Goal: Task Accomplishment & Management: Complete application form

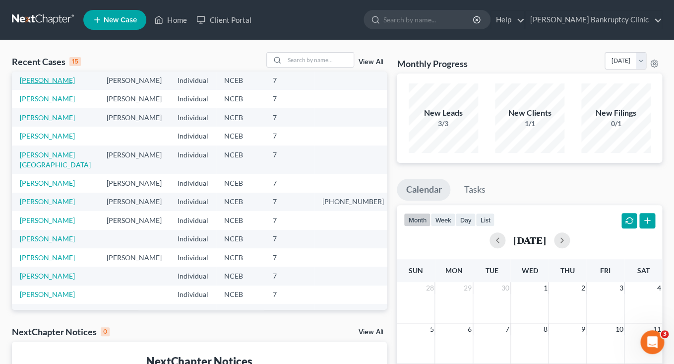
scroll to position [68, 0]
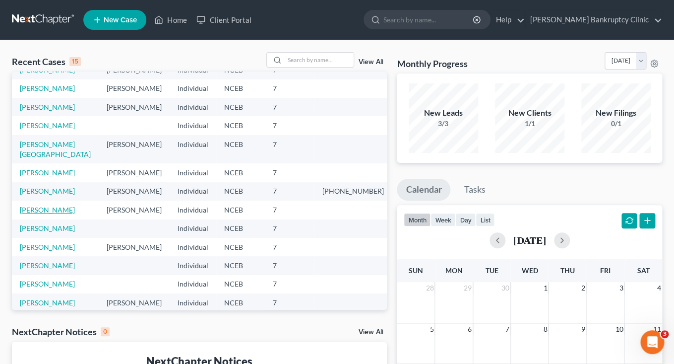
click at [44, 205] on link "[PERSON_NAME]" at bounding box center [47, 209] width 55 height 8
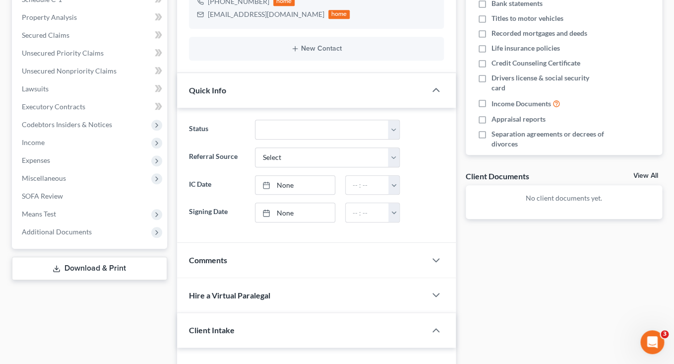
scroll to position [202, 0]
click at [91, 232] on span "Additional Documents" at bounding box center [90, 231] width 153 height 18
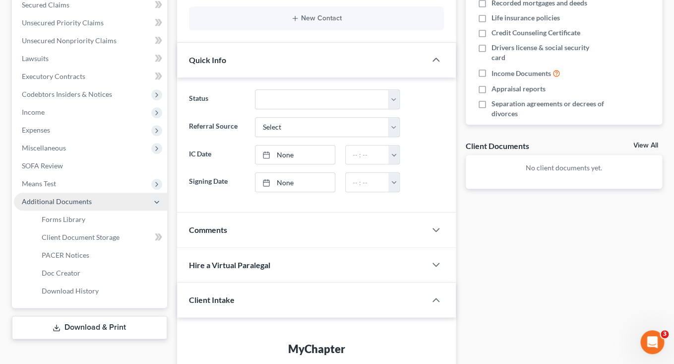
scroll to position [233, 0]
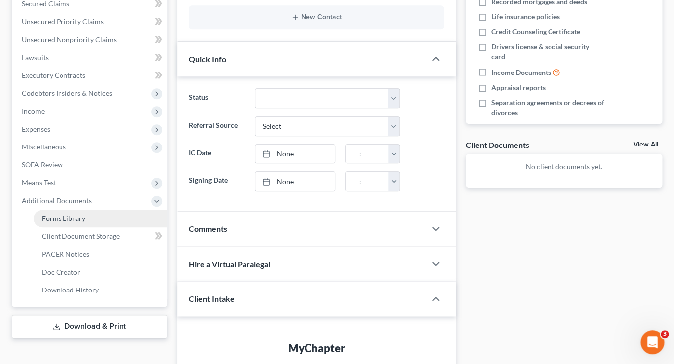
click at [73, 222] on span "Forms Library" at bounding box center [64, 218] width 44 height 8
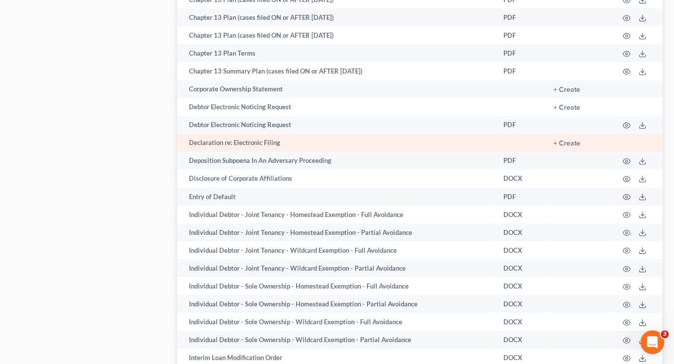
scroll to position [701, 0]
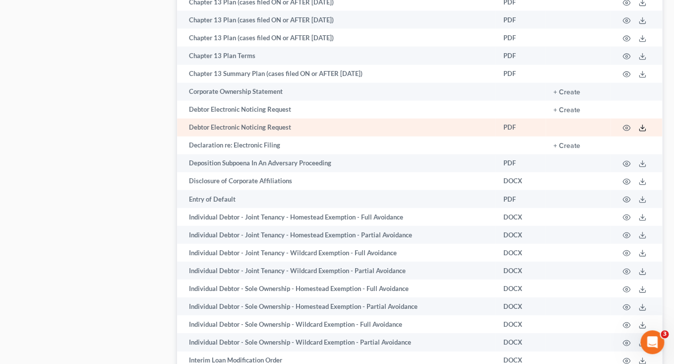
click at [643, 132] on icon at bounding box center [642, 128] width 8 height 8
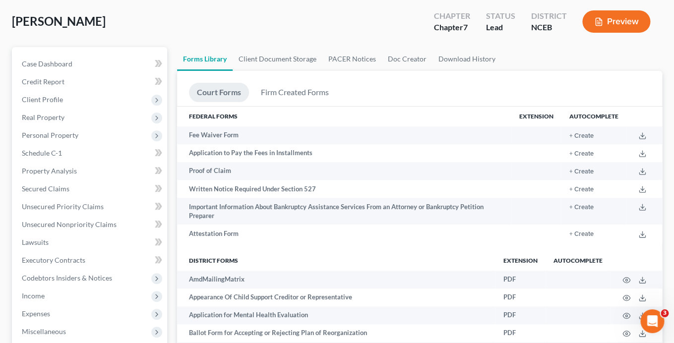
scroll to position [47, 0]
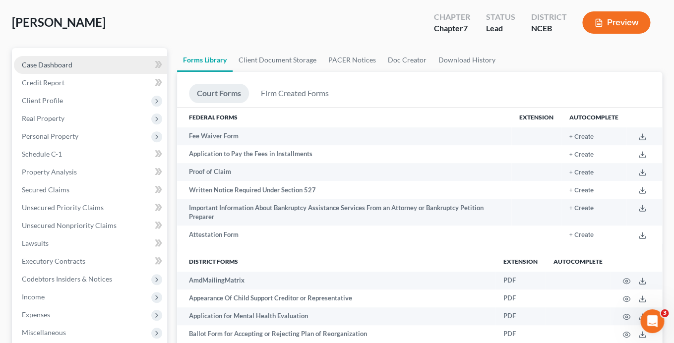
click at [59, 66] on span "Case Dashboard" at bounding box center [47, 65] width 51 height 8
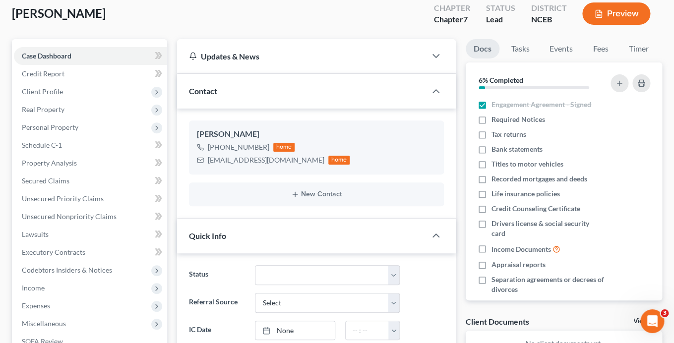
scroll to position [57, 0]
click at [620, 10] on button "Preview" at bounding box center [616, 13] width 68 height 22
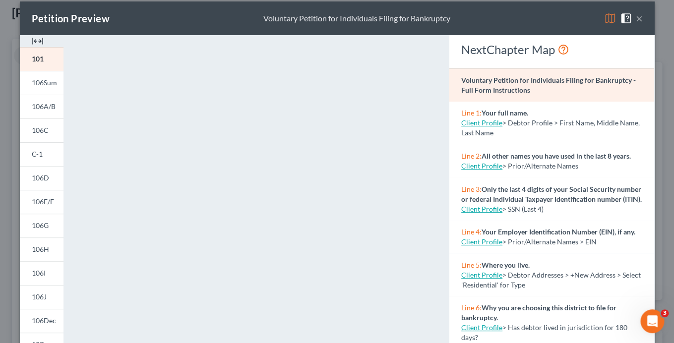
scroll to position [10, 0]
click at [44, 82] on span "106Sum" at bounding box center [44, 82] width 25 height 8
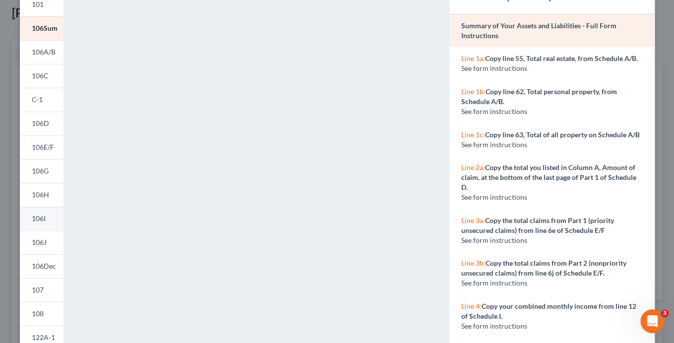
scroll to position [61, 0]
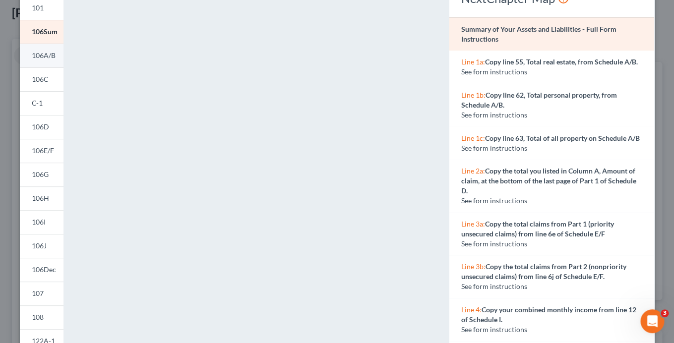
click at [38, 56] on span "106A/B" at bounding box center [44, 55] width 24 height 8
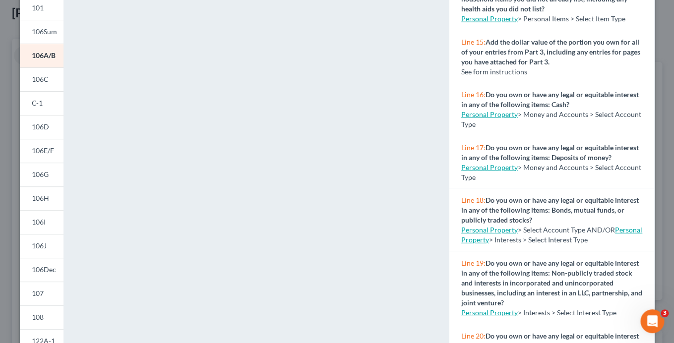
scroll to position [832, 0]
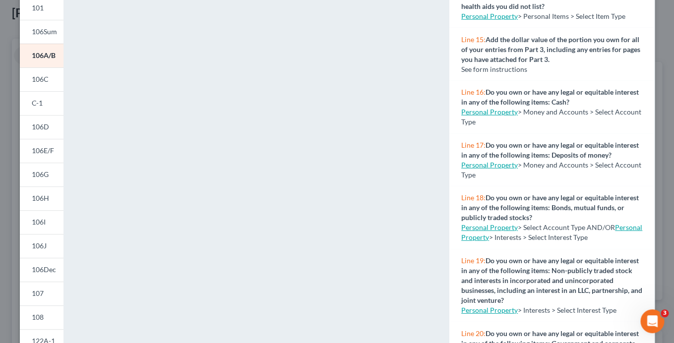
click at [480, 306] on link "Personal Property" at bounding box center [489, 310] width 57 height 8
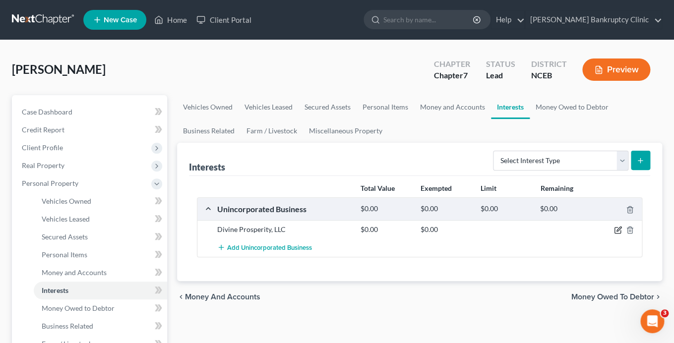
click at [619, 230] on icon "button" at bounding box center [618, 229] width 4 height 4
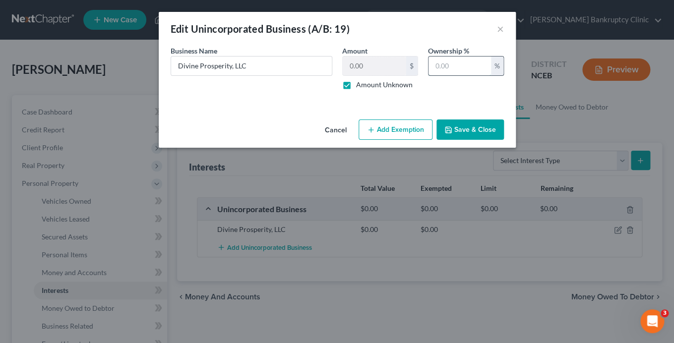
click at [451, 74] on input "text" at bounding box center [459, 66] width 62 height 19
type input "100"
click at [356, 86] on label "Amount Unknown" at bounding box center [384, 85] width 57 height 10
click at [360, 86] on input "Amount Unknown" at bounding box center [363, 83] width 6 height 6
checkbox input "false"
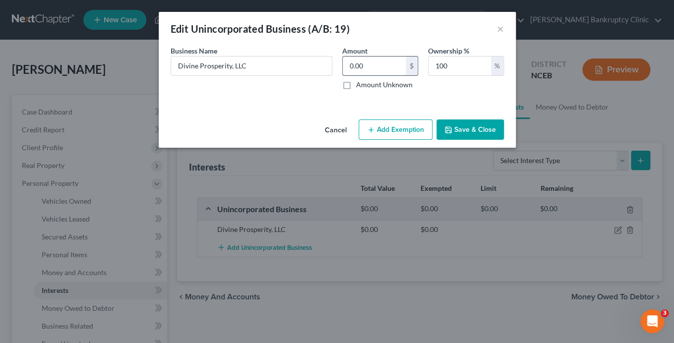
click at [366, 71] on input "0.00" at bounding box center [374, 66] width 63 height 19
click at [399, 94] on div "Business Name * Divine Prosperity, LLC Amount 0.00 $ Amount Unknown Ownership %…" at bounding box center [337, 72] width 343 height 52
click at [465, 129] on button "Save & Close" at bounding box center [469, 130] width 67 height 21
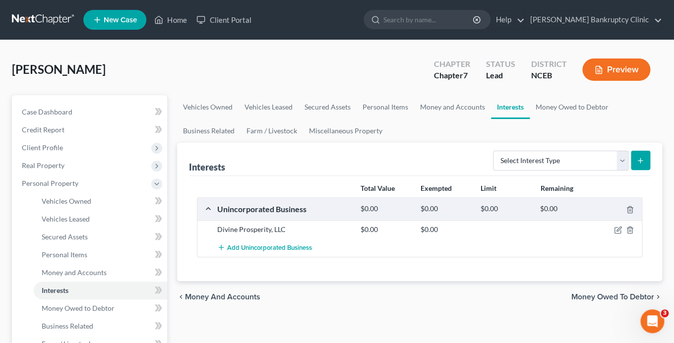
click at [609, 71] on button "Preview" at bounding box center [616, 70] width 68 height 22
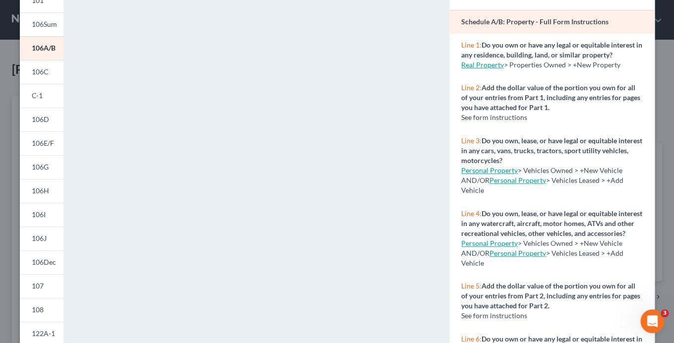
scroll to position [71, 0]
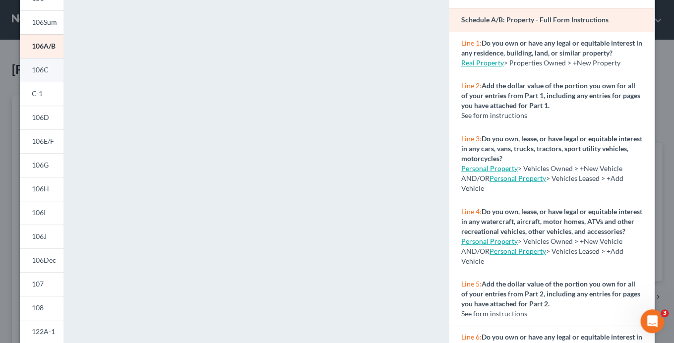
click at [40, 67] on span "106C" at bounding box center [40, 69] width 17 height 8
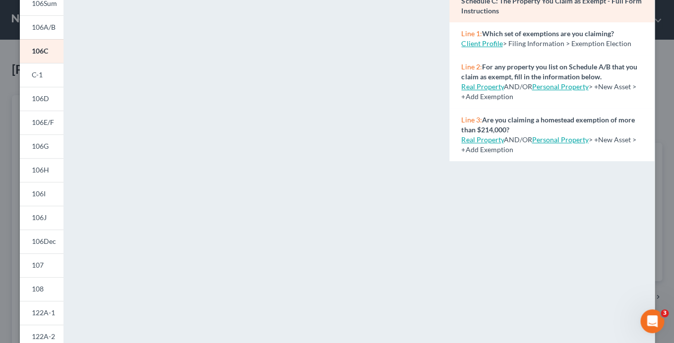
scroll to position [85, 0]
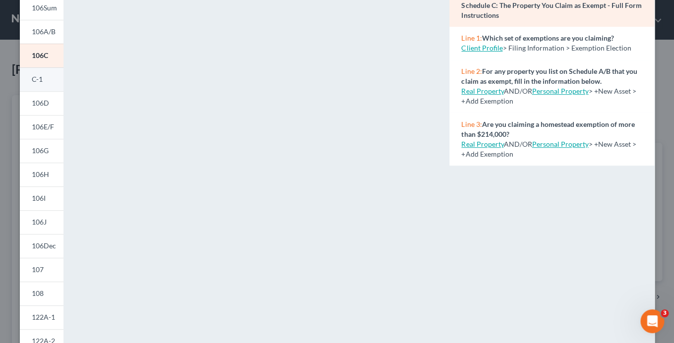
click at [40, 75] on link "C-1" at bounding box center [42, 79] width 44 height 24
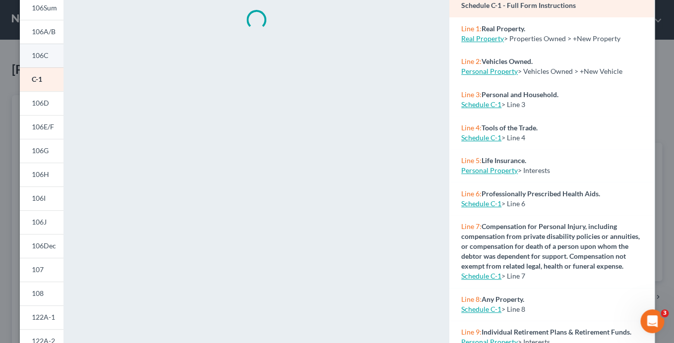
click at [39, 54] on span "106C" at bounding box center [40, 55] width 17 height 8
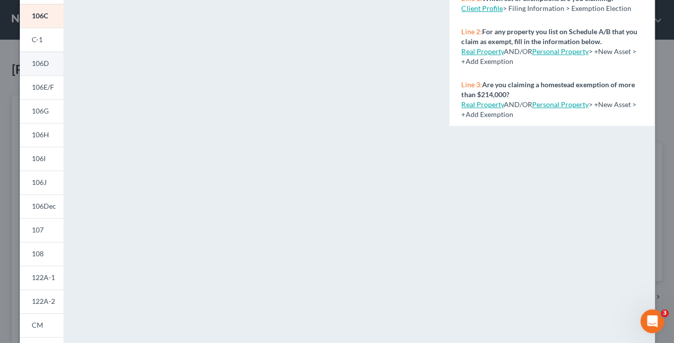
scroll to position [105, 0]
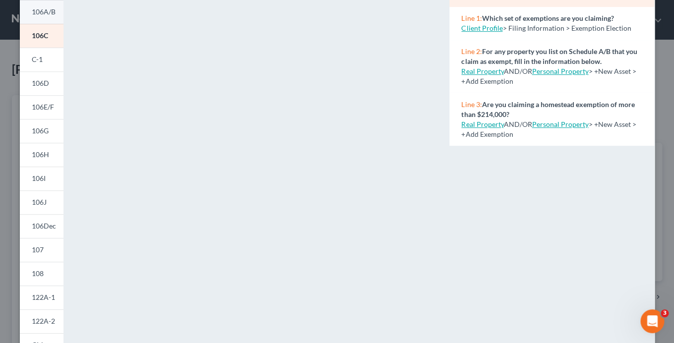
click at [45, 15] on span "106A/B" at bounding box center [44, 11] width 24 height 8
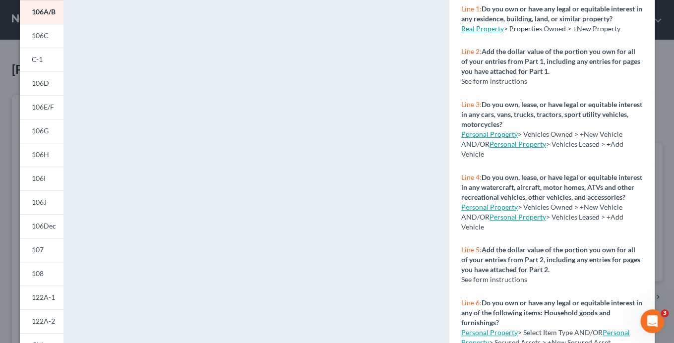
scroll to position [0, 0]
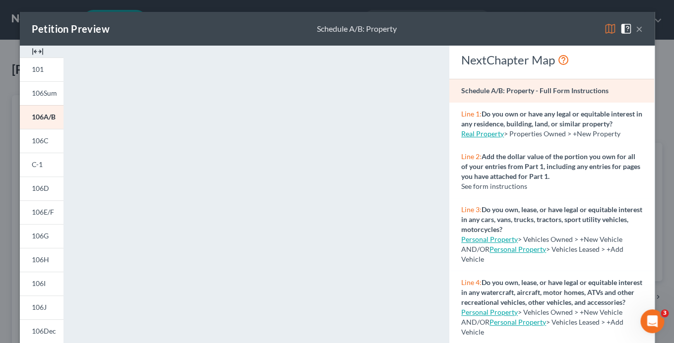
click at [638, 28] on button "×" at bounding box center [639, 29] width 7 height 12
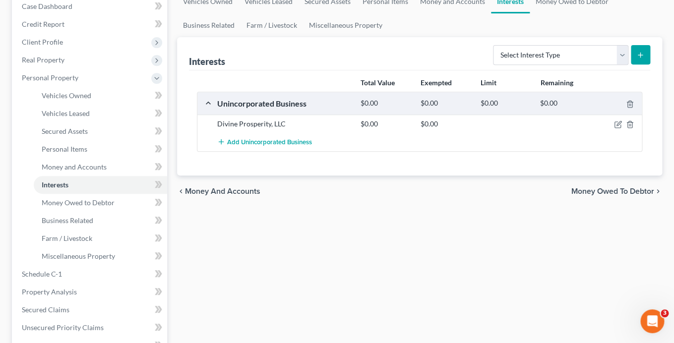
scroll to position [125, 0]
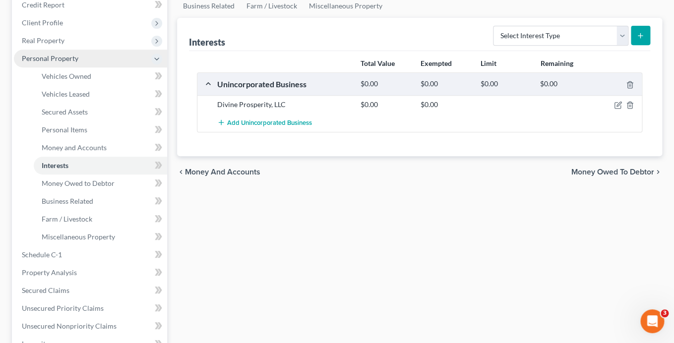
click at [92, 61] on span "Personal Property" at bounding box center [90, 59] width 153 height 18
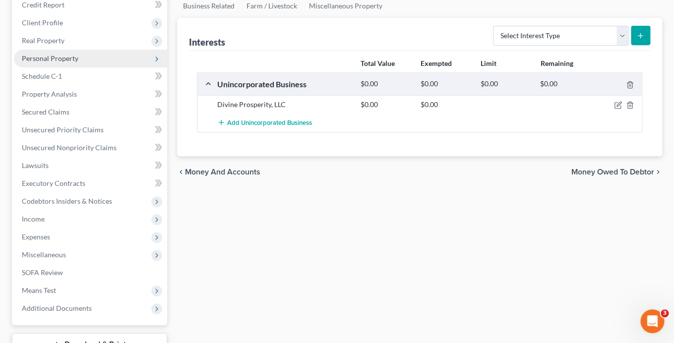
click at [92, 61] on span "Personal Property" at bounding box center [90, 59] width 153 height 18
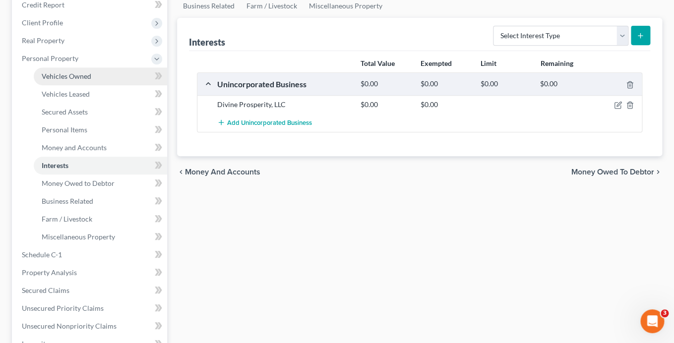
click at [96, 75] on link "Vehicles Owned" at bounding box center [100, 76] width 133 height 18
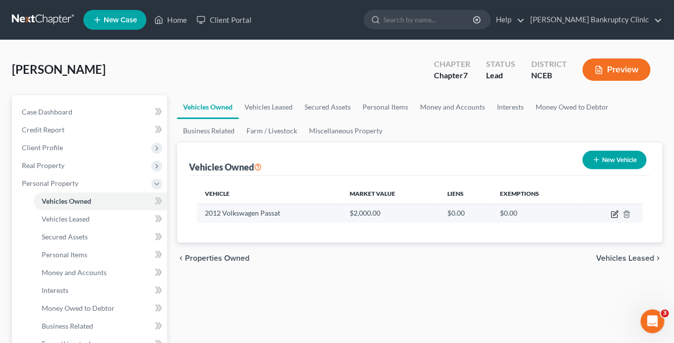
click at [617, 215] on icon "button" at bounding box center [614, 215] width 6 height 6
select select "0"
select select "14"
select select "3"
select select "0"
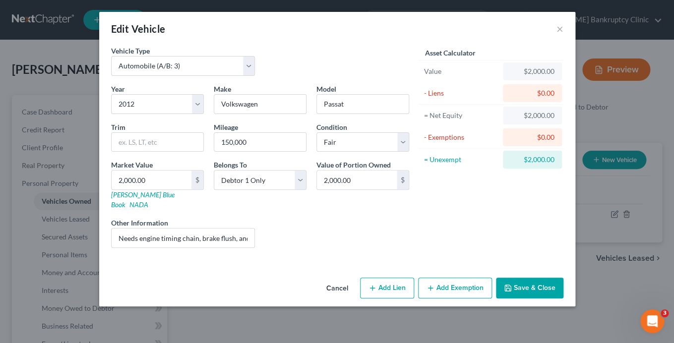
click at [449, 283] on button "Add Exemption" at bounding box center [455, 288] width 74 height 21
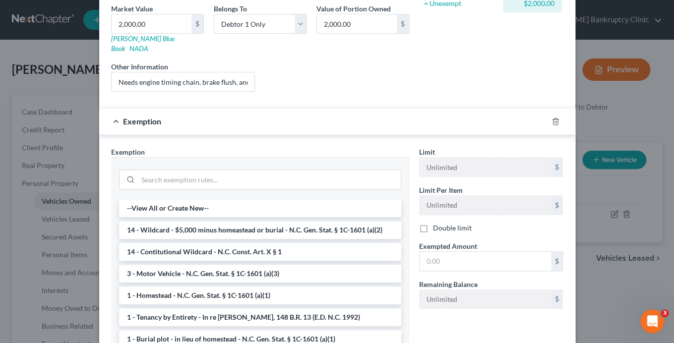
scroll to position [157, 0]
click at [230, 264] on li "3 - Motor Vehicle - N.C. Gen. Stat. § 1C-1601 (a)(3)" at bounding box center [260, 273] width 282 height 18
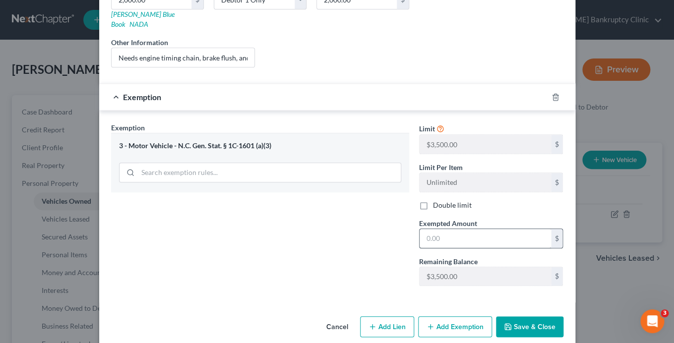
scroll to position [184, 0]
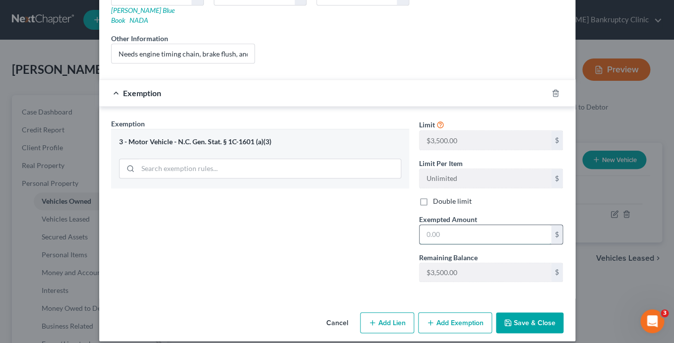
click at [444, 225] on input "text" at bounding box center [485, 234] width 131 height 19
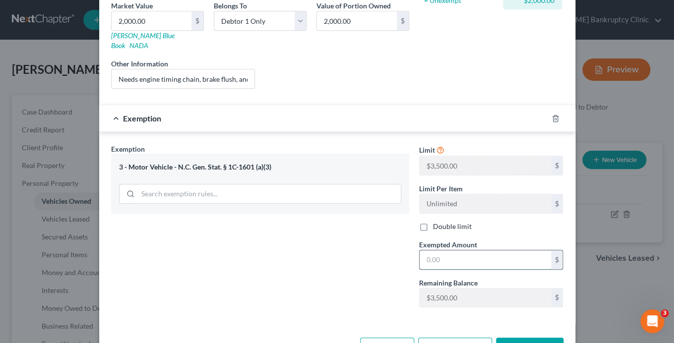
scroll to position [168, 0]
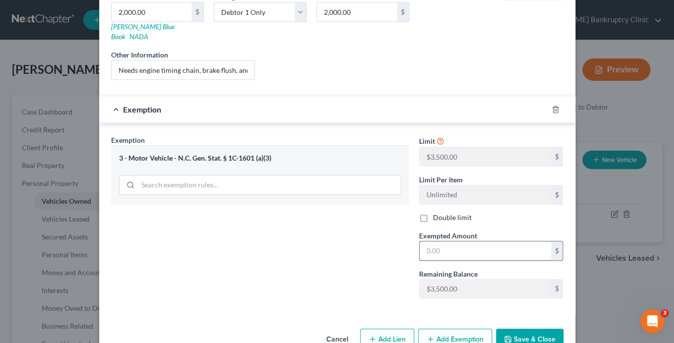
type input "2"
type input "3"
type input "2,000"
click at [518, 331] on button "Save & Close" at bounding box center [529, 339] width 67 height 21
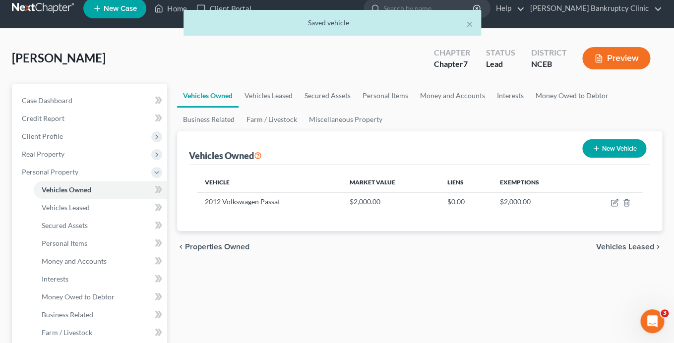
scroll to position [14, 0]
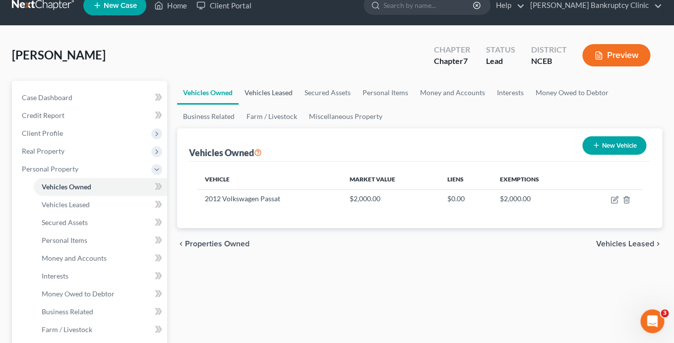
click at [279, 95] on link "Vehicles Leased" at bounding box center [269, 93] width 60 height 24
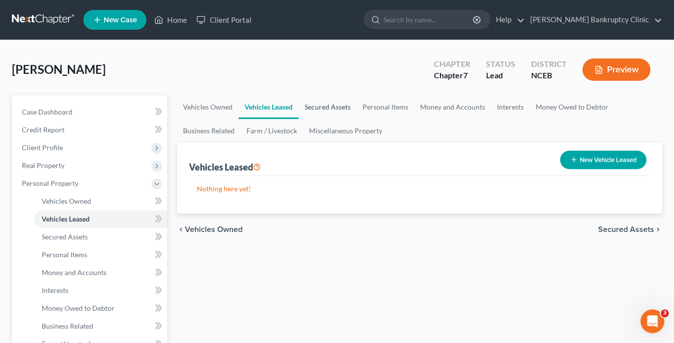
click at [327, 107] on link "Secured Assets" at bounding box center [328, 107] width 58 height 24
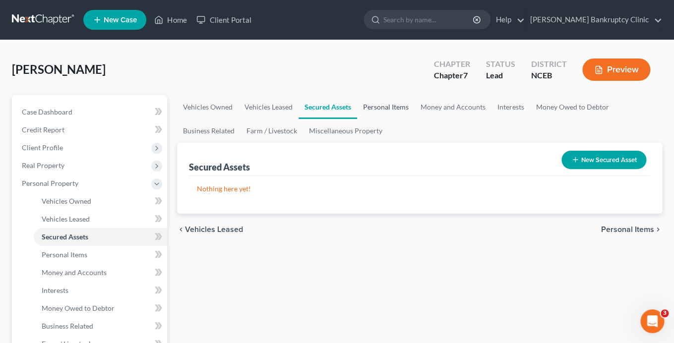
click at [379, 108] on link "Personal Items" at bounding box center [386, 107] width 58 height 24
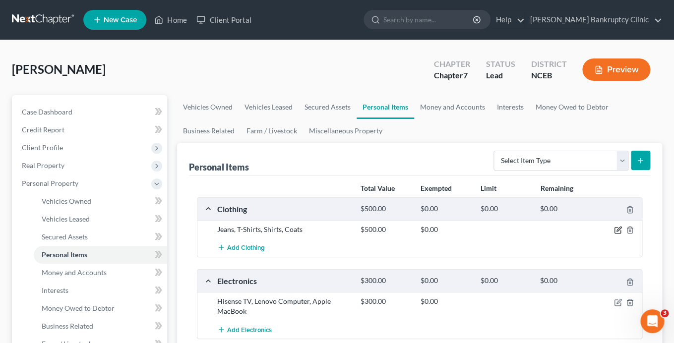
click at [617, 233] on icon "button" at bounding box center [618, 230] width 8 height 8
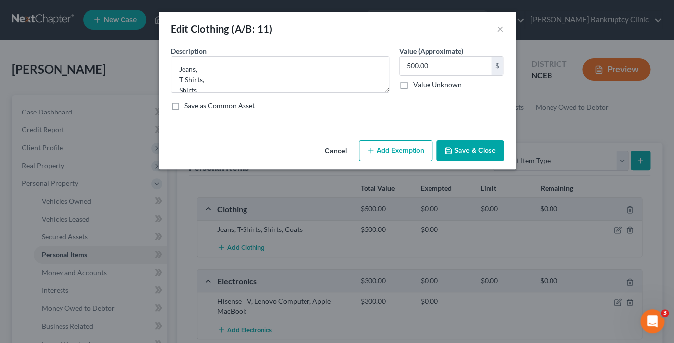
click at [400, 150] on button "Add Exemption" at bounding box center [396, 150] width 74 height 21
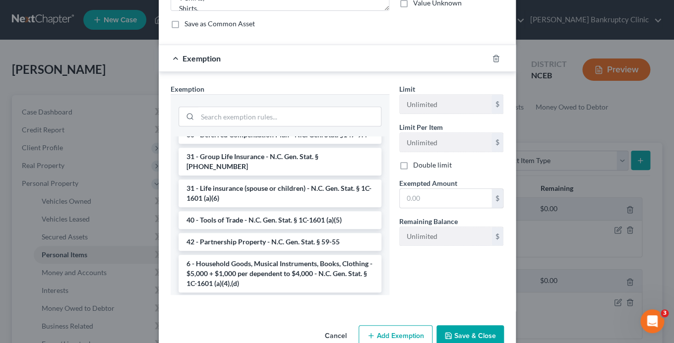
scroll to position [936, 0]
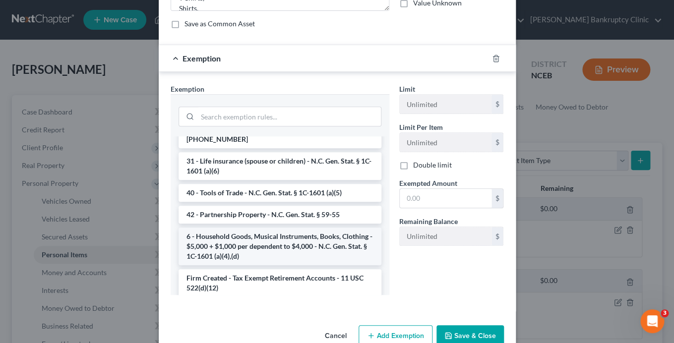
click at [328, 242] on li "6 - Household Goods, Musical Instruments, Books, Clothing - $5,000 + $1,000 per…" at bounding box center [280, 247] width 203 height 38
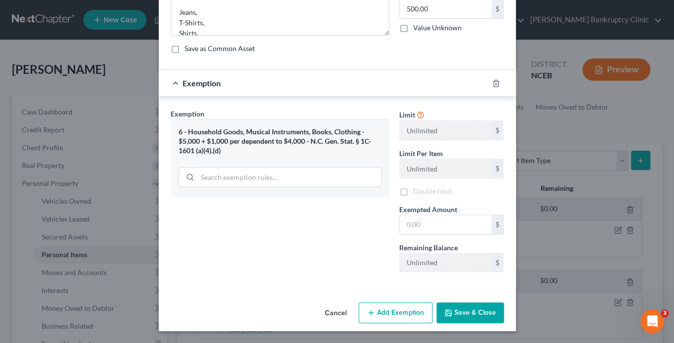
scroll to position [56, 0]
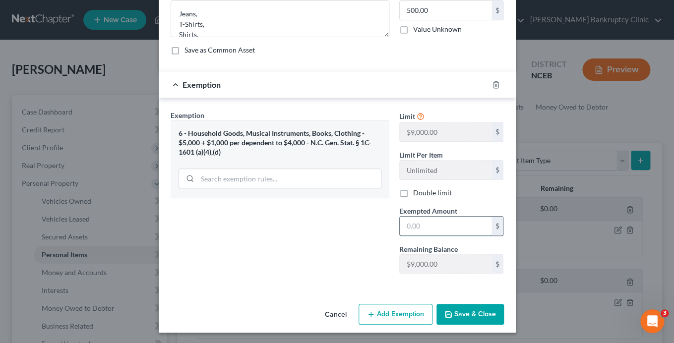
click at [437, 231] on input "text" at bounding box center [446, 226] width 92 height 19
type input "500"
click at [376, 249] on div "Exemption Set must be selected for CA. Exemption * 6 - Household Goods, Musical…" at bounding box center [280, 196] width 229 height 172
click at [470, 316] on button "Save & Close" at bounding box center [469, 314] width 67 height 21
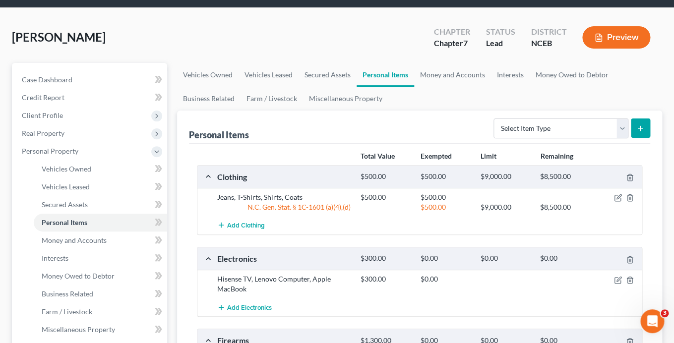
scroll to position [40, 0]
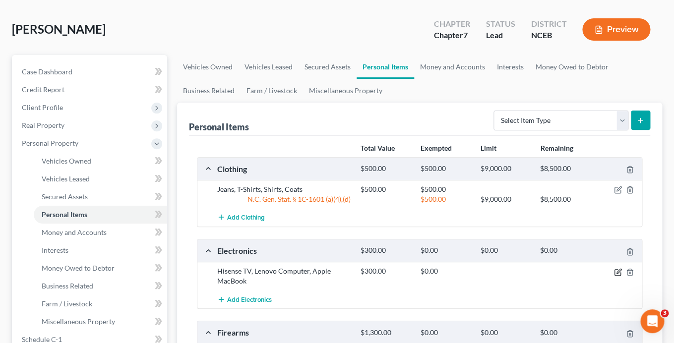
click at [617, 271] on icon "button" at bounding box center [618, 271] width 4 height 4
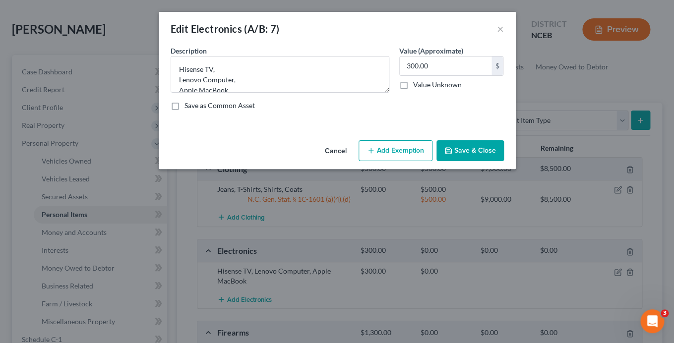
click at [398, 148] on button "Add Exemption" at bounding box center [396, 150] width 74 height 21
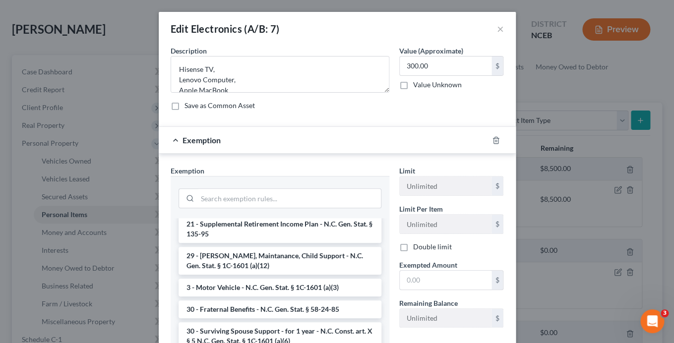
scroll to position [936, 0]
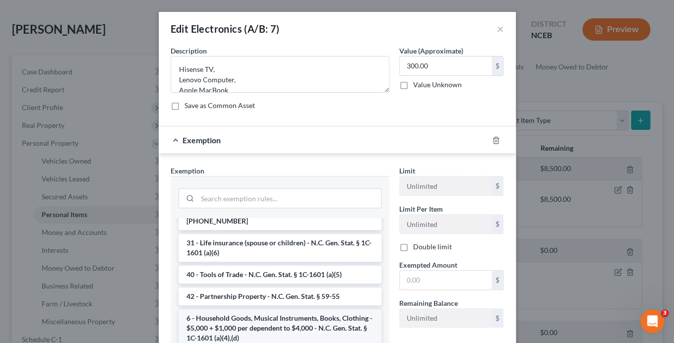
click at [241, 316] on li "6 - Household Goods, Musical Instruments, Books, Clothing - $5,000 + $1,000 per…" at bounding box center [280, 328] width 203 height 38
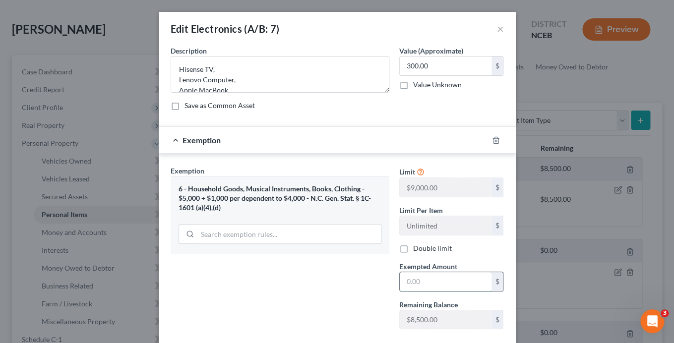
click at [426, 278] on input "text" at bounding box center [446, 281] width 92 height 19
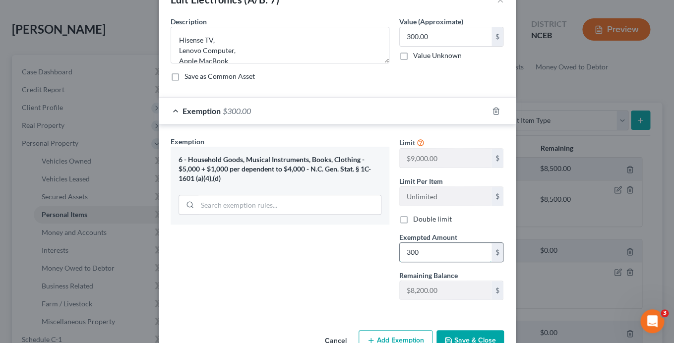
scroll to position [57, 0]
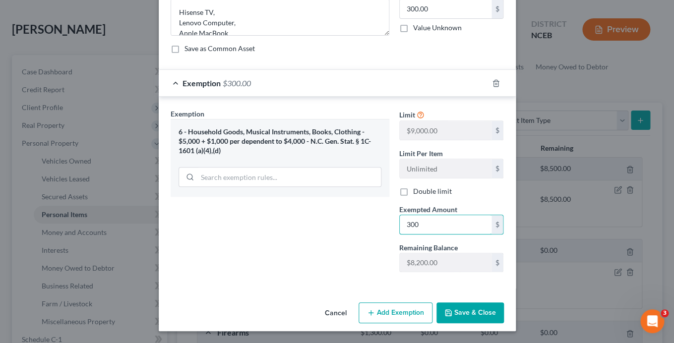
type input "300"
click at [484, 320] on button "Save & Close" at bounding box center [469, 313] width 67 height 21
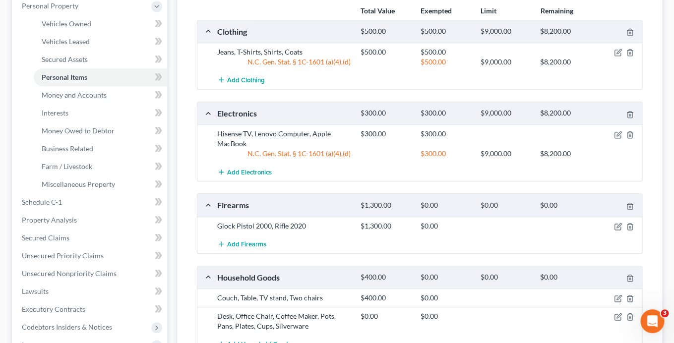
scroll to position [181, 0]
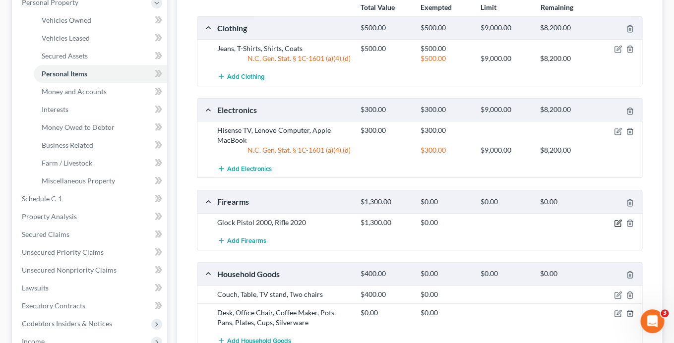
click at [615, 223] on icon "button" at bounding box center [618, 223] width 8 height 8
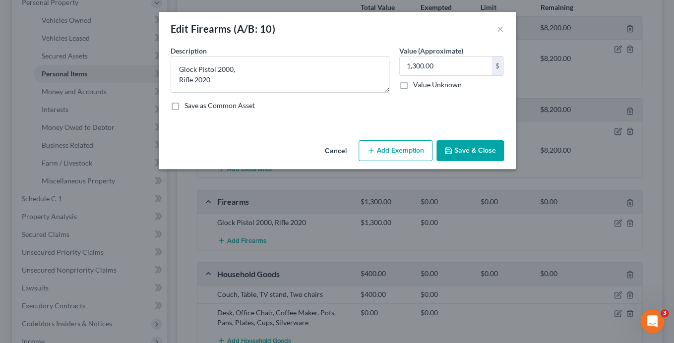
click at [397, 148] on button "Add Exemption" at bounding box center [396, 150] width 74 height 21
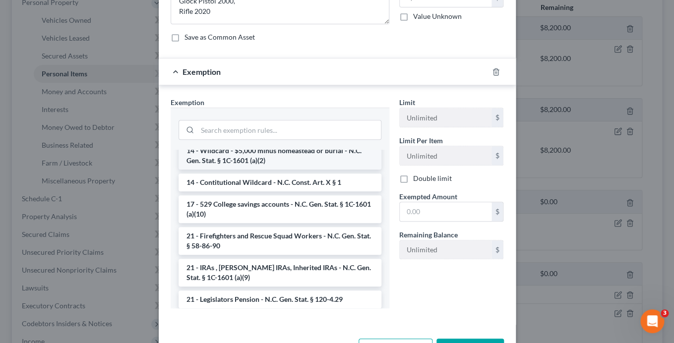
scroll to position [277, 0]
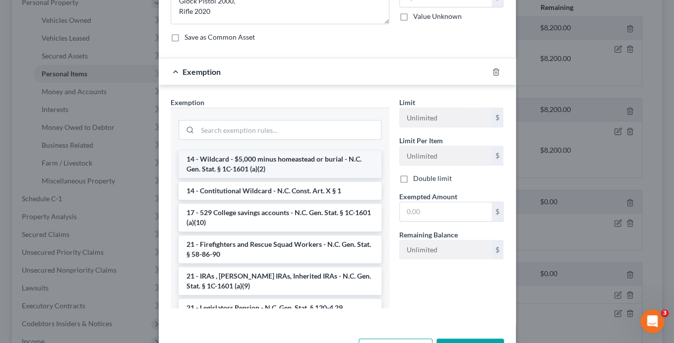
click at [313, 168] on li "14 - Wildcard - $5,000 minus homeastead or burial - N.C. Gen. Stat. § 1C-1601 (…" at bounding box center [280, 164] width 203 height 28
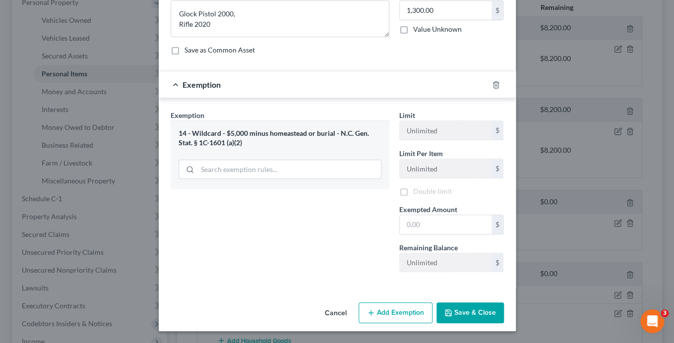
scroll to position [56, 0]
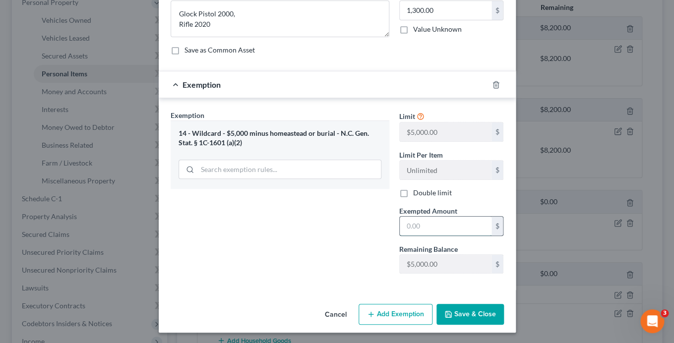
click at [431, 227] on input "text" at bounding box center [446, 226] width 92 height 19
type input "1,300"
click at [470, 319] on button "Save & Close" at bounding box center [469, 314] width 67 height 21
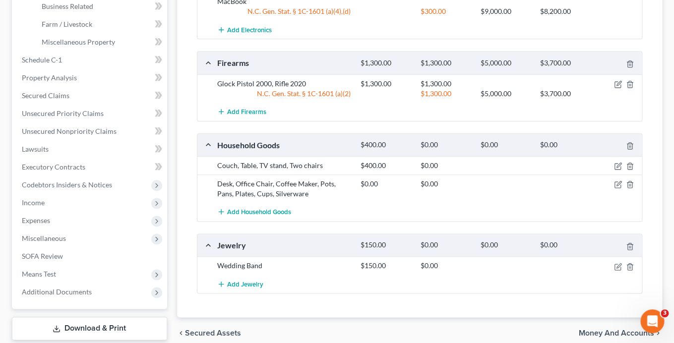
scroll to position [338, 0]
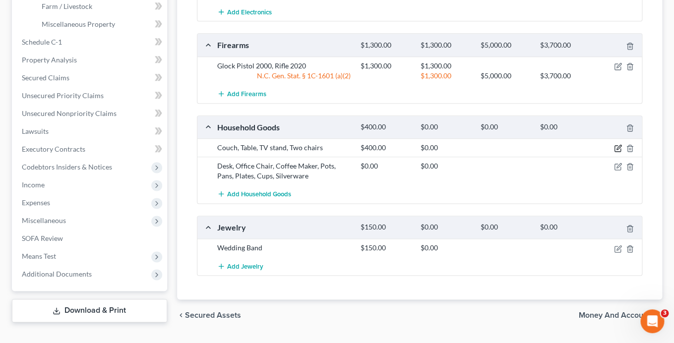
click at [617, 149] on icon "button" at bounding box center [618, 147] width 4 height 4
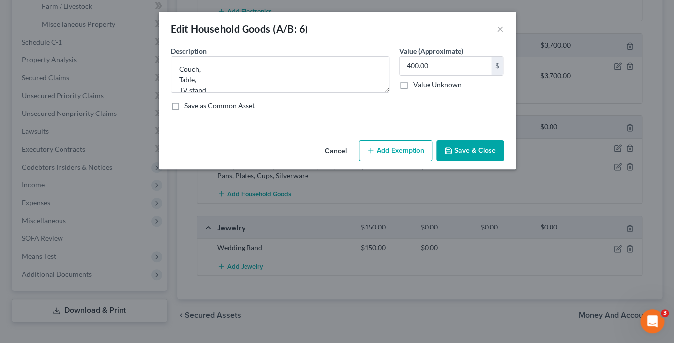
click at [392, 149] on button "Add Exemption" at bounding box center [396, 150] width 74 height 21
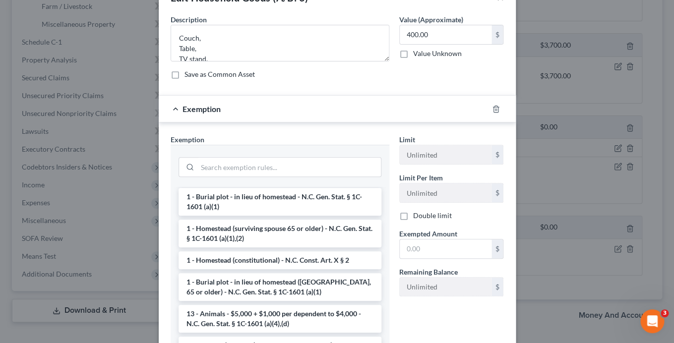
scroll to position [0, 0]
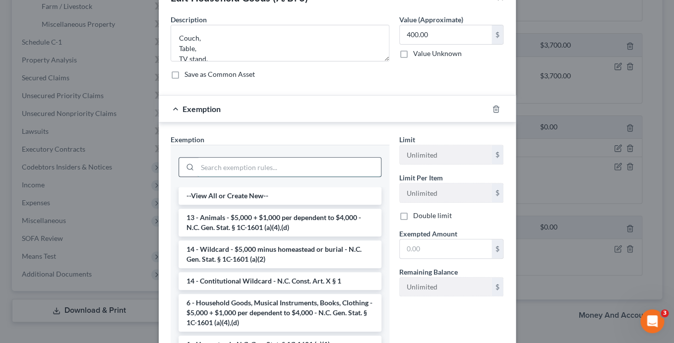
click at [239, 165] on input "search" at bounding box center [288, 167] width 183 height 19
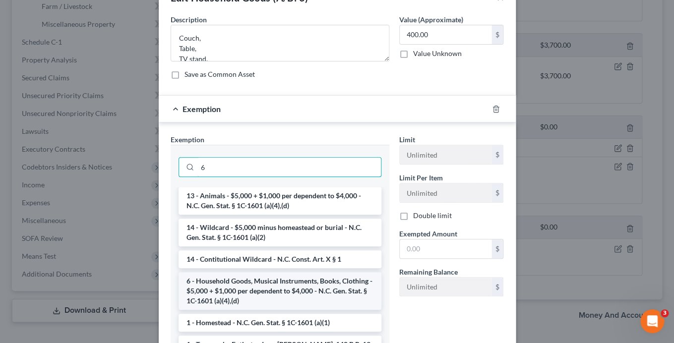
type input "6"
click at [250, 284] on li "6 - Household Goods, Musical Instruments, Books, Clothing - $5,000 + $1,000 per…" at bounding box center [280, 291] width 203 height 38
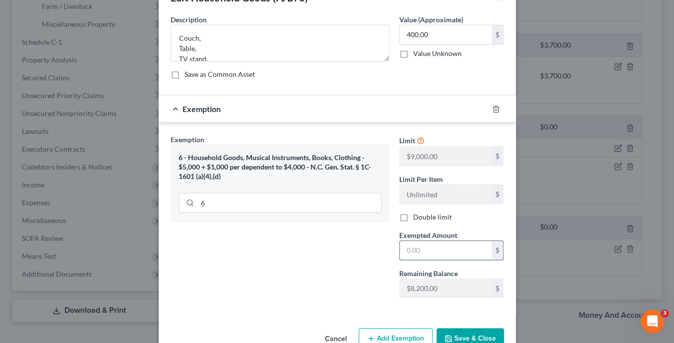
click at [431, 243] on input "text" at bounding box center [446, 250] width 92 height 19
type input "400"
click at [483, 338] on button "Save & Close" at bounding box center [469, 338] width 67 height 21
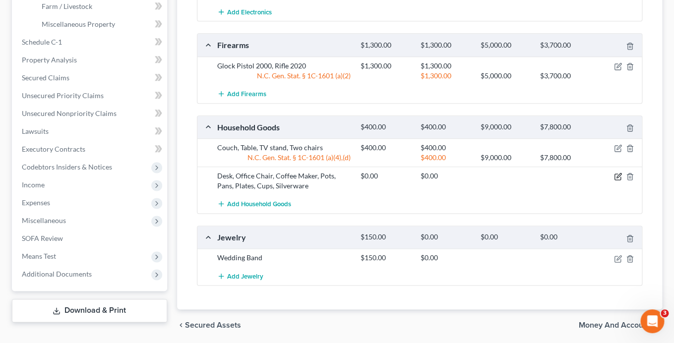
click at [616, 176] on icon "button" at bounding box center [618, 177] width 8 height 8
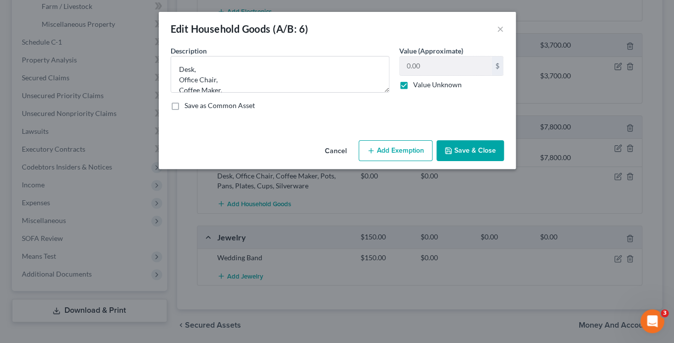
click at [392, 146] on button "Add Exemption" at bounding box center [396, 150] width 74 height 21
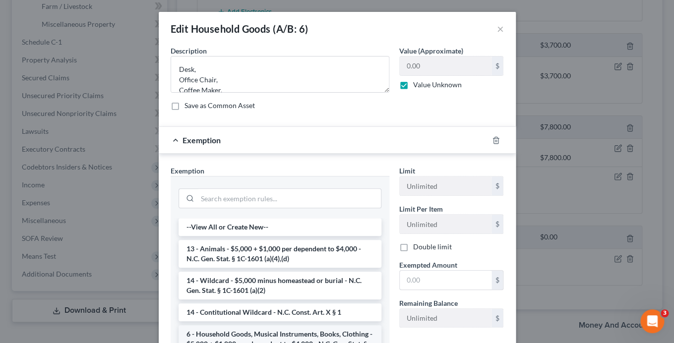
click at [262, 335] on li "6 - Household Goods, Musical Instruments, Books, Clothing - $5,000 + $1,000 per…" at bounding box center [280, 344] width 203 height 38
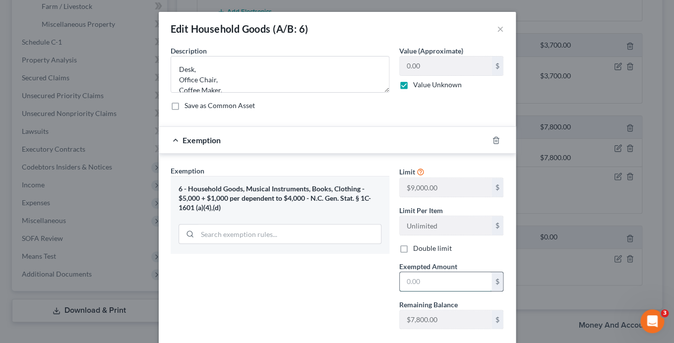
click at [426, 282] on input "text" at bounding box center [446, 281] width 92 height 19
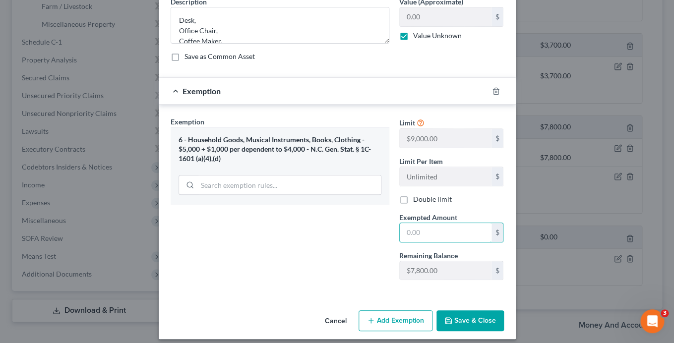
scroll to position [50, 0]
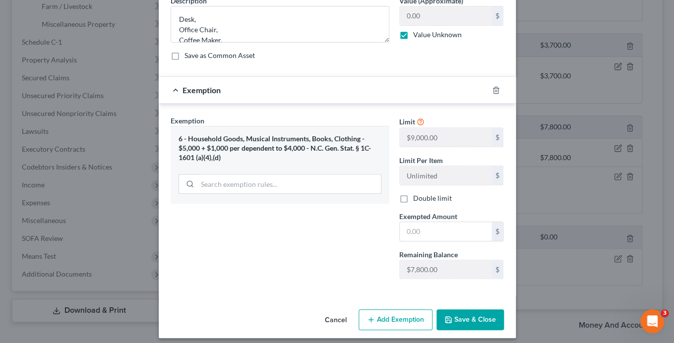
click at [458, 313] on button "Save & Close" at bounding box center [469, 319] width 67 height 21
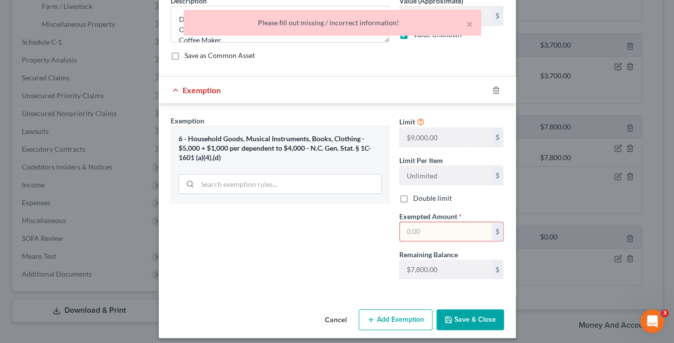
click at [424, 234] on input "text" at bounding box center [446, 231] width 92 height 19
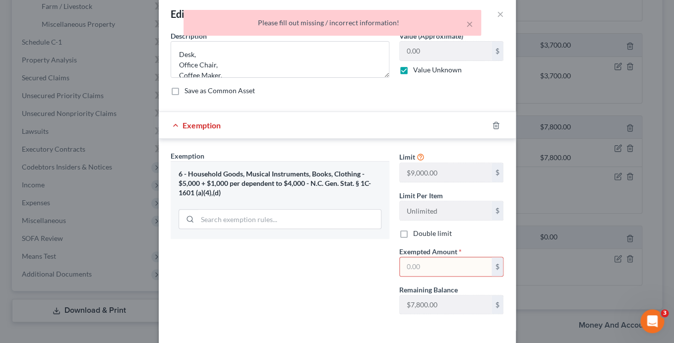
scroll to position [0, 0]
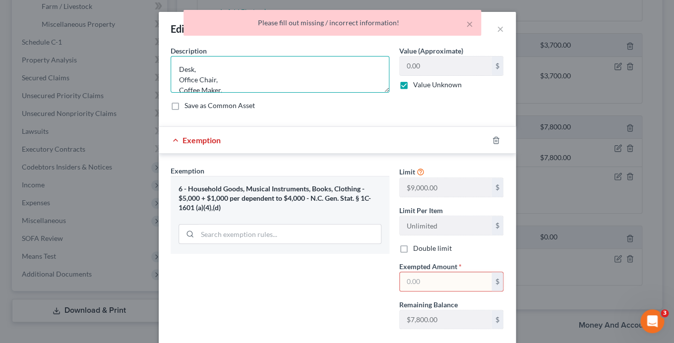
click at [176, 68] on textarea "Desk, Office Chair, Coffee Maker, Pots, Pans, Plates, Cups, Silverware" at bounding box center [280, 74] width 219 height 37
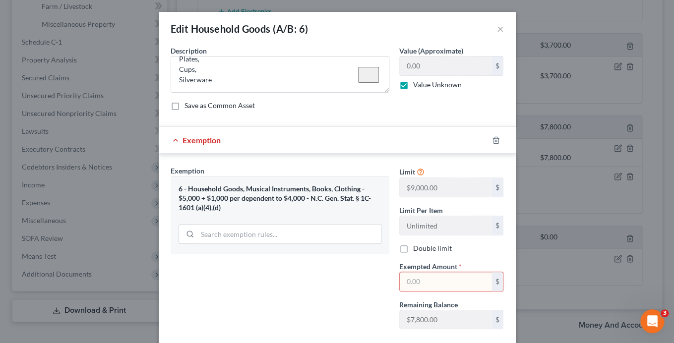
click at [428, 280] on input "text" at bounding box center [446, 281] width 92 height 19
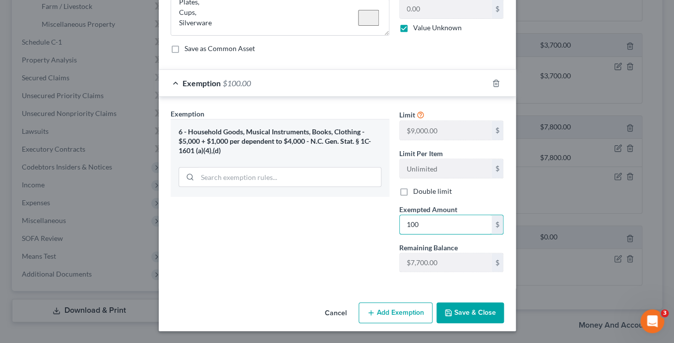
type input "100"
click at [474, 311] on button "Save & Close" at bounding box center [469, 313] width 67 height 21
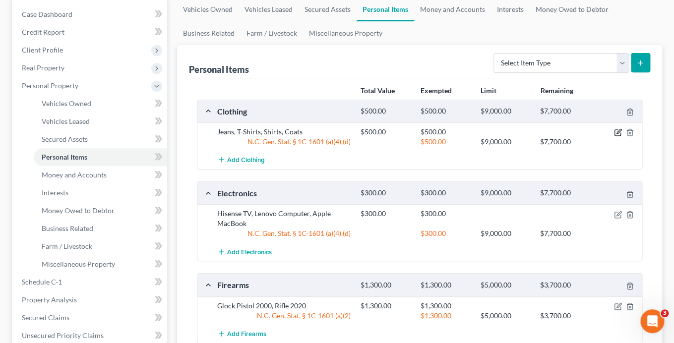
click at [619, 130] on icon "button" at bounding box center [618, 132] width 8 height 8
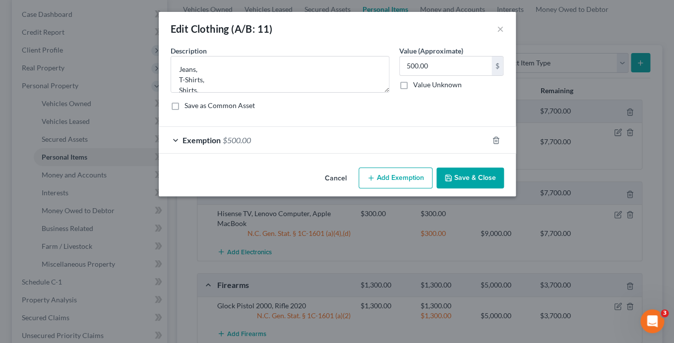
click at [186, 143] on span "Exemption" at bounding box center [201, 139] width 38 height 9
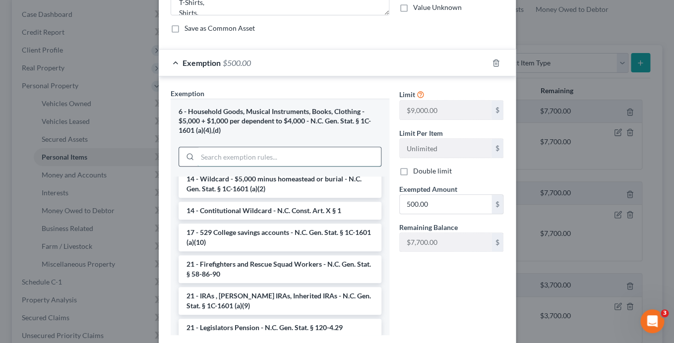
click at [263, 156] on input "search" at bounding box center [288, 156] width 183 height 19
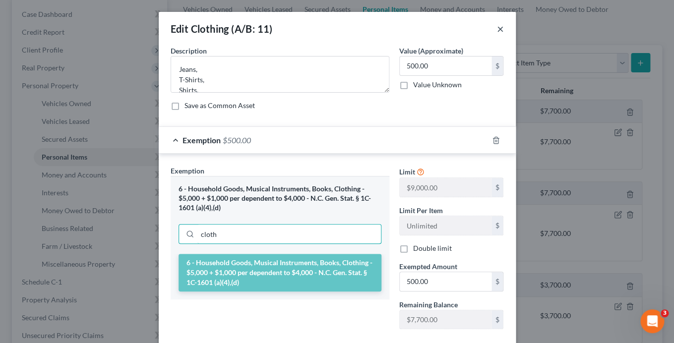
type input "cloth"
click at [501, 26] on button "×" at bounding box center [500, 29] width 7 height 12
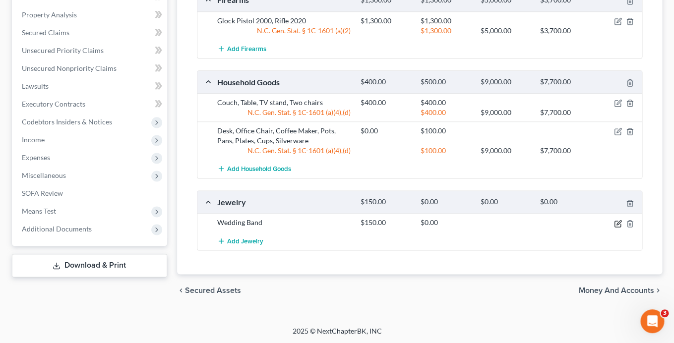
click at [620, 224] on icon "button" at bounding box center [618, 224] width 8 height 8
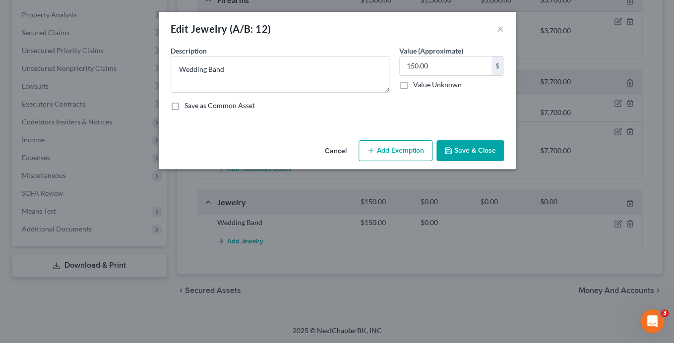
click at [410, 152] on button "Add Exemption" at bounding box center [396, 150] width 74 height 21
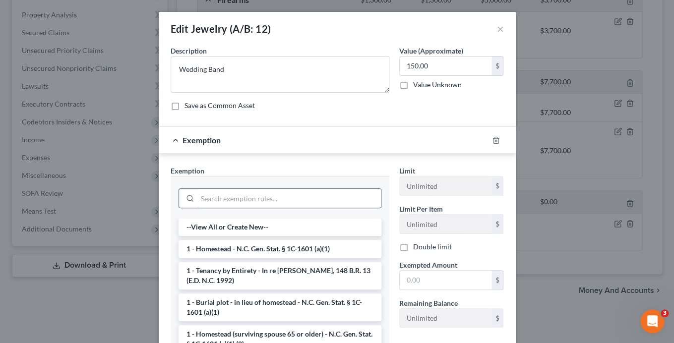
click at [249, 202] on input "search" at bounding box center [288, 198] width 183 height 19
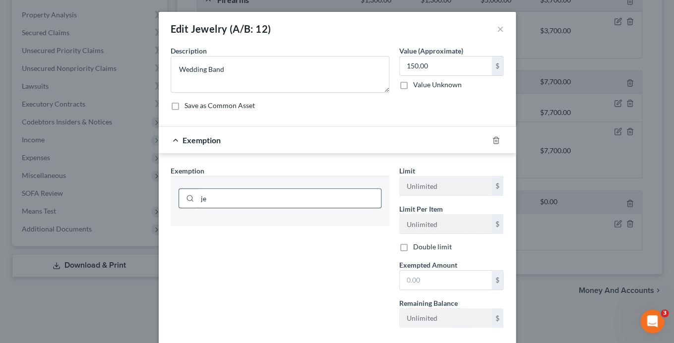
type input "j"
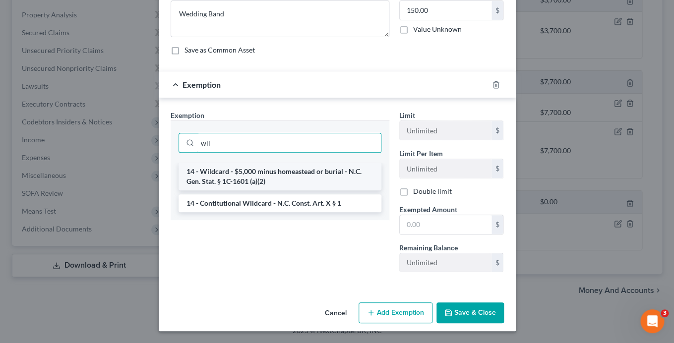
type input "wil"
click at [287, 175] on li "14 - Wildcard - $5,000 minus homeastead or burial - N.C. Gen. Stat. § 1C-1601 (…" at bounding box center [280, 177] width 203 height 28
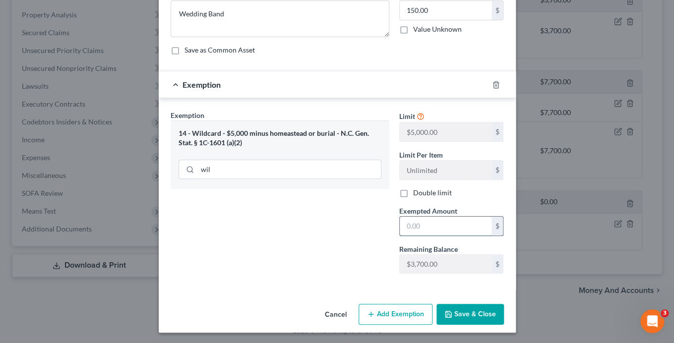
click at [440, 233] on input "text" at bounding box center [446, 226] width 92 height 19
type input "150"
click at [476, 319] on button "Save & Close" at bounding box center [469, 314] width 67 height 21
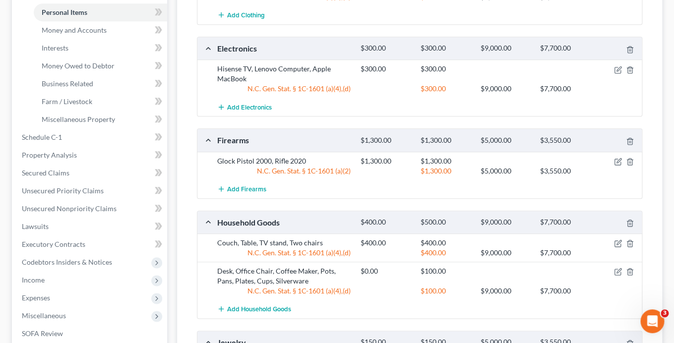
scroll to position [244, 0]
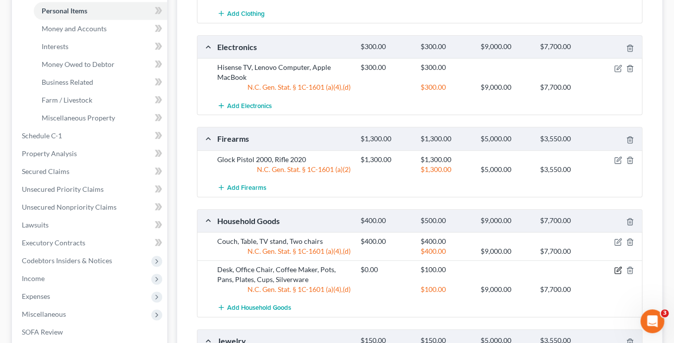
click at [618, 273] on icon "button" at bounding box center [618, 270] width 8 height 8
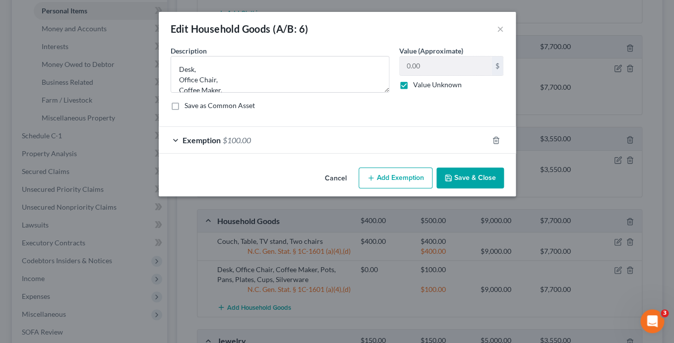
click at [197, 146] on div "Exemption $100.00" at bounding box center [323, 140] width 329 height 26
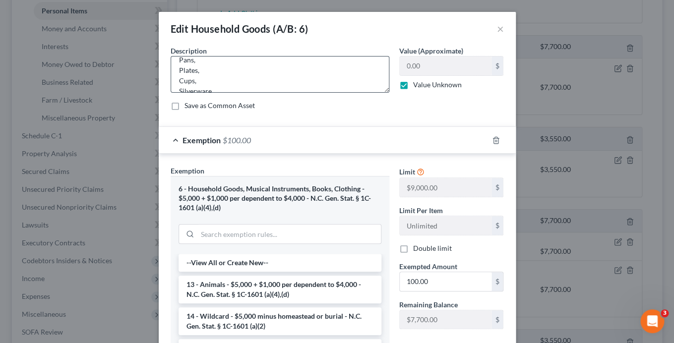
scroll to position [0, 0]
click at [180, 80] on textarea "Desk, Office Chair, Coffee Maker, Pots, Pans, Plates, Cups, Silverware" at bounding box center [280, 74] width 219 height 37
click at [177, 79] on textarea "Desk, Office Chair, Coffee Maker, Pots, Pans, Plates, Cups, Silverware" at bounding box center [280, 74] width 219 height 37
click at [176, 77] on textarea "Desk, Office Chair, Coffee Maker, Pots, Pans, Plates, Cups, Silverware" at bounding box center [280, 74] width 219 height 37
click at [178, 80] on textarea "Desk, Office Chair, Coffee Maker, Pots, Pans, Plates, Cups, Silverware" at bounding box center [280, 74] width 219 height 37
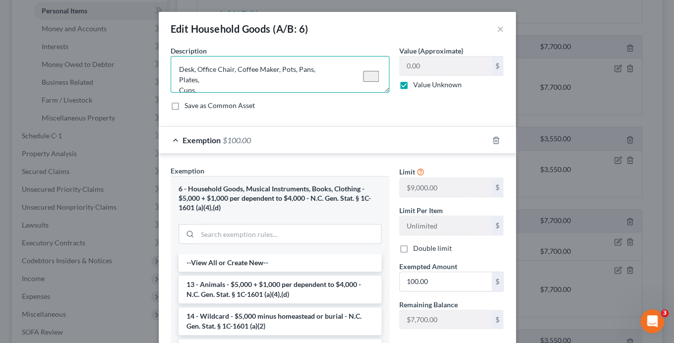
click at [178, 81] on textarea "Desk, Office Chair, Coffee Maker, Pots, Pans, Plates, Cups, Silverware" at bounding box center [280, 74] width 219 height 37
click at [178, 80] on textarea "Desk, Office Chair, Coffee Maker, Pots, Pans, Plates, Cups, Silverware" at bounding box center [280, 74] width 219 height 37
click at [177, 81] on textarea "Desk, Office Chair, Coffee Maker, Pots, Pans, Plates, Cups, Silverware" at bounding box center [280, 74] width 219 height 37
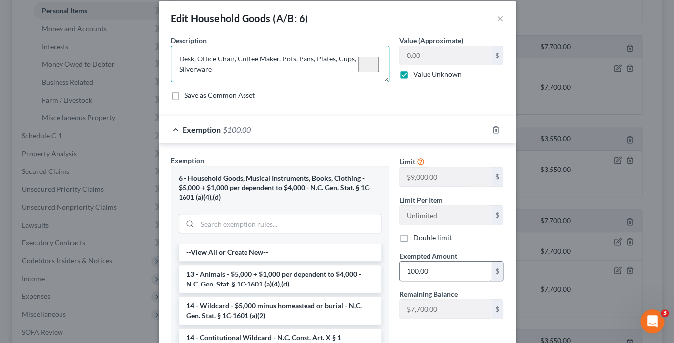
type textarea "Desk, Office Chair, Coffee Maker, Pots, Pans, Plates, Cups, Silverware"
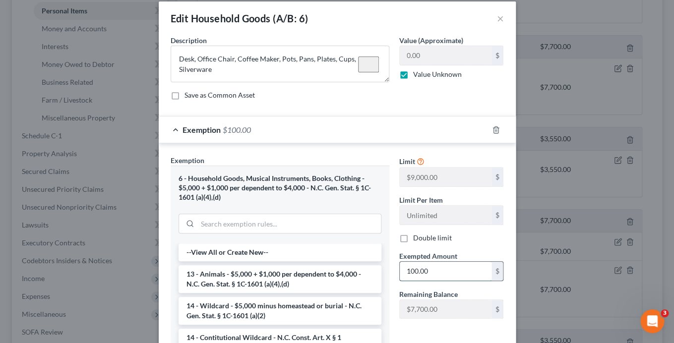
click at [417, 272] on input "100.00" at bounding box center [446, 271] width 92 height 19
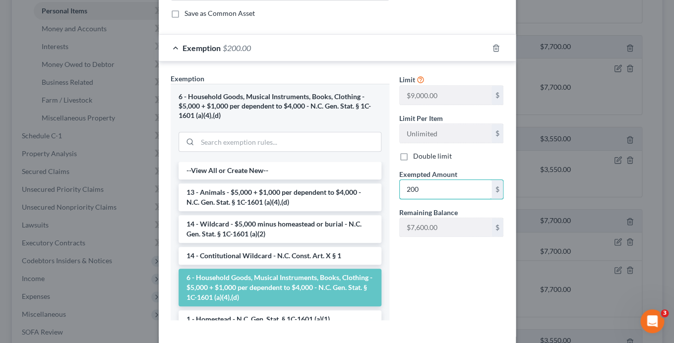
scroll to position [140, 0]
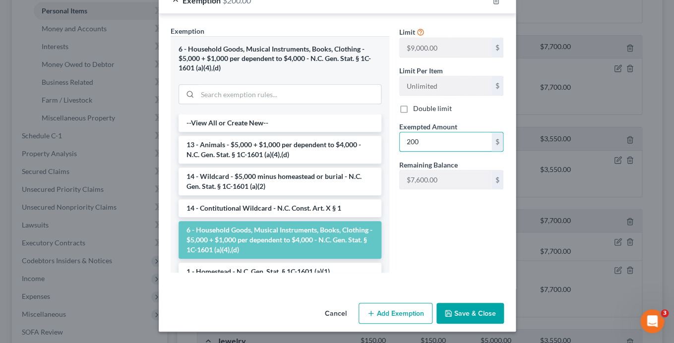
type input "200"
click at [469, 318] on button "Save & Close" at bounding box center [469, 313] width 67 height 21
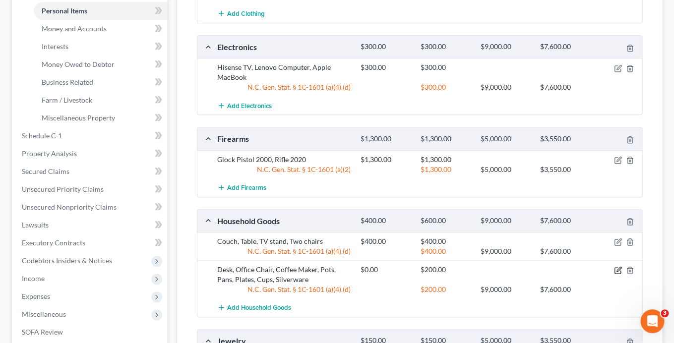
click at [616, 271] on icon "button" at bounding box center [618, 269] width 4 height 4
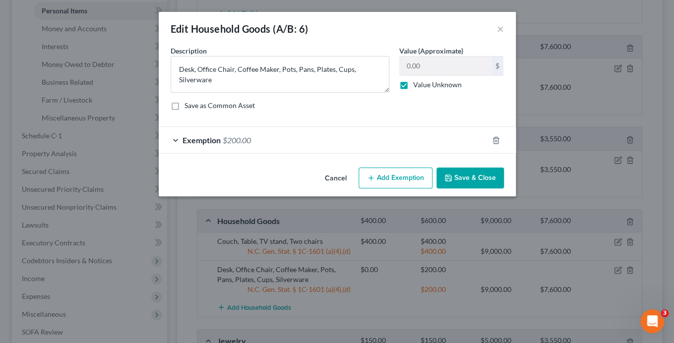
click at [413, 86] on label "Value Unknown" at bounding box center [437, 85] width 49 height 10
click at [417, 86] on input "Value Unknown" at bounding box center [420, 83] width 6 height 6
checkbox input "false"
drag, startPoint x: 420, startPoint y: 68, endPoint x: 387, endPoint y: 66, distance: 32.3
click at [400, 66] on input "0.00" at bounding box center [446, 66] width 92 height 19
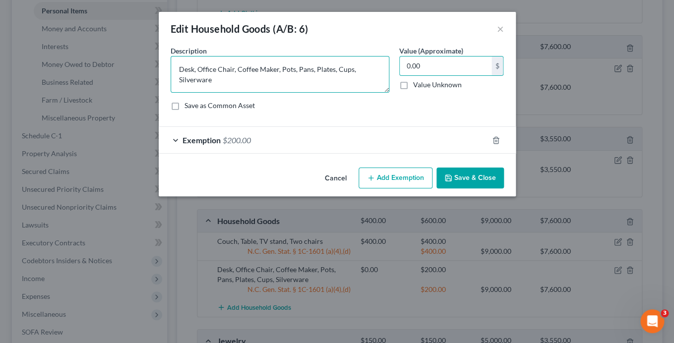
click at [388, 66] on textarea "Desk, Office Chair, Coffee Maker, Pots, Pans, Plates, Cups, Silverware" at bounding box center [280, 74] width 219 height 37
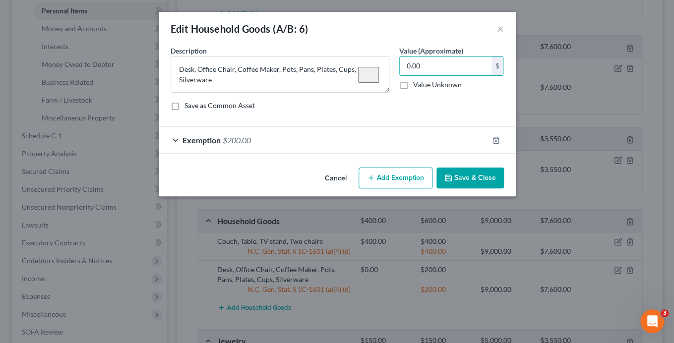
drag, startPoint x: 426, startPoint y: 65, endPoint x: 397, endPoint y: 65, distance: 28.3
click at [400, 65] on input "0.00" at bounding box center [446, 66] width 92 height 19
click at [408, 66] on input "0.00" at bounding box center [446, 66] width 92 height 19
type input "200.00"
click at [460, 181] on button "Save & Close" at bounding box center [469, 178] width 67 height 21
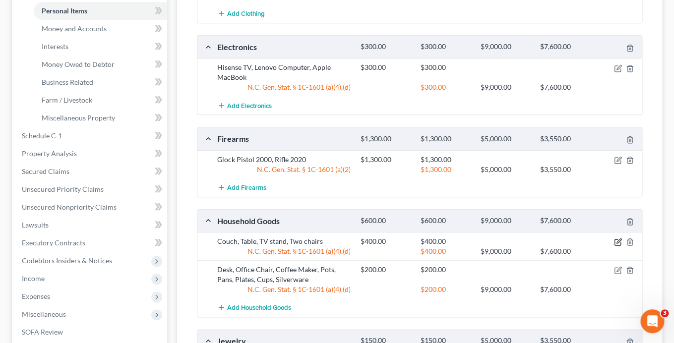
click at [618, 240] on icon "button" at bounding box center [618, 242] width 8 height 8
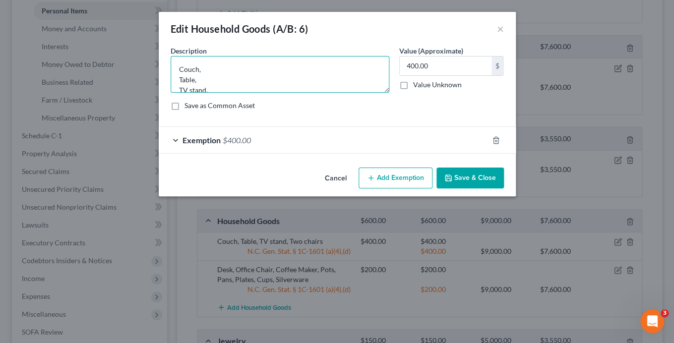
click at [180, 81] on textarea "Couch, Table, TV stand, Two chairs" at bounding box center [280, 74] width 219 height 37
click at [175, 80] on textarea "Couch, Table, TV stand, Two chairs" at bounding box center [280, 74] width 219 height 37
type textarea "Couch, Table, TV stand, Two chairs"
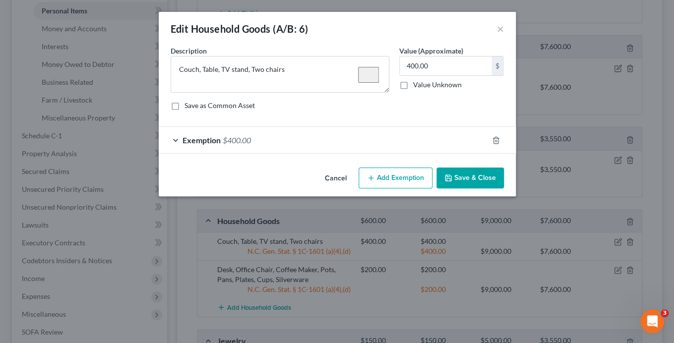
click at [469, 179] on button "Save & Close" at bounding box center [469, 178] width 67 height 21
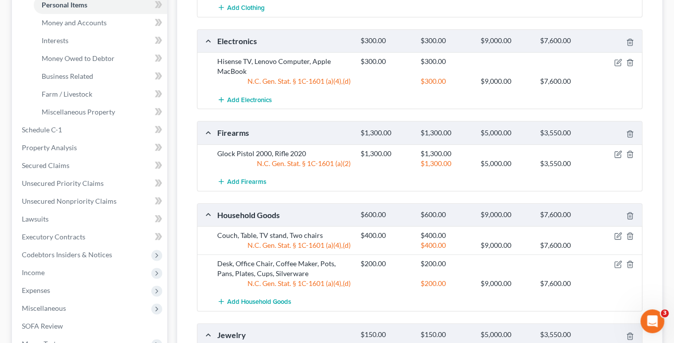
scroll to position [244, 0]
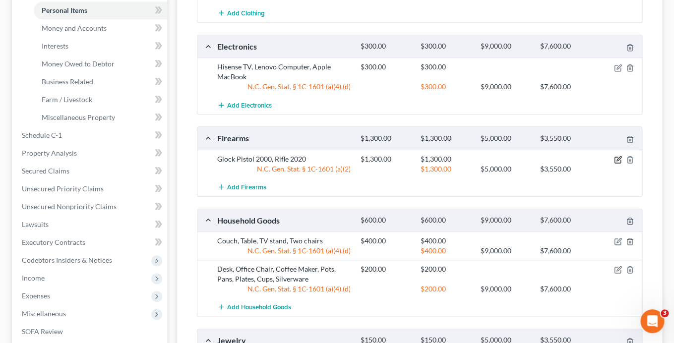
click at [618, 160] on icon "button" at bounding box center [618, 158] width 4 height 4
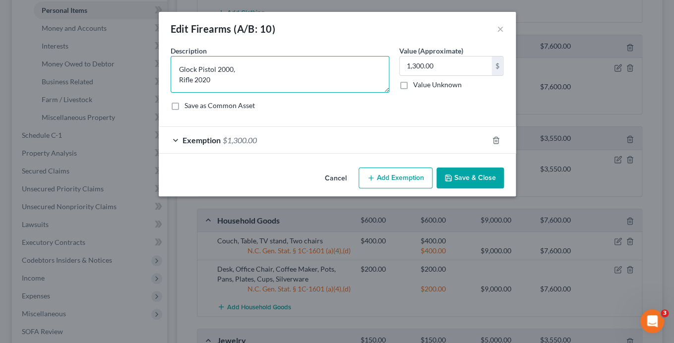
click at [179, 82] on textarea "Glock Pistol 2000, Rifle 2020" at bounding box center [280, 74] width 219 height 37
type textarea "Glock Pistol 2000, Rifle 2020"
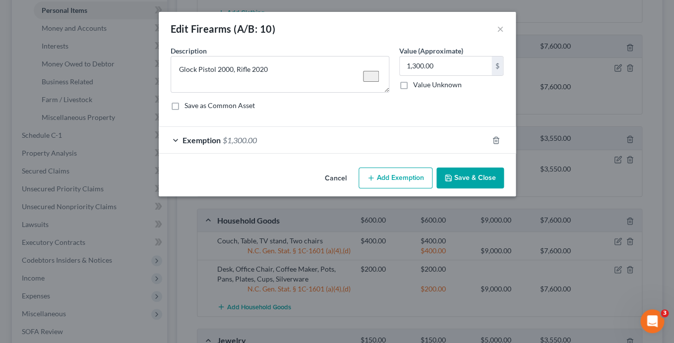
click at [458, 179] on button "Save & Close" at bounding box center [469, 178] width 67 height 21
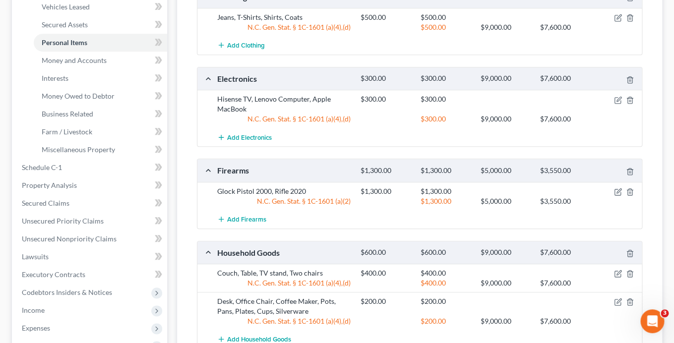
scroll to position [159, 0]
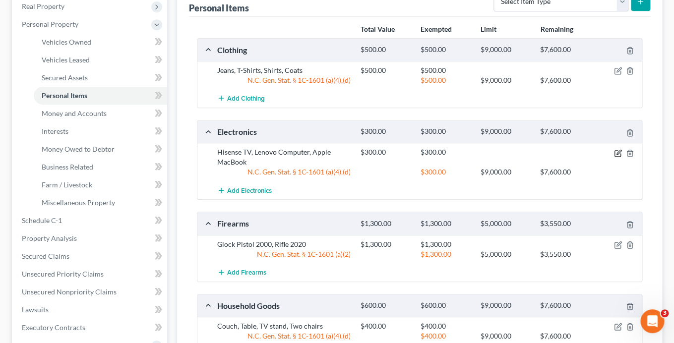
click at [616, 153] on icon "button" at bounding box center [618, 153] width 8 height 8
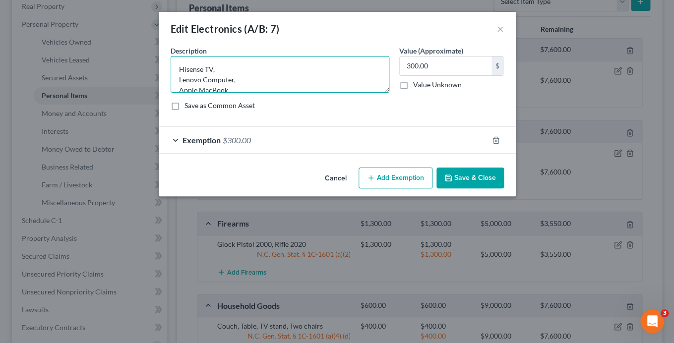
click at [179, 82] on textarea "Hisense TV, Lenovo Computer, Apple MacBook" at bounding box center [280, 74] width 219 height 37
click at [178, 82] on textarea "Hisense TV, Lenovo Computer, Apple MacBook" at bounding box center [280, 74] width 219 height 37
type textarea "Hisense TV, Lenovo Computer, Apple MacBook"
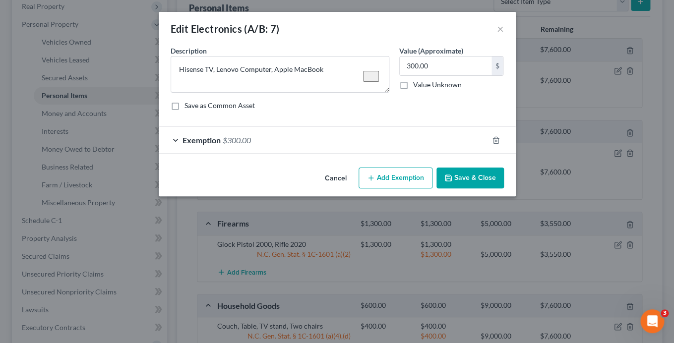
click at [469, 172] on button "Save & Close" at bounding box center [469, 178] width 67 height 21
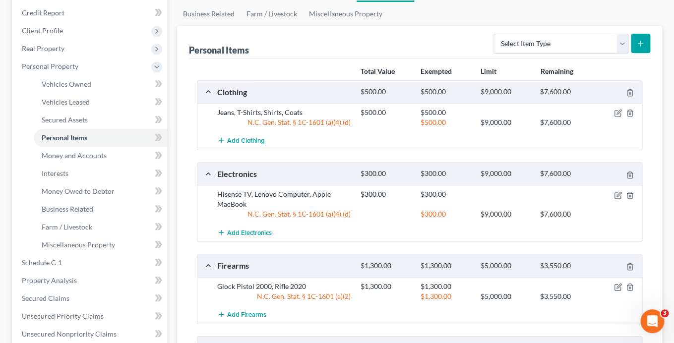
scroll to position [109, 0]
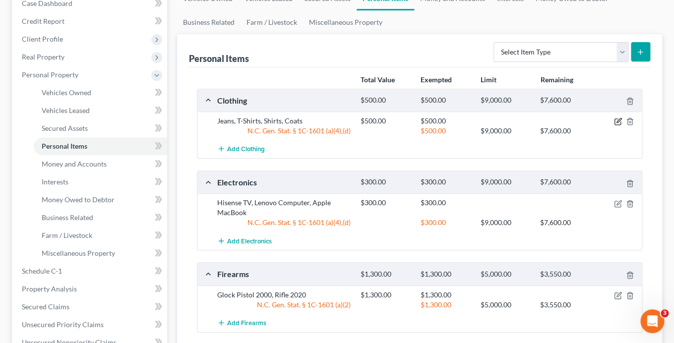
click at [618, 121] on icon "button" at bounding box center [618, 121] width 4 height 4
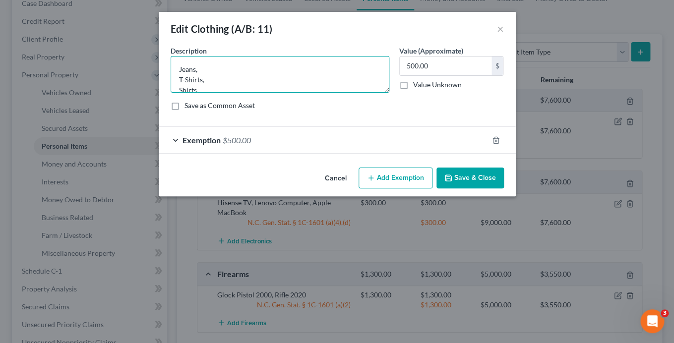
click at [179, 80] on textarea "Jeans, T-Shirts, Shirts, Coats" at bounding box center [280, 74] width 219 height 37
type textarea "Jeans, T-Shirts, Shirts, Coats"
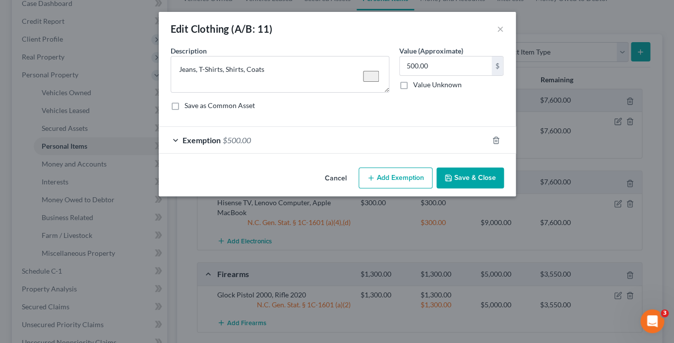
click at [474, 182] on button "Save & Close" at bounding box center [469, 178] width 67 height 21
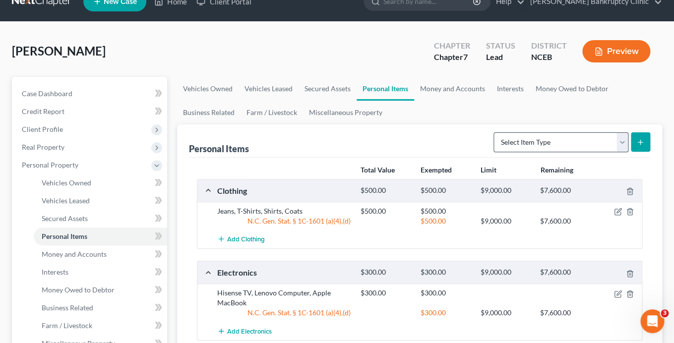
scroll to position [2, 0]
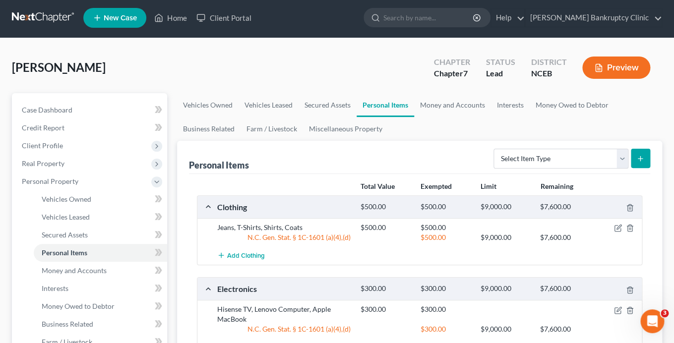
click at [620, 62] on button "Preview" at bounding box center [616, 68] width 68 height 22
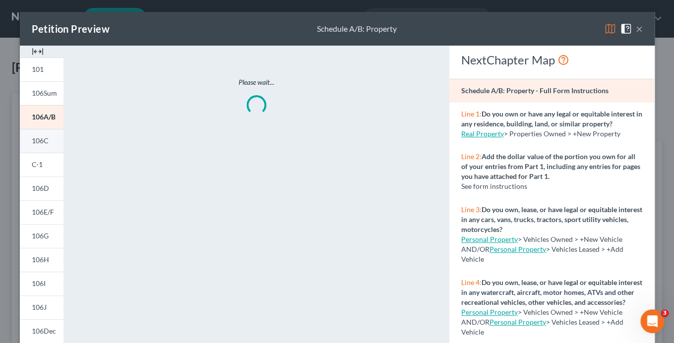
click at [50, 138] on link "106C" at bounding box center [42, 141] width 44 height 24
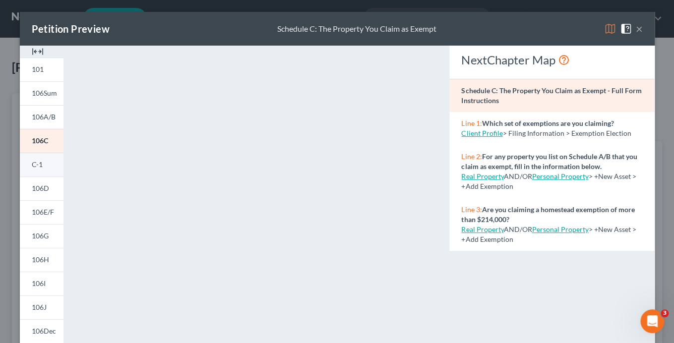
click at [45, 165] on link "C-1" at bounding box center [42, 165] width 44 height 24
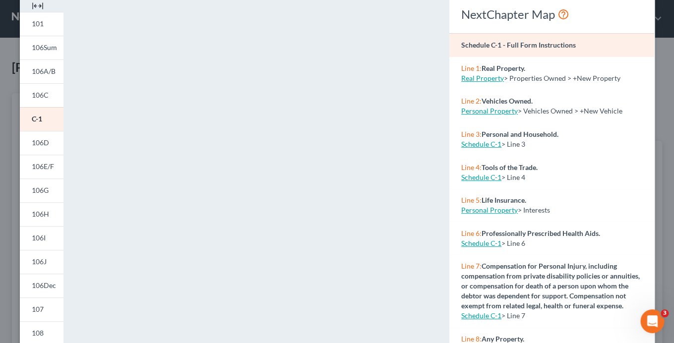
scroll to position [47, 0]
click at [45, 142] on span "106D" at bounding box center [40, 141] width 17 height 8
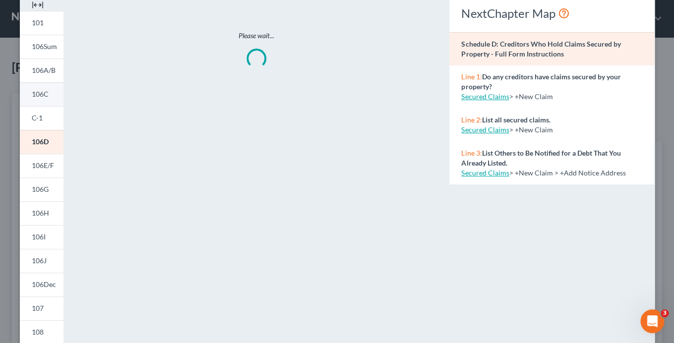
click at [41, 89] on link "106C" at bounding box center [42, 94] width 44 height 24
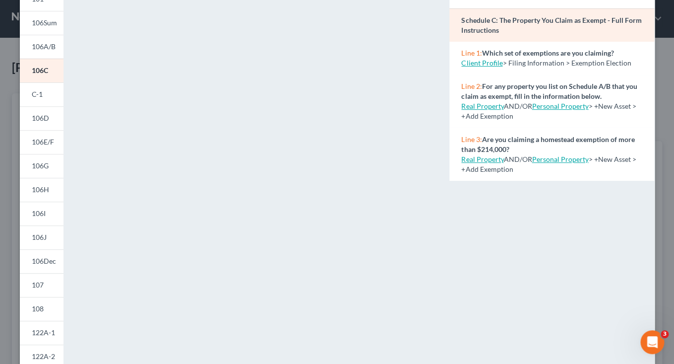
scroll to position [0, 0]
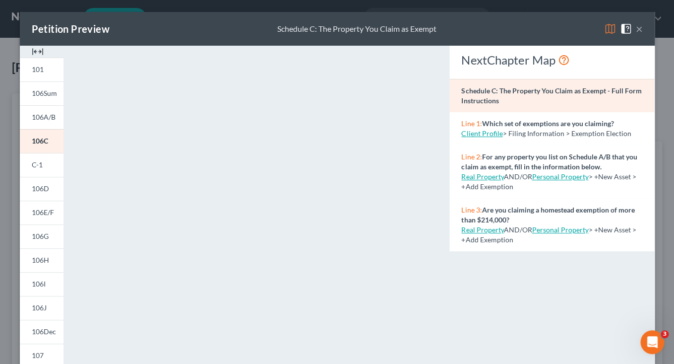
click at [48, 184] on link "106D" at bounding box center [42, 189] width 44 height 24
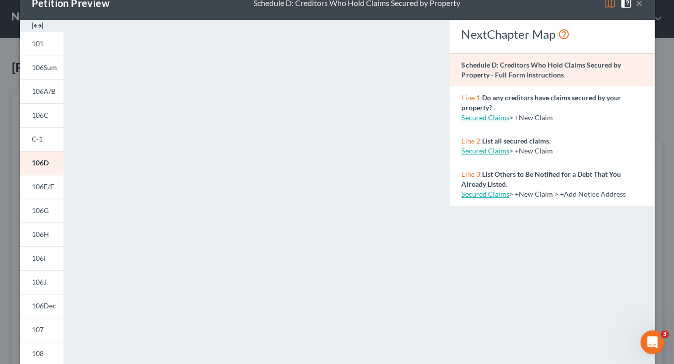
scroll to position [31, 0]
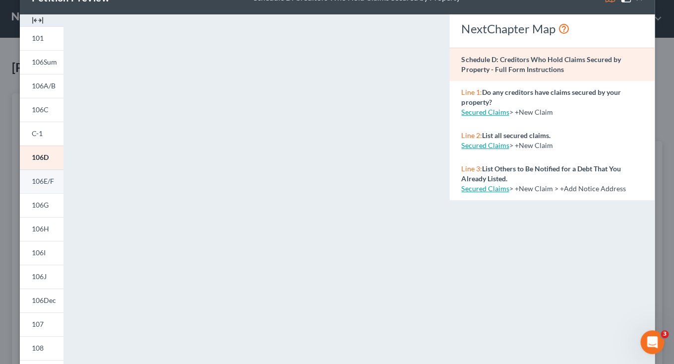
click at [46, 185] on span "106E/F" at bounding box center [43, 181] width 22 height 8
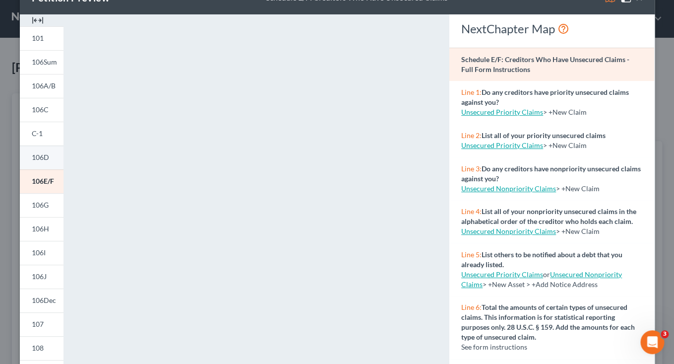
click at [49, 161] on span "106D" at bounding box center [40, 157] width 17 height 8
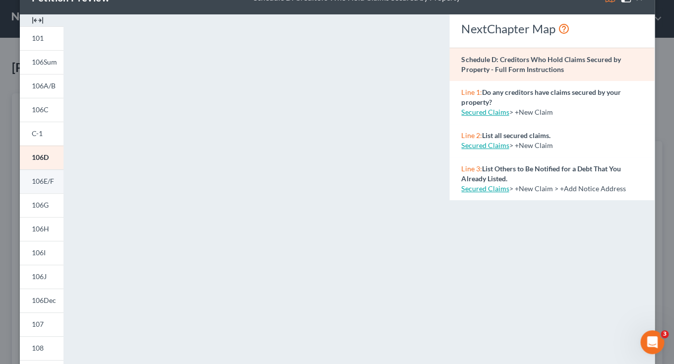
click at [48, 179] on span "106E/F" at bounding box center [43, 181] width 22 height 8
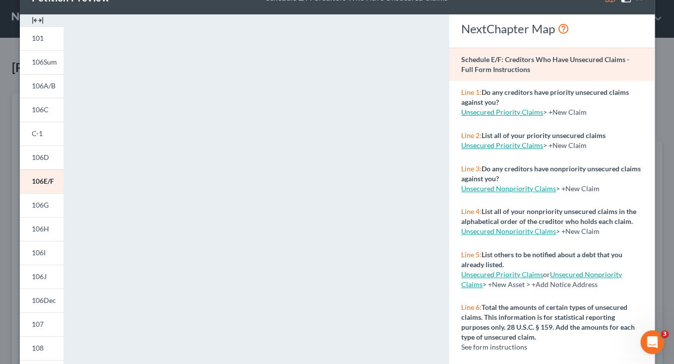
click at [504, 235] on link "Unsecured Nonpriority Claims" at bounding box center [508, 231] width 95 height 8
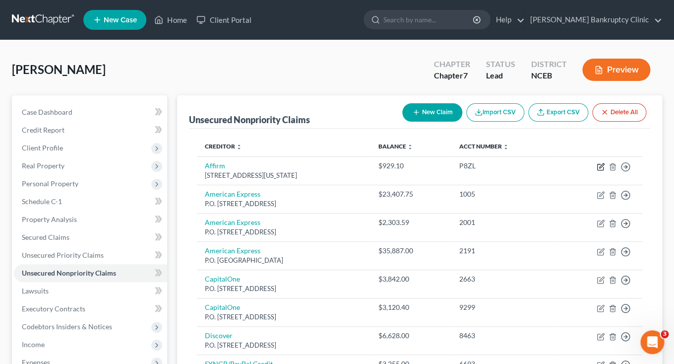
click at [599, 169] on icon "button" at bounding box center [601, 167] width 8 height 8
select select "4"
select select "2"
select select "0"
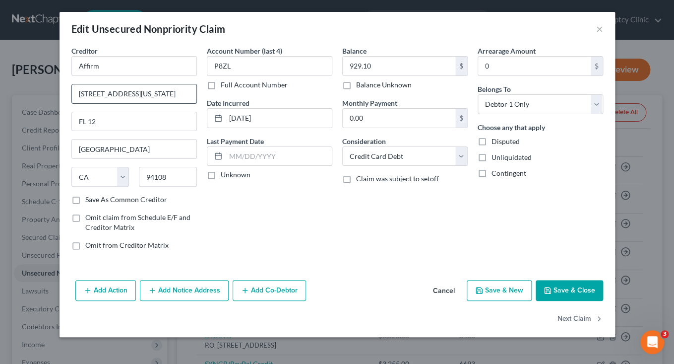
click at [135, 98] on input "[STREET_ADDRESS][US_STATE]" at bounding box center [134, 93] width 124 height 19
click at [97, 123] on input "FL 12" at bounding box center [134, 121] width 124 height 19
drag, startPoint x: 78, startPoint y: 96, endPoint x: 153, endPoint y: 94, distance: 74.9
click at [153, 94] on input "[STREET_ADDRESS][US_STATE]" at bounding box center [134, 93] width 124 height 19
click at [78, 123] on input "FL 12" at bounding box center [134, 121] width 124 height 19
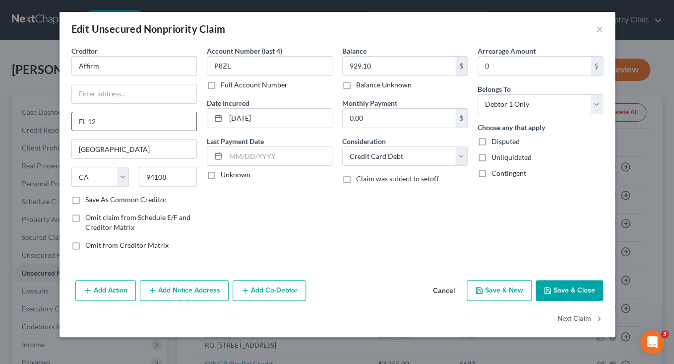
paste input "[STREET_ADDRESS][US_STATE]"
type input "[STREET_ADDRESS][US_STATE]"
click at [121, 92] on input "text" at bounding box center [134, 93] width 124 height 19
drag, startPoint x: 161, startPoint y: 95, endPoint x: 61, endPoint y: 88, distance: 100.4
click at [72, 88] on input "ATTN: Bankruptcy Dept." at bounding box center [134, 93] width 124 height 19
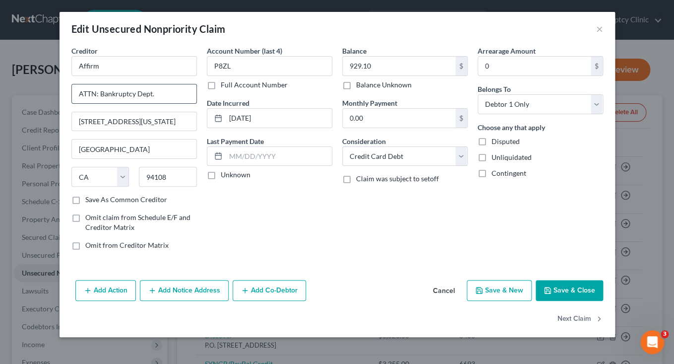
click at [115, 101] on input "ATTN: Bankruptcy Dept." at bounding box center [134, 93] width 124 height 19
click at [96, 96] on input "ATTN: Bankruptcy Dept." at bounding box center [134, 93] width 124 height 19
click at [151, 95] on input "Attn: Bankruptcy Dept." at bounding box center [134, 93] width 124 height 19
drag, startPoint x: 180, startPoint y: 90, endPoint x: 41, endPoint y: 96, distance: 139.5
click at [72, 96] on input "Attn: Bankruptcy Deptartment" at bounding box center [134, 93] width 124 height 19
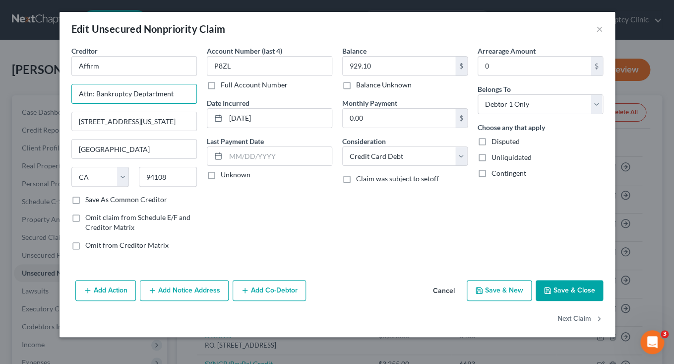
type input "Attn: Bankruptcy Deptartment"
click at [322, 204] on div "Account Number (last 4) P8ZL Full Account Number Date Incurred [DATE] Last Paym…" at bounding box center [269, 152] width 135 height 212
click at [571, 295] on button "Save & Close" at bounding box center [569, 290] width 67 height 21
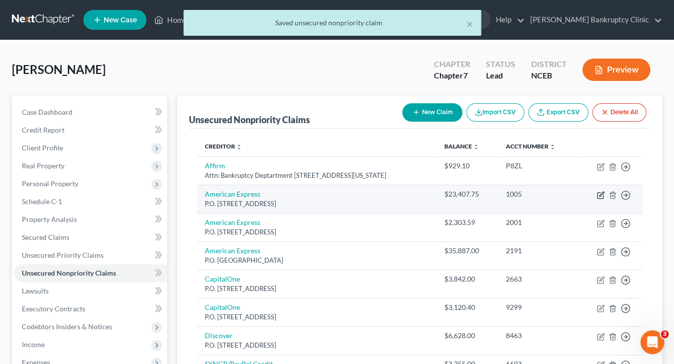
click at [601, 197] on icon "button" at bounding box center [601, 195] width 8 height 8
select select "45"
select select "10"
select select "0"
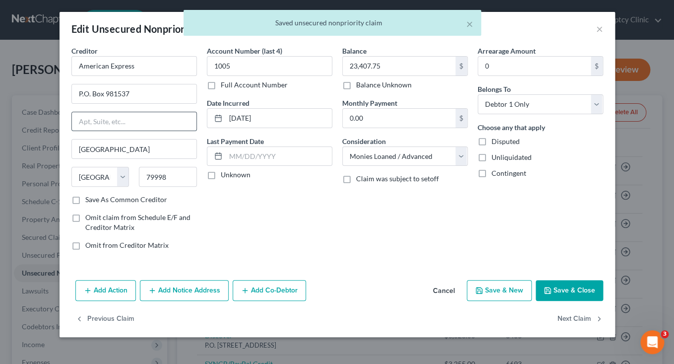
click at [94, 120] on input "text" at bounding box center [134, 121] width 124 height 19
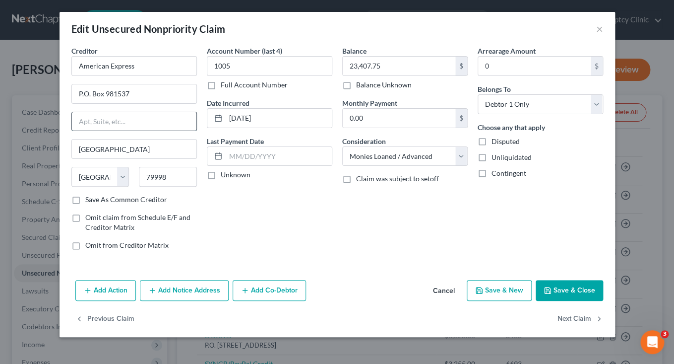
paste input "Attn: Bankruptcy Deptartment"
drag, startPoint x: 135, startPoint y: 94, endPoint x: 70, endPoint y: 95, distance: 65.0
click at [72, 95] on input "P.O. Box 981537" at bounding box center [134, 93] width 124 height 19
click at [184, 126] on input "Attn: Bankruptcy Deptartment" at bounding box center [134, 121] width 124 height 19
paste input "P.O. Box 981537"
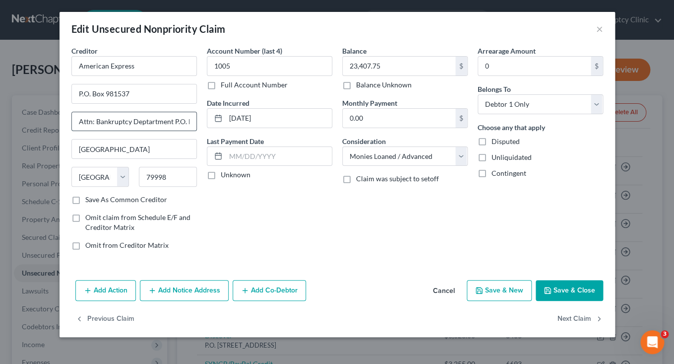
drag, startPoint x: 139, startPoint y: 122, endPoint x: 29, endPoint y: 123, distance: 110.6
click at [72, 123] on input "Attn: Bankruptcy Deptartment P.O. Box 981537" at bounding box center [134, 121] width 124 height 19
type input "P.O. Box 981537"
drag, startPoint x: 141, startPoint y: 94, endPoint x: 75, endPoint y: 95, distance: 66.5
click at [74, 95] on input "P.O. Box 981537" at bounding box center [134, 93] width 124 height 19
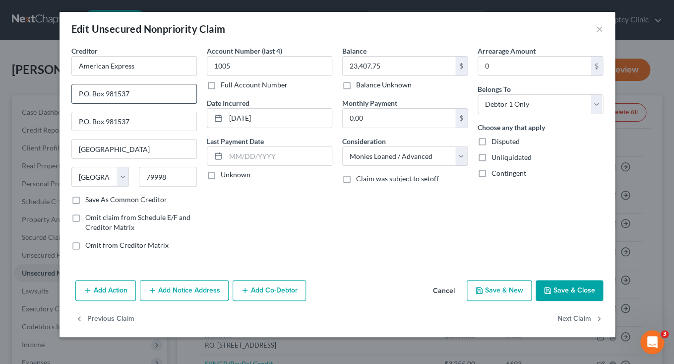
paste input "Attn: Bankruptcy Deptartment"
type input "Attn: Bankruptcy Deptartment"
click at [562, 290] on button "Save & Close" at bounding box center [569, 290] width 67 height 21
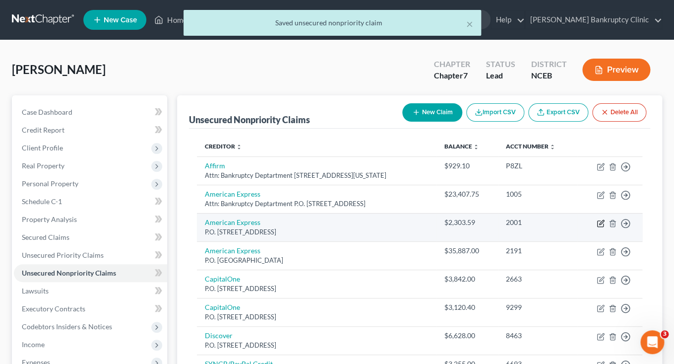
click at [601, 224] on icon "button" at bounding box center [601, 223] width 8 height 8
select select "45"
select select "2"
select select "0"
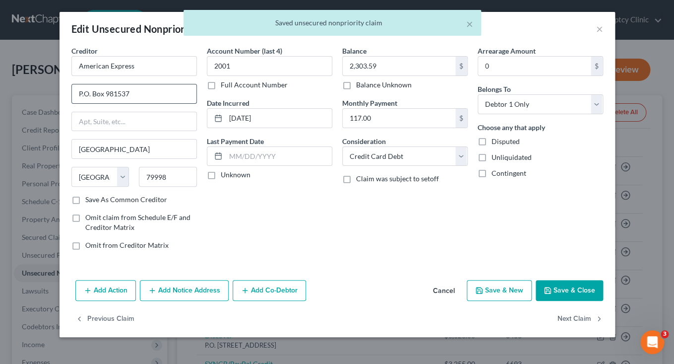
drag, startPoint x: 141, startPoint y: 94, endPoint x: 67, endPoint y: 94, distance: 73.4
click at [72, 94] on input "P.O. Box 981537" at bounding box center [134, 93] width 124 height 19
click at [103, 120] on input "text" at bounding box center [134, 121] width 124 height 19
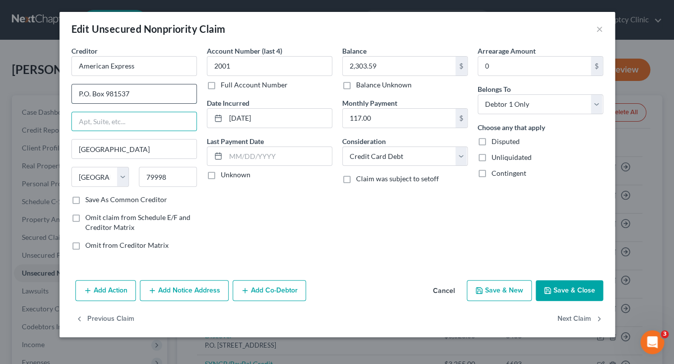
click at [78, 97] on input "P.O. Box 981537" at bounding box center [134, 93] width 124 height 19
paste input "Attn: Bankruptcy Deptartment"
drag, startPoint x: 174, startPoint y: 95, endPoint x: 262, endPoint y: 93, distance: 88.3
click at [196, 93] on input "Attn: Bankruptcy Deptartment P.O. Box 981537" at bounding box center [134, 93] width 124 height 19
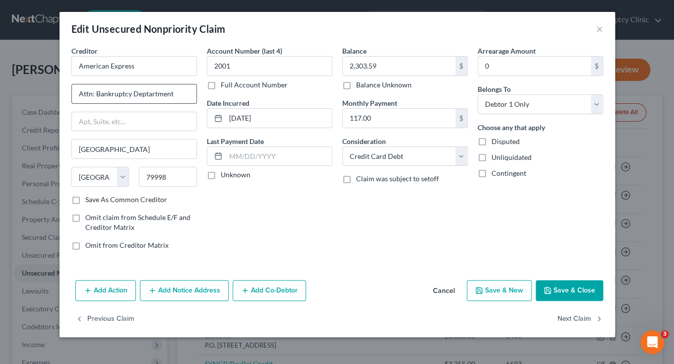
scroll to position [0, 0]
type input "Attn: Bankruptcy Deptartment"
click at [164, 122] on input "text" at bounding box center [134, 121] width 124 height 19
paste input "P.O. Box 981537"
type input "P.O. Box 981537"
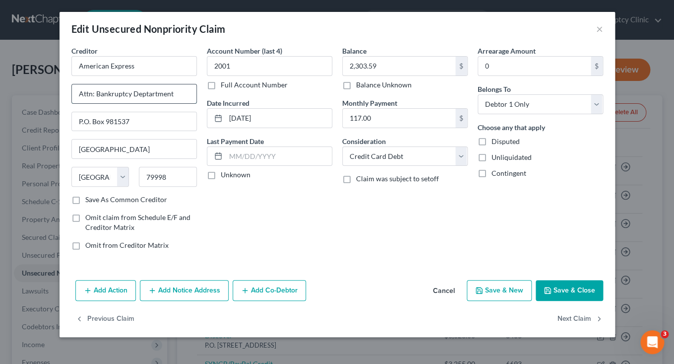
drag, startPoint x: 175, startPoint y: 95, endPoint x: 63, endPoint y: 93, distance: 111.1
click at [72, 93] on input "Attn: Bankruptcy Deptartment" at bounding box center [134, 93] width 124 height 19
click at [562, 298] on button "Save & Close" at bounding box center [569, 290] width 67 height 21
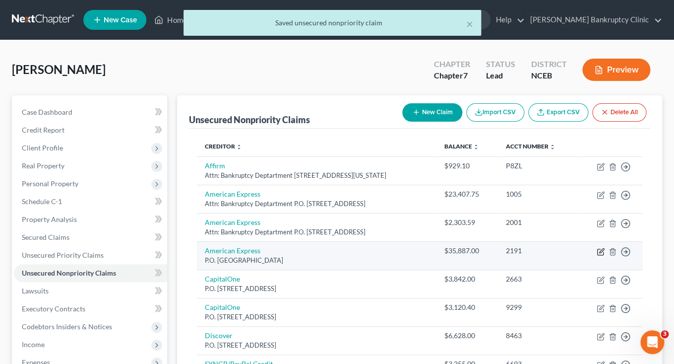
click at [601, 252] on icon "button" at bounding box center [601, 250] width 4 height 4
select select "4"
select select "10"
select select "0"
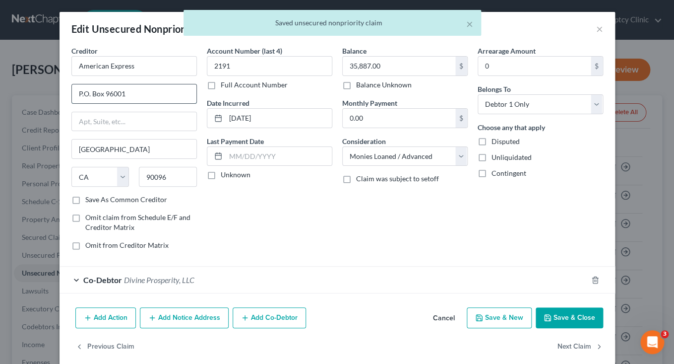
click at [79, 96] on input "P.O. Box 96001" at bounding box center [134, 93] width 124 height 19
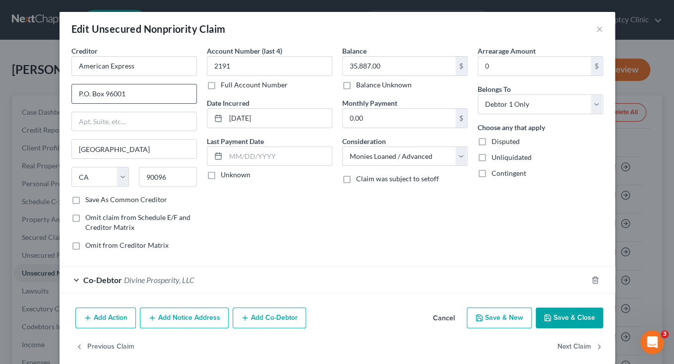
paste input "Attn: Bankruptcy Deptartment"
drag, startPoint x: 175, startPoint y: 93, endPoint x: 238, endPoint y: 94, distance: 63.0
click at [196, 94] on input "Attn: Bankruptcy Deptartment P.O. Box 96001" at bounding box center [134, 93] width 124 height 19
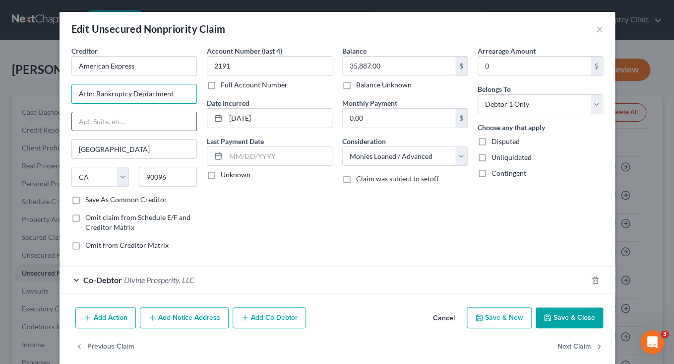
type input "Attn: Bankruptcy Deptartment"
click at [142, 120] on input "text" at bounding box center [134, 121] width 124 height 19
paste input "P.O. Box 96001"
type input "P.O. Box 96001"
drag, startPoint x: 176, startPoint y: 95, endPoint x: 48, endPoint y: 95, distance: 127.9
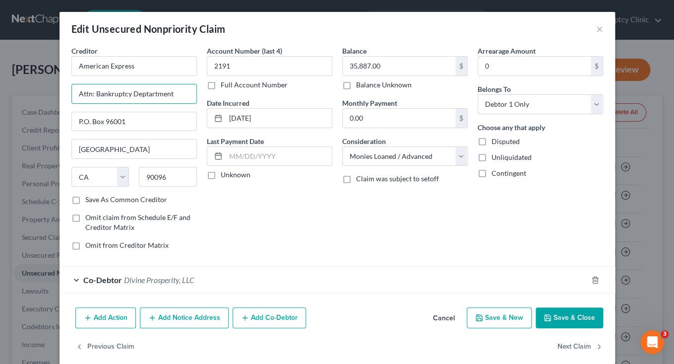
click at [72, 95] on input "Attn: Bankruptcy Deptartment" at bounding box center [134, 93] width 124 height 19
click at [566, 321] on button "Save & Close" at bounding box center [569, 317] width 67 height 21
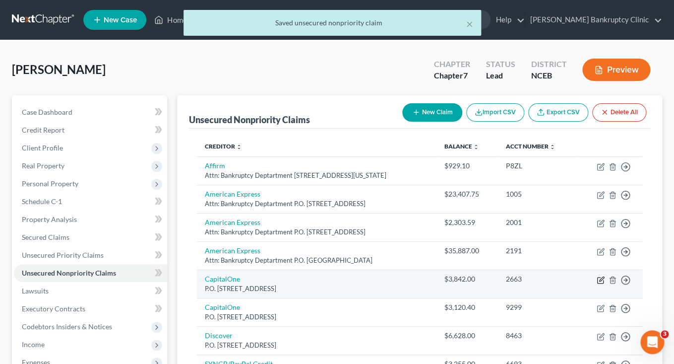
click at [598, 279] on icon "button" at bounding box center [601, 280] width 8 height 8
select select "46"
select select "2"
select select "0"
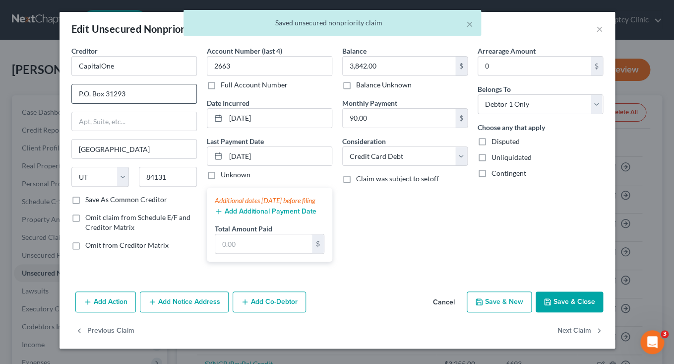
click at [78, 97] on input "P.O. Box 31293" at bounding box center [134, 93] width 124 height 19
paste input "Attn: Bankruptcy Deptartment"
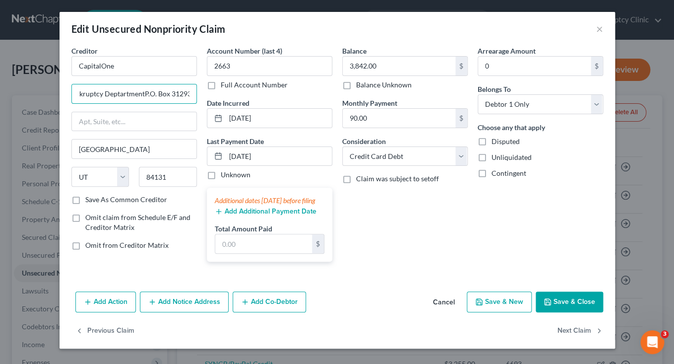
drag, startPoint x: 174, startPoint y: 94, endPoint x: 244, endPoint y: 95, distance: 70.4
click at [196, 95] on input "Attn: Bankruptcy DeptartmentP.O. Box 31293" at bounding box center [134, 93] width 124 height 19
type input "Attn: Bankruptcy Deptartment"
click at [142, 116] on input "text" at bounding box center [134, 121] width 124 height 19
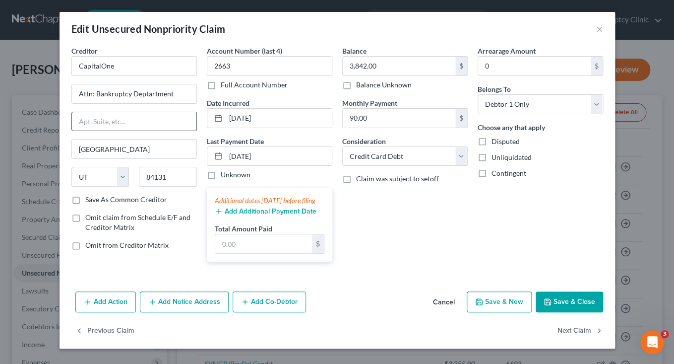
paste input "P.O. Box 31293"
type input "P.O. Box 31293"
drag, startPoint x: 181, startPoint y: 95, endPoint x: 61, endPoint y: 91, distance: 119.6
click at [72, 91] on input "Attn: Bankruptcy Deptartment" at bounding box center [134, 93] width 124 height 19
click at [570, 308] on button "Save & Close" at bounding box center [569, 301] width 67 height 21
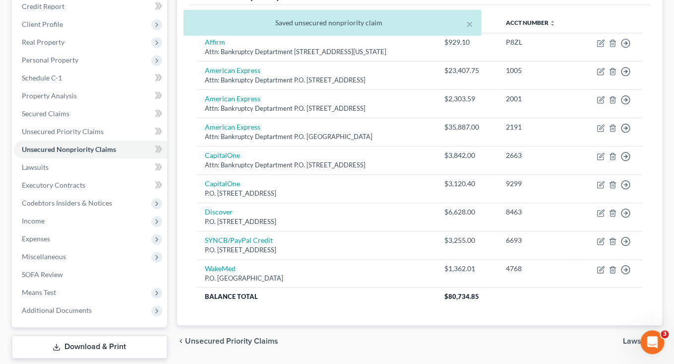
scroll to position [124, 0]
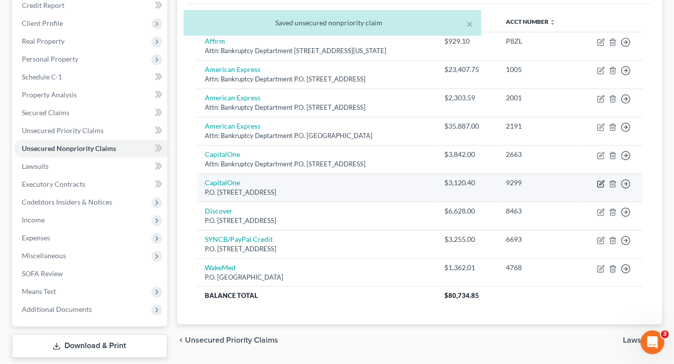
click at [597, 184] on icon "button" at bounding box center [601, 184] width 8 height 8
select select "46"
select select "2"
select select "0"
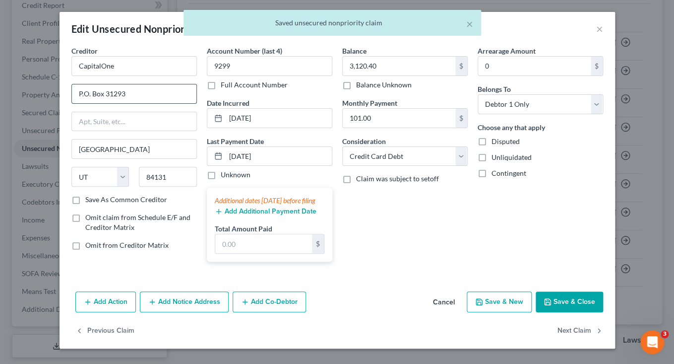
click at [79, 95] on input "P.O. Box 31293" at bounding box center [134, 93] width 124 height 19
paste input "Attn: Bankruptcy Deptartment"
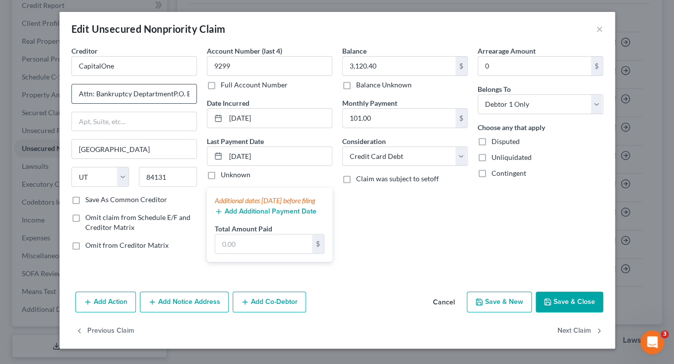
scroll to position [0, 29]
drag, startPoint x: 173, startPoint y: 94, endPoint x: 241, endPoint y: 96, distance: 68.0
click at [196, 96] on input "Attn: Bankruptcy DeptartmentP.O. Box 31293" at bounding box center [134, 93] width 124 height 19
type input "Attn: Bankruptcy Deptartment"
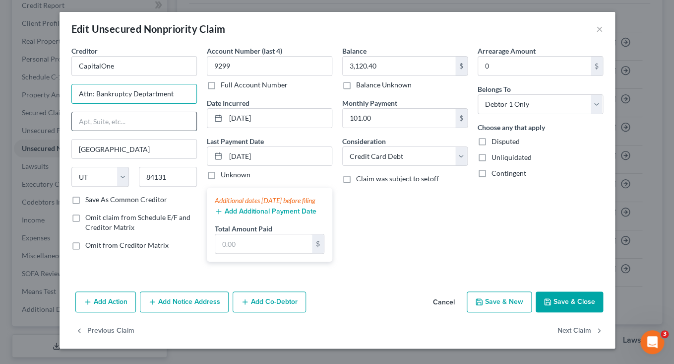
click at [138, 114] on input "text" at bounding box center [134, 121] width 124 height 19
paste input "P.O. Box 31293"
type input "P.O. Box 31293"
drag, startPoint x: 185, startPoint y: 92, endPoint x: 56, endPoint y: 92, distance: 129.4
click at [72, 92] on input "Attn: Bankruptcy Deptartment" at bounding box center [134, 93] width 124 height 19
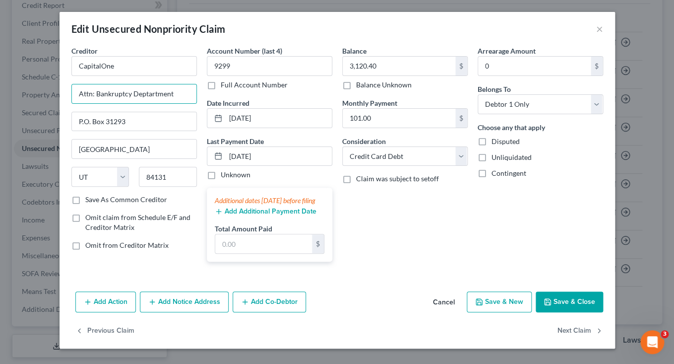
click at [558, 312] on button "Save & Close" at bounding box center [569, 301] width 67 height 21
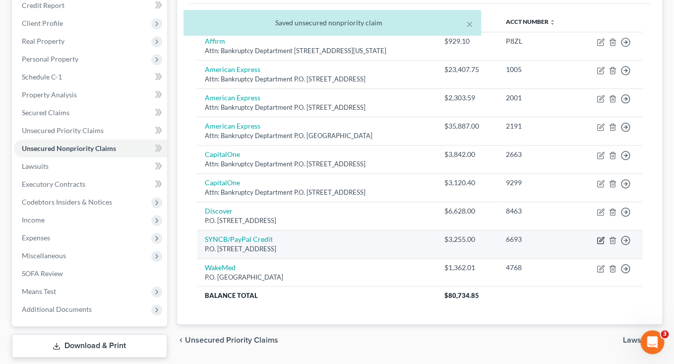
click at [600, 239] on icon "button" at bounding box center [601, 240] width 8 height 8
select select "39"
select select "2"
select select "0"
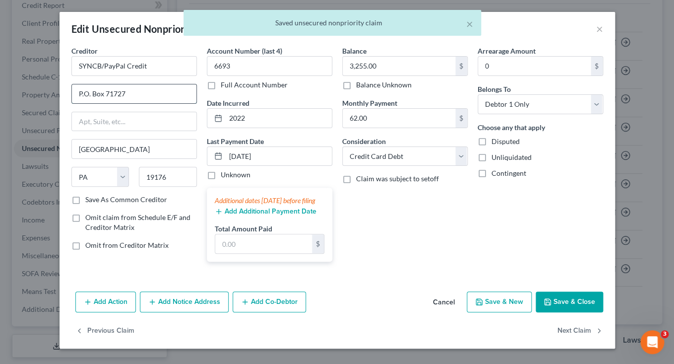
click at [79, 96] on input "P.O. Box 71727" at bounding box center [134, 93] width 124 height 19
paste input "Attn: Bankruptcy Deptartment"
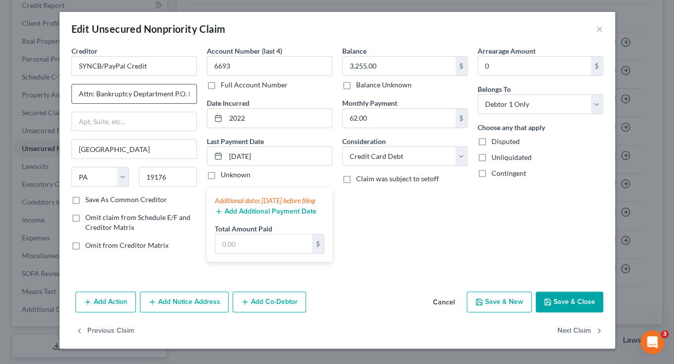
scroll to position [0, 30]
drag, startPoint x: 175, startPoint y: 93, endPoint x: 232, endPoint y: 94, distance: 57.0
click at [196, 94] on input "Attn: Bankruptcy Deptartment P.O. Box 71727" at bounding box center [134, 93] width 124 height 19
type input "Attn: Bankruptcy Deptartment"
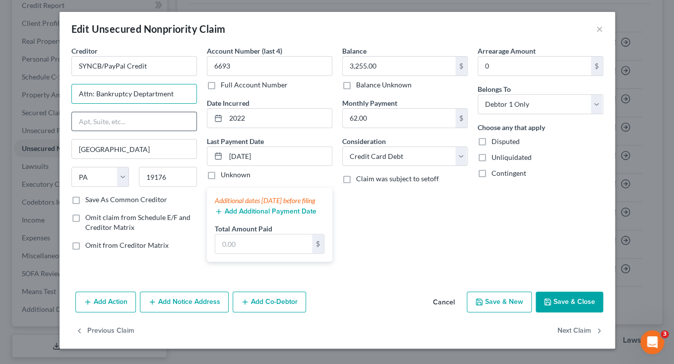
click at [165, 116] on input "text" at bounding box center [134, 121] width 124 height 19
paste input "P.O. Box 71727"
type input "P.O. Box 71727"
click at [573, 311] on button "Save & Close" at bounding box center [569, 301] width 67 height 21
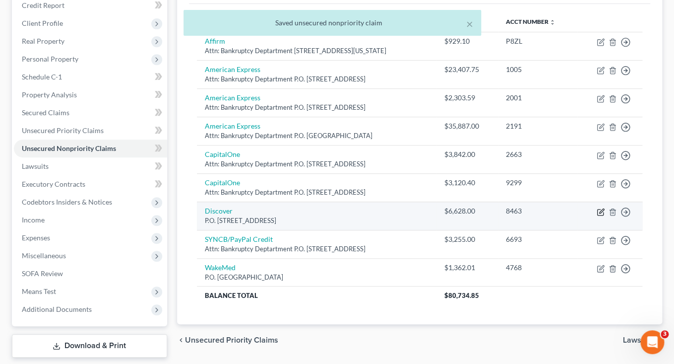
click at [602, 212] on icon "button" at bounding box center [601, 212] width 8 height 8
select select "46"
select select "2"
select select "0"
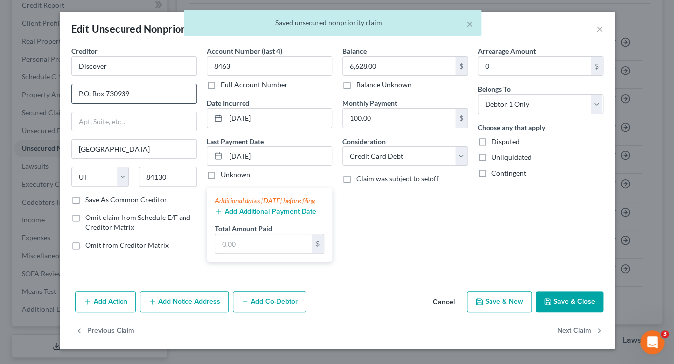
click at [79, 95] on input "P.O. Box 730939" at bounding box center [134, 93] width 124 height 19
paste input "P.O. Box 71727"
type input "P.O. Box 730939"
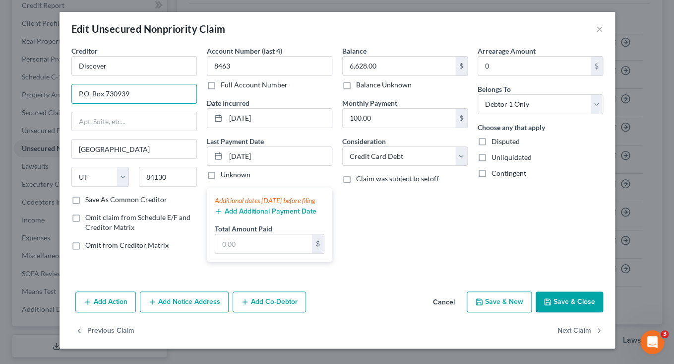
click at [556, 309] on button "Save & Close" at bounding box center [569, 301] width 67 height 21
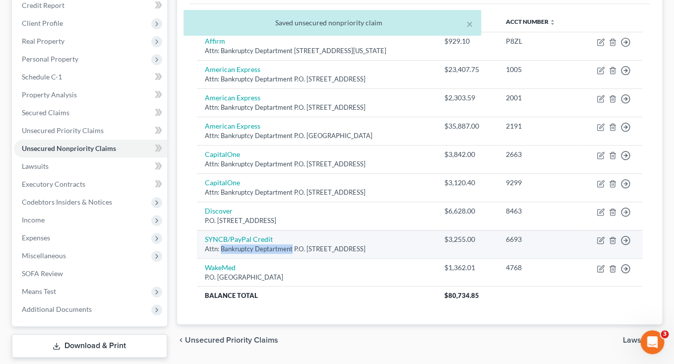
drag, startPoint x: 221, startPoint y: 249, endPoint x: 292, endPoint y: 249, distance: 71.4
click at [292, 249] on div "Attn: Bankruptcy Deptartment P.O. [STREET_ADDRESS]" at bounding box center [317, 248] width 224 height 9
copy div "Bankruptcy Deptartment"
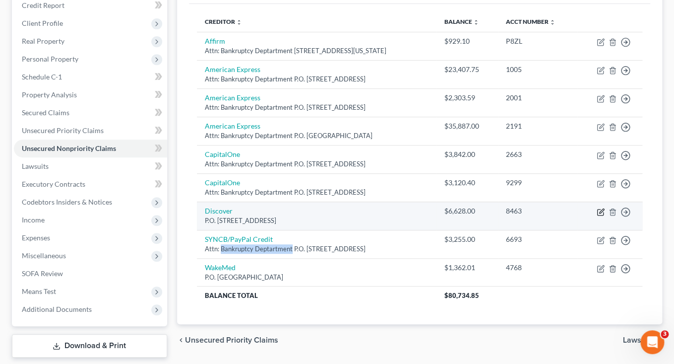
click at [600, 210] on icon "button" at bounding box center [601, 212] width 8 height 8
select select "46"
select select "2"
select select "0"
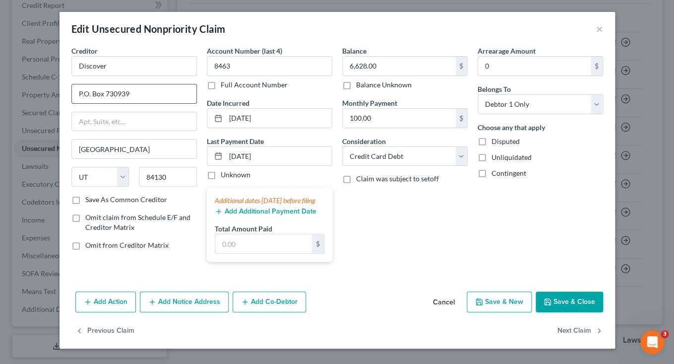
click at [78, 96] on input "P.O. Box 730939" at bounding box center [134, 93] width 124 height 19
paste input "Bankruptcy Deptartment"
drag, startPoint x: 157, startPoint y: 94, endPoint x: 231, endPoint y: 96, distance: 74.4
click at [196, 96] on input "Bankruptcy DeptartmentP.O. Box 730939" at bounding box center [134, 93] width 124 height 19
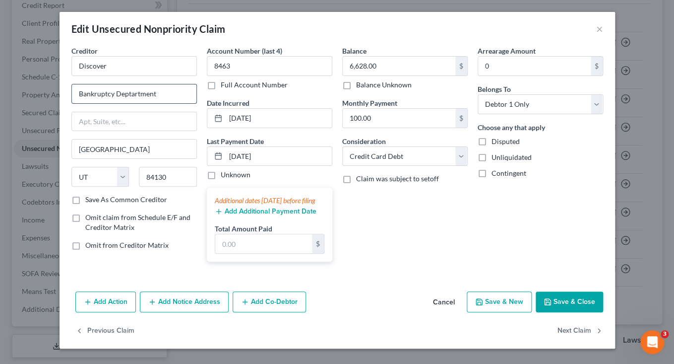
scroll to position [0, 0]
type input "Bankruptcy Deptartment"
click at [118, 122] on input "text" at bounding box center [134, 121] width 124 height 19
paste input "P.O. Box 730939"
type input "P.O. Box 730939"
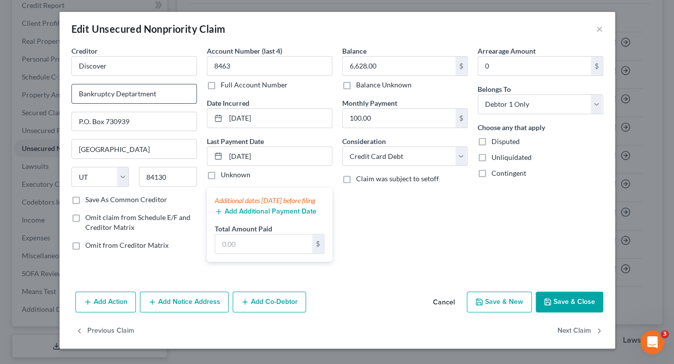
drag, startPoint x: 163, startPoint y: 95, endPoint x: 54, endPoint y: 95, distance: 109.6
click at [72, 95] on input "Bankruptcy Deptartment" at bounding box center [134, 93] width 124 height 19
click at [567, 312] on button "Save & Close" at bounding box center [569, 301] width 67 height 21
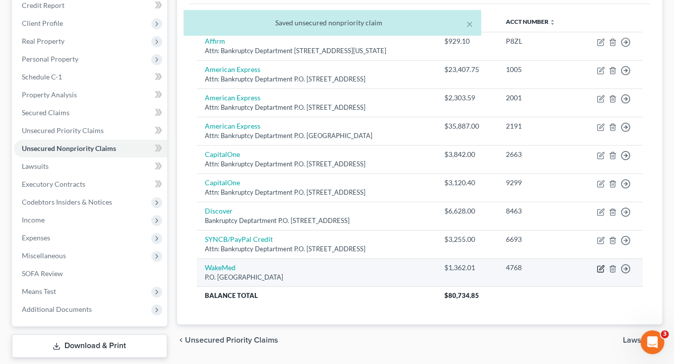
click at [603, 269] on icon "button" at bounding box center [600, 268] width 6 height 6
select select "28"
select select "9"
select select "0"
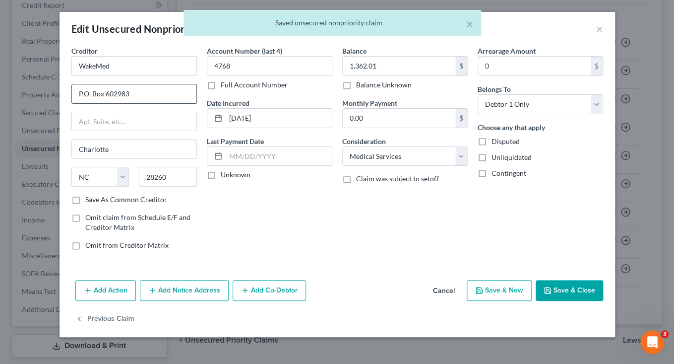
click at [78, 96] on input "P.O. Box 602983" at bounding box center [134, 93] width 124 height 19
paste input "Bankruptcy Deptartment"
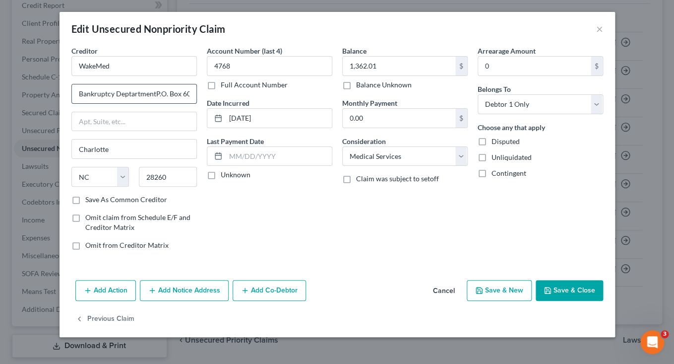
scroll to position [0, 16]
drag, startPoint x: 157, startPoint y: 95, endPoint x: 228, endPoint y: 97, distance: 70.9
click at [196, 97] on input "Bankruptcy DeptartmentP.O. Box 602983" at bounding box center [134, 93] width 124 height 19
type input "Bankruptcy Deptartment"
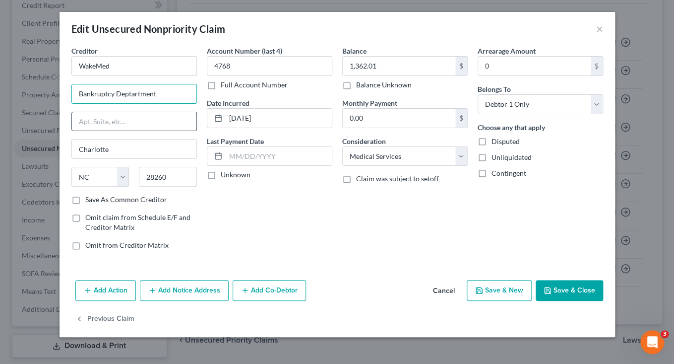
click at [160, 114] on input "text" at bounding box center [134, 121] width 124 height 19
paste input "P.O. Box 602983"
type input "P.O. Box 602983"
click at [77, 94] on input "Bankruptcy Deptartment" at bounding box center [134, 93] width 124 height 19
type input "Attn: Bankruptcy Deptartment"
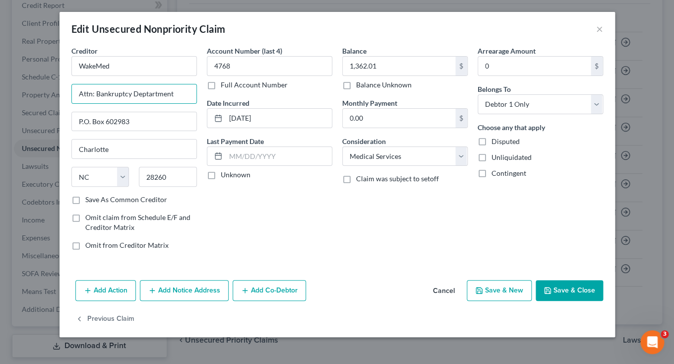
click at [578, 291] on button "Save & Close" at bounding box center [569, 290] width 67 height 21
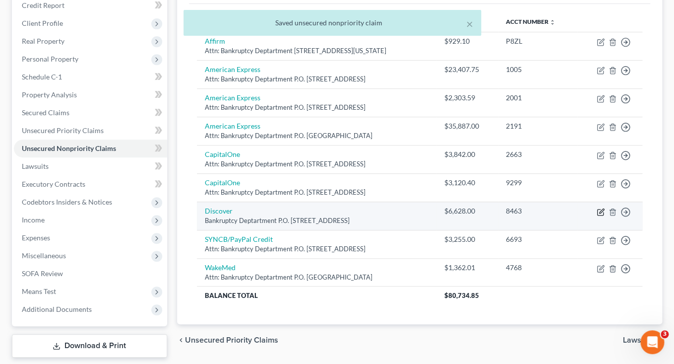
click at [600, 214] on icon "button" at bounding box center [601, 212] width 8 height 8
select select "46"
select select "2"
select select "0"
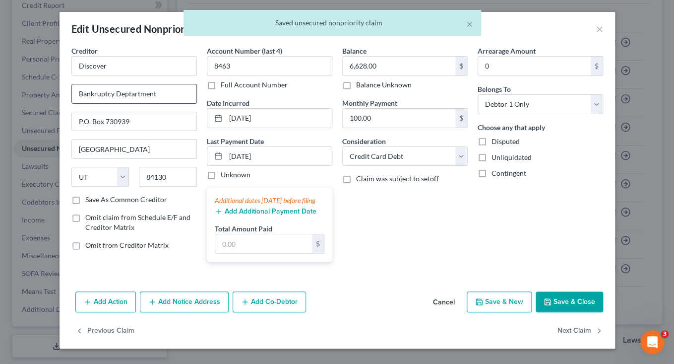
click at [79, 93] on input "Bankruptcy Deptartment" at bounding box center [134, 93] width 124 height 19
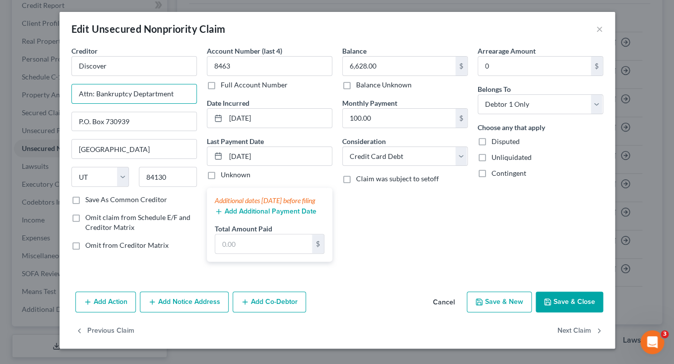
type input "Attn: Bankruptcy Deptartment"
click at [567, 312] on button "Save & Close" at bounding box center [569, 301] width 67 height 21
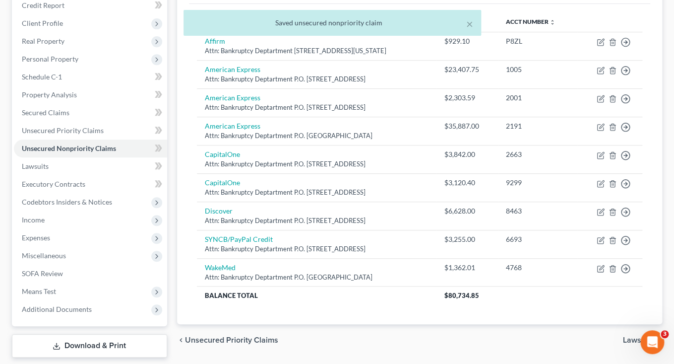
click at [371, 310] on div "Creditor expand_more expand_less unfold_more Balance expand_more expand_less un…" at bounding box center [419, 164] width 461 height 320
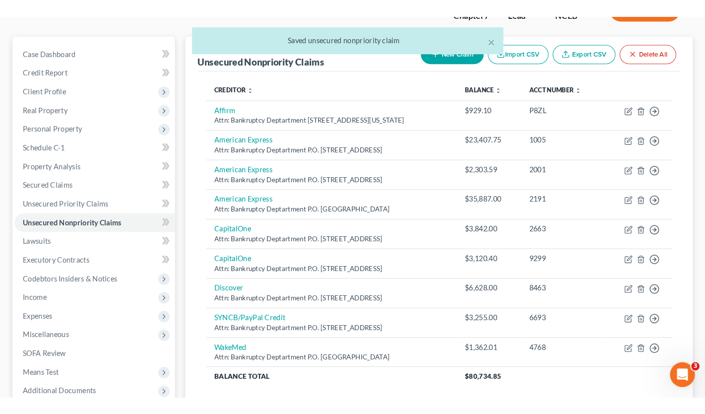
scroll to position [45, 0]
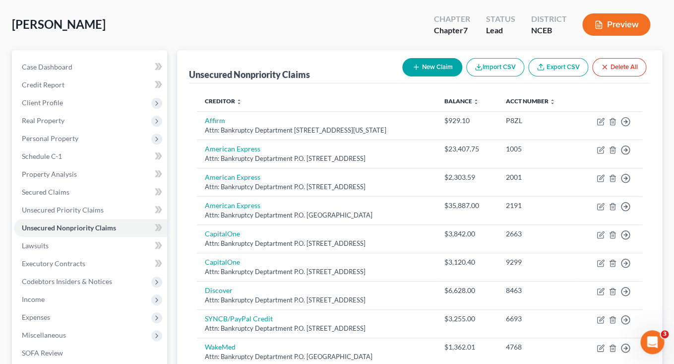
click at [608, 22] on button "Preview" at bounding box center [616, 24] width 68 height 22
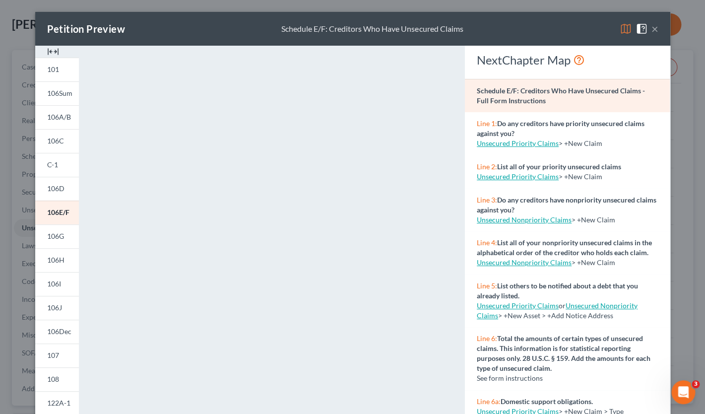
click at [654, 34] on button "×" at bounding box center [654, 29] width 7 height 12
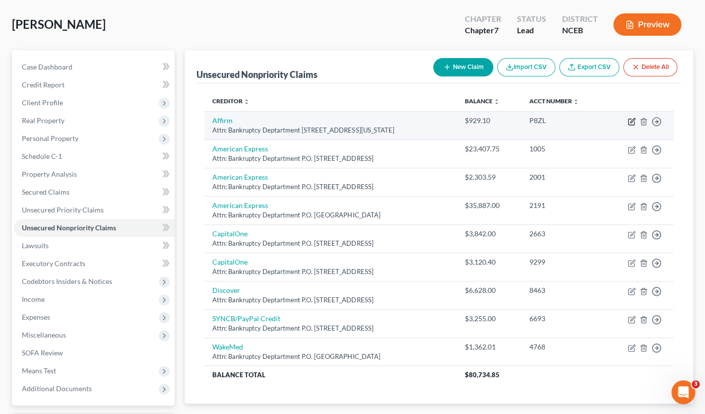
click at [631, 122] on icon "button" at bounding box center [631, 122] width 8 height 8
select select "4"
select select "2"
select select "0"
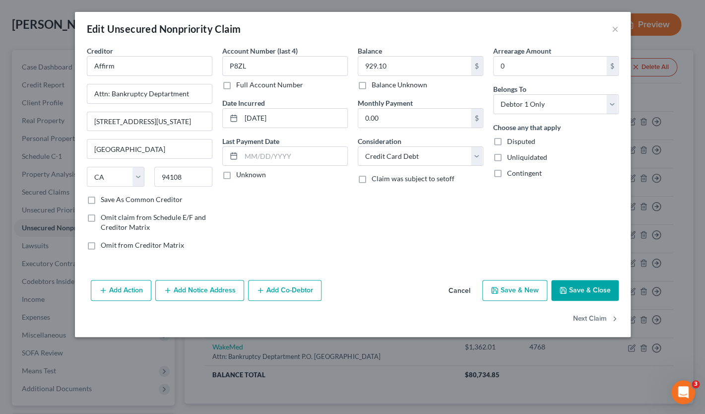
click at [584, 291] on button "Save & Close" at bounding box center [584, 290] width 67 height 21
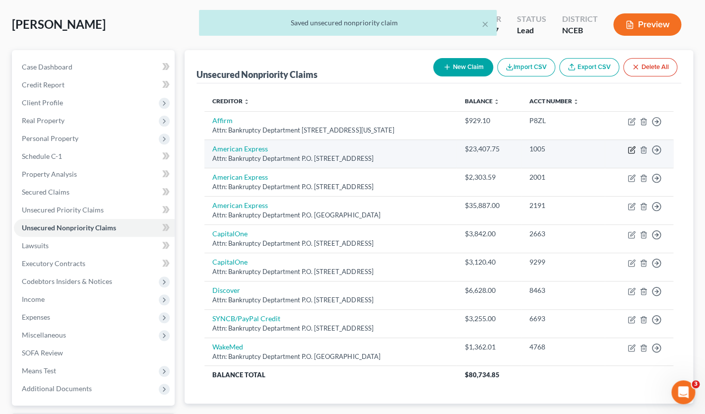
click at [631, 151] on icon "button" at bounding box center [632, 148] width 4 height 4
select select "45"
select select "10"
select select "0"
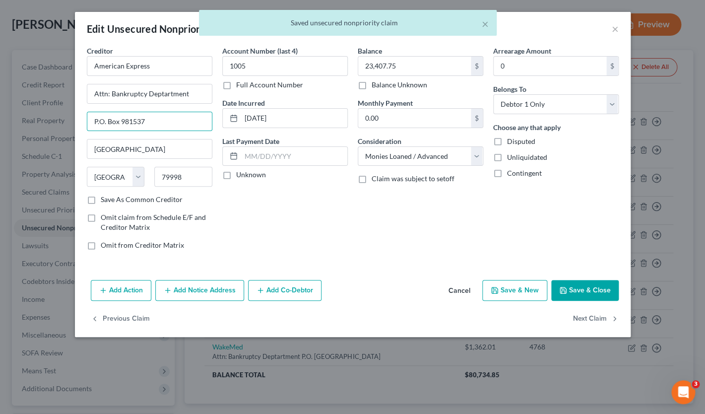
drag, startPoint x: 107, startPoint y: 123, endPoint x: 61, endPoint y: 122, distance: 45.6
click at [61, 122] on div "Edit Unsecured Nonpriority Claim × Creditor * American Express Attn: Bankruptcy…" at bounding box center [352, 207] width 705 height 414
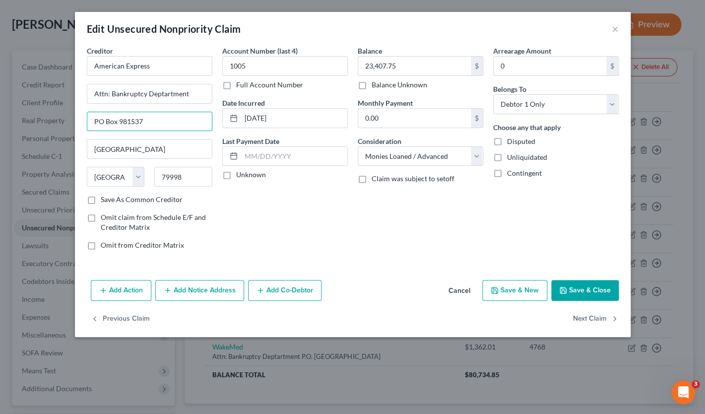
type input "PO Box 981537"
click at [590, 289] on button "Save & Close" at bounding box center [584, 290] width 67 height 21
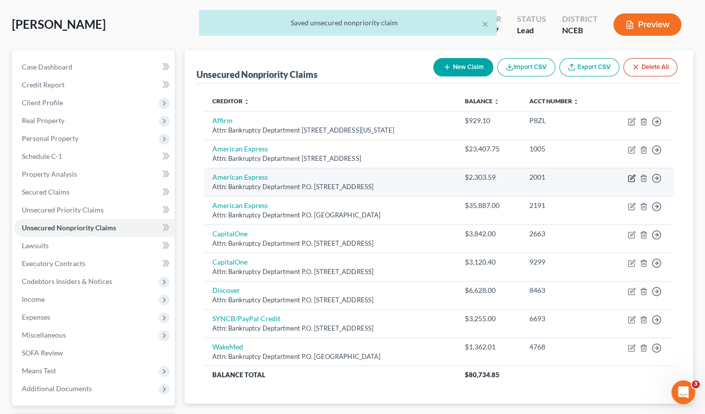
click at [629, 180] on icon "button" at bounding box center [631, 178] width 8 height 8
select select "45"
select select "2"
select select "0"
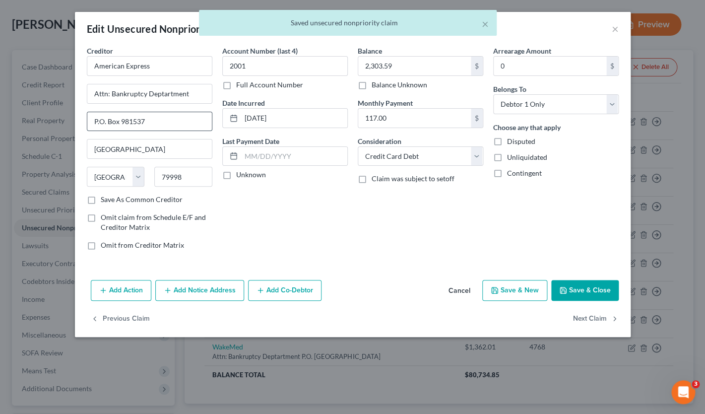
click at [107, 124] on input "P.O. Box 981537" at bounding box center [149, 121] width 124 height 19
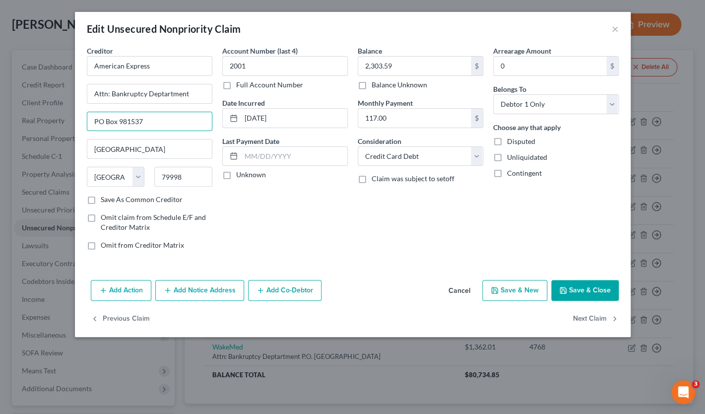
type input "PO Box 981537"
click at [602, 286] on button "Save & Close" at bounding box center [584, 290] width 67 height 21
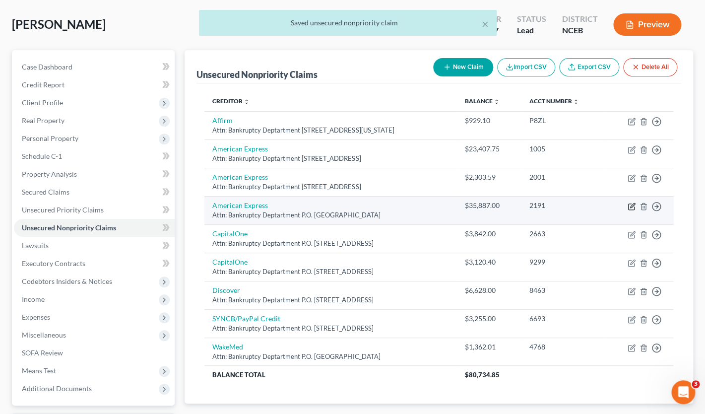
click at [630, 207] on icon "button" at bounding box center [632, 205] width 4 height 4
select select "4"
select select "10"
select select "0"
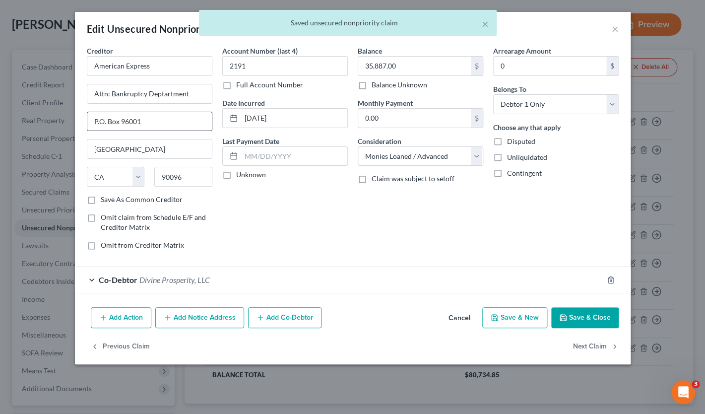
click at [106, 123] on input "P.O. Box 96001" at bounding box center [149, 121] width 124 height 19
type input "PO Box 96001"
click at [574, 318] on button "Save & Close" at bounding box center [584, 317] width 67 height 21
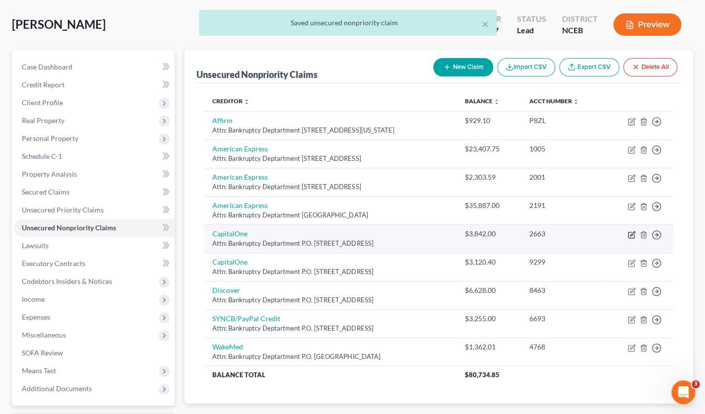
click at [630, 234] on icon "button" at bounding box center [632, 233] width 4 height 4
select select "46"
select select "2"
select select "0"
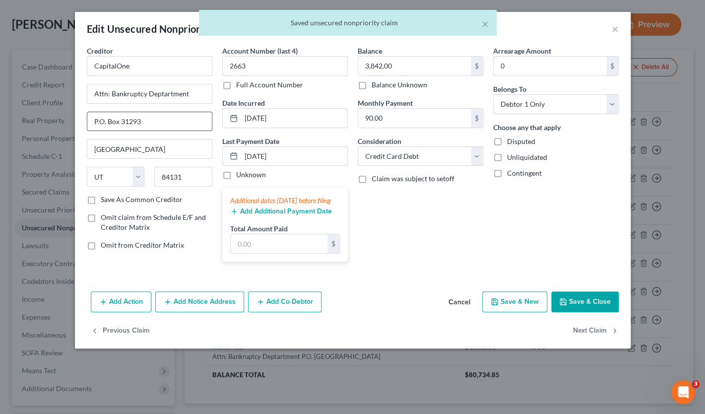
click at [106, 124] on input "P.O. Box 31293" at bounding box center [149, 121] width 124 height 19
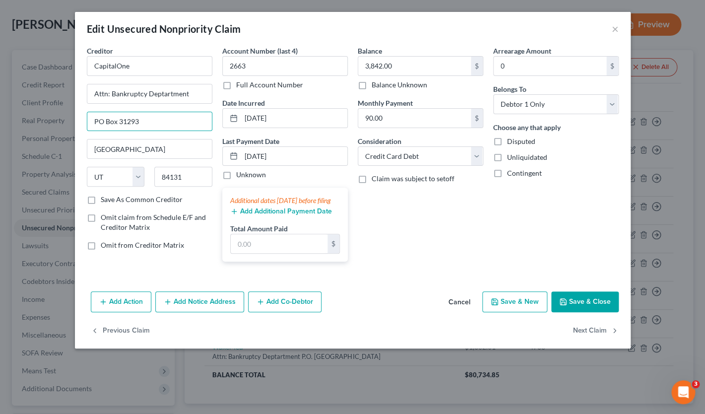
type input "PO Box 31293"
click at [585, 312] on button "Save & Close" at bounding box center [584, 301] width 67 height 21
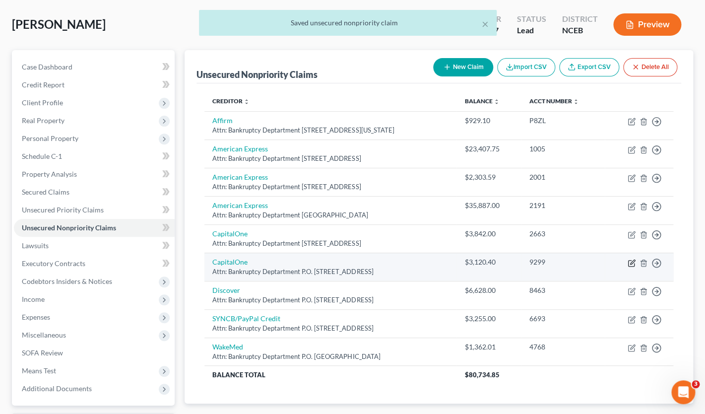
click at [630, 262] on icon "button" at bounding box center [631, 263] width 8 height 8
select select "46"
select select "2"
select select "0"
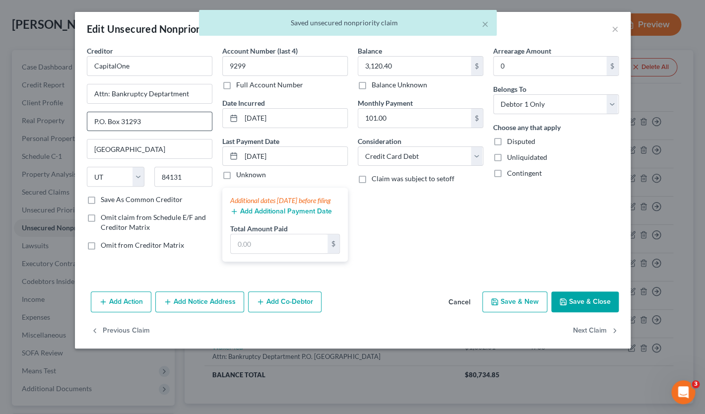
click at [106, 123] on input "P.O. Box 31293" at bounding box center [149, 121] width 124 height 19
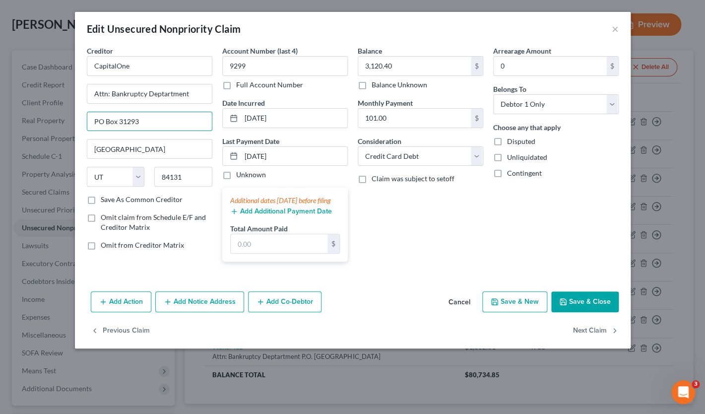
type input "PO Box 31293"
click at [587, 310] on button "Save & Close" at bounding box center [584, 301] width 67 height 21
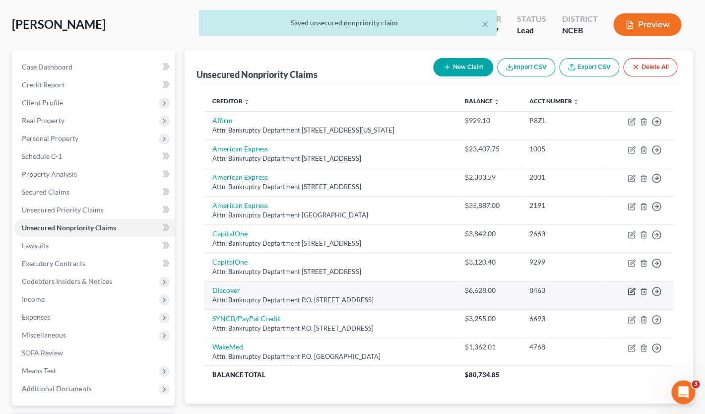
click at [631, 291] on icon "button" at bounding box center [632, 290] width 4 height 4
select select "46"
select select "2"
select select "0"
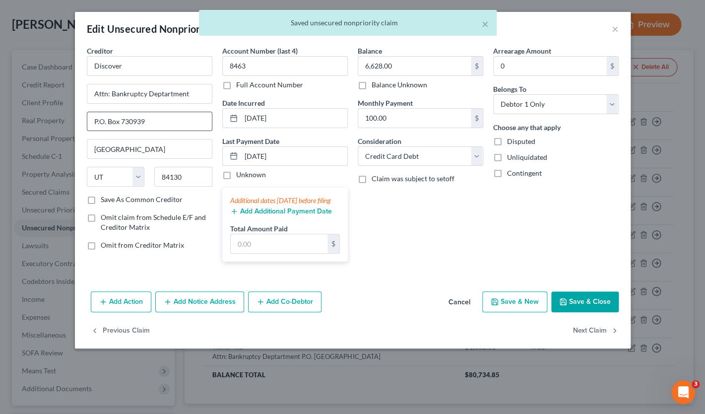
click at [104, 123] on input "P.O. Box 730939" at bounding box center [149, 121] width 124 height 19
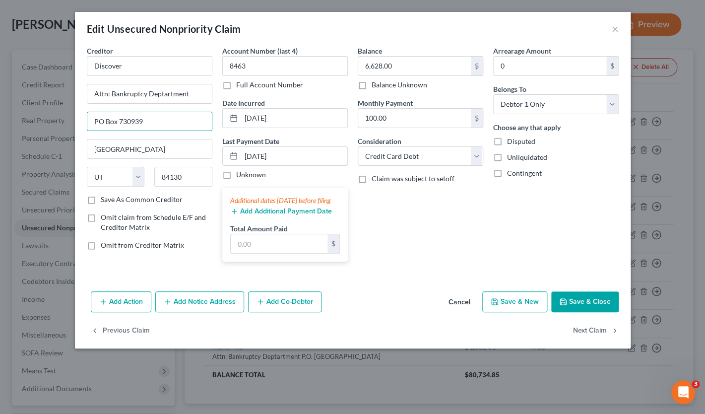
type input "PO Box 730939"
click at [584, 306] on button "Save & Close" at bounding box center [584, 301] width 67 height 21
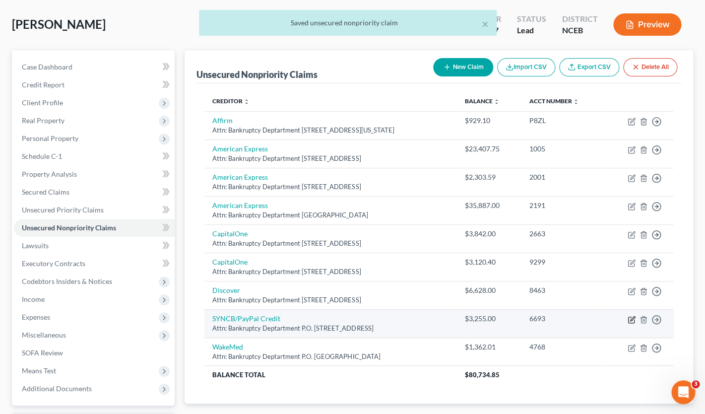
click at [630, 319] on icon "button" at bounding box center [631, 319] width 8 height 8
select select "39"
select select "2"
select select "0"
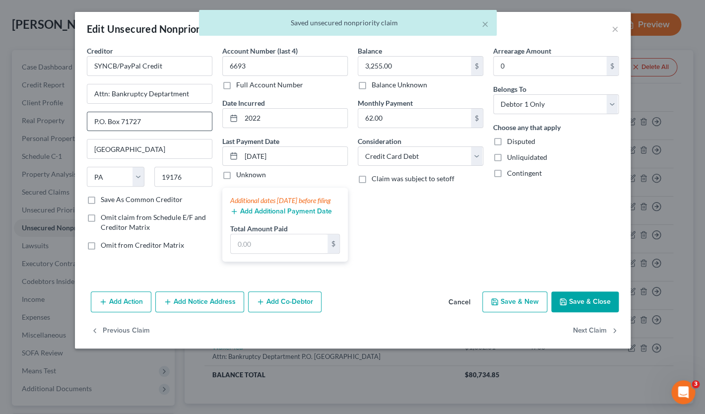
click at [106, 124] on input "P.O. Box 71727" at bounding box center [149, 121] width 124 height 19
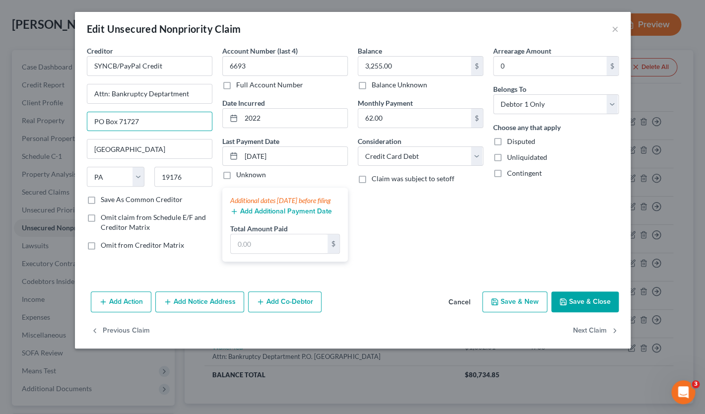
type input "PO Box 71727"
click at [579, 312] on button "Save & Close" at bounding box center [584, 301] width 67 height 21
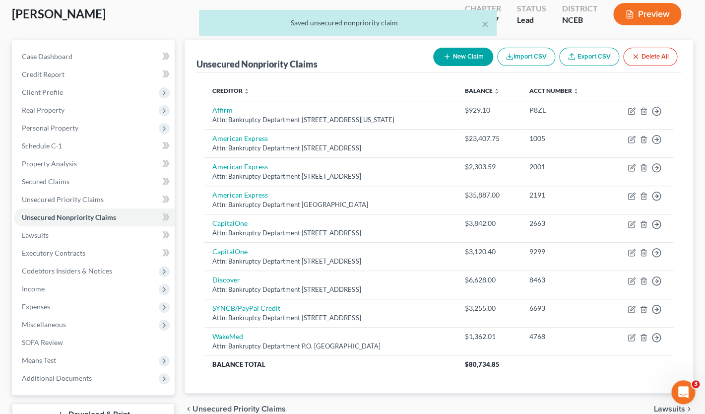
scroll to position [59, 0]
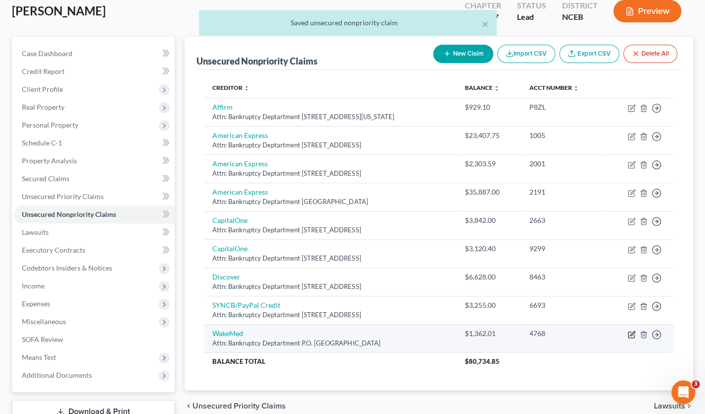
click at [627, 333] on icon "button" at bounding box center [631, 334] width 8 height 8
select select "28"
select select "9"
select select "0"
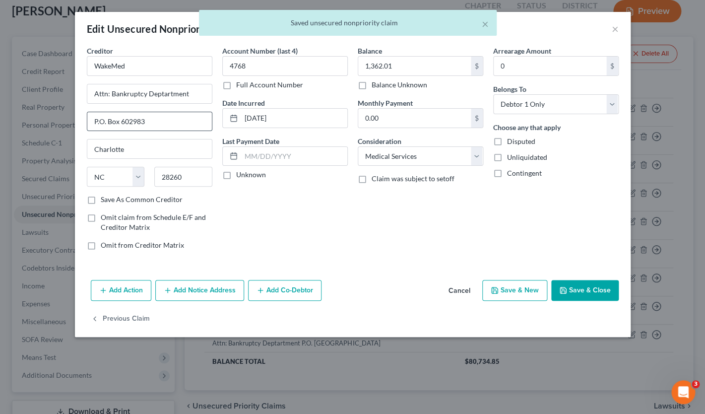
click at [106, 124] on input "P.O. Box 602983" at bounding box center [149, 121] width 124 height 19
type input "PO Box 602983"
click at [585, 284] on button "Save & Close" at bounding box center [584, 290] width 67 height 21
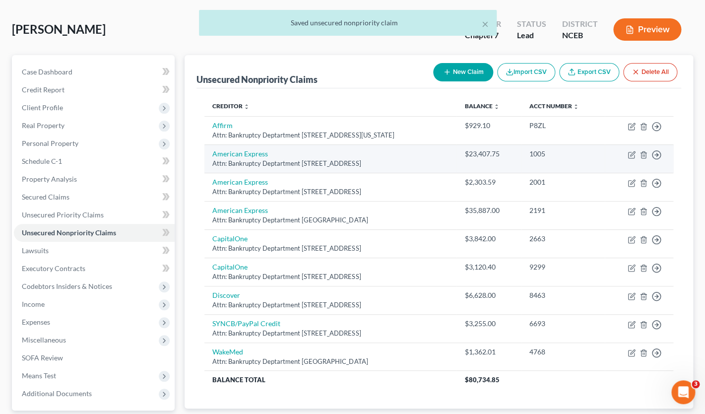
scroll to position [26, 0]
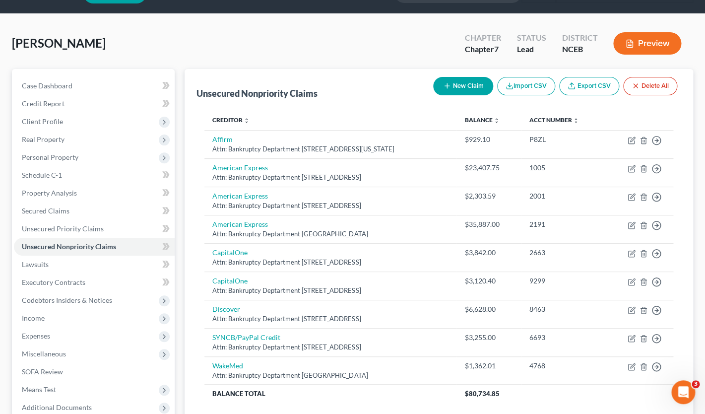
click at [625, 55] on div "Preview" at bounding box center [649, 44] width 88 height 29
click at [639, 48] on button "Preview" at bounding box center [647, 43] width 68 height 22
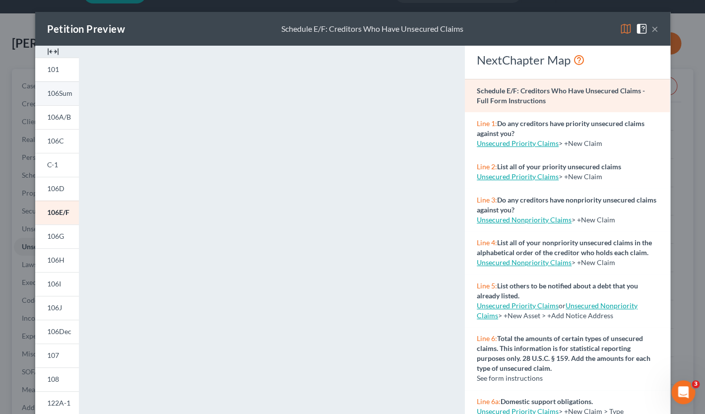
click at [61, 93] on span "106Sum" at bounding box center [59, 93] width 25 height 8
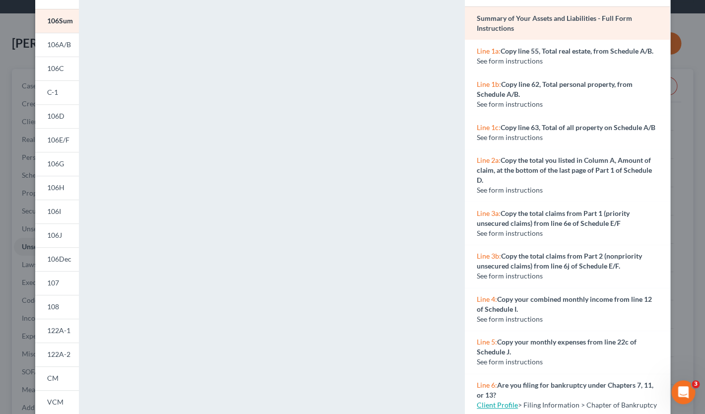
scroll to position [0, 0]
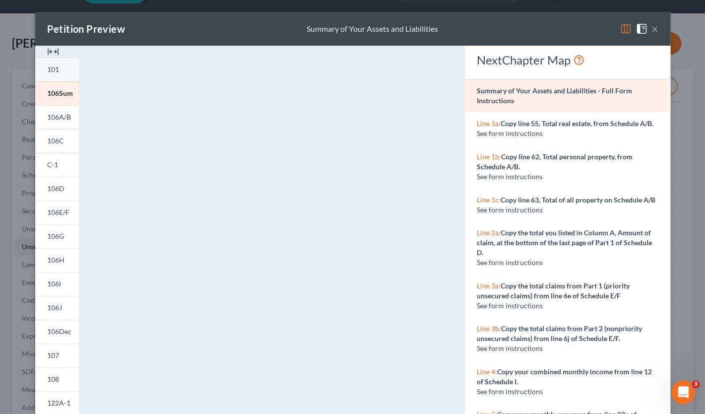
click at [55, 74] on link "101" at bounding box center [57, 70] width 44 height 24
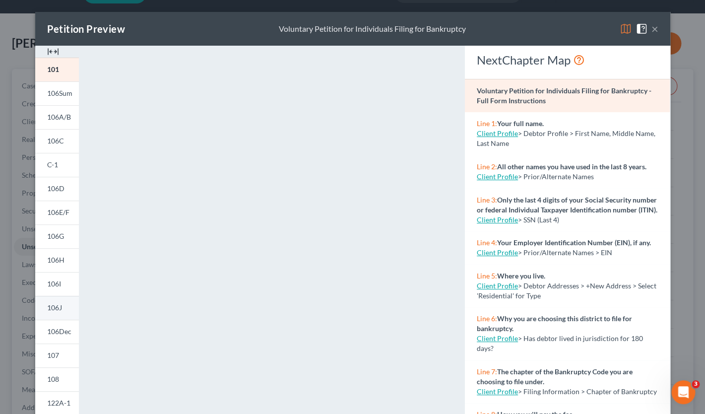
scroll to position [31, 0]
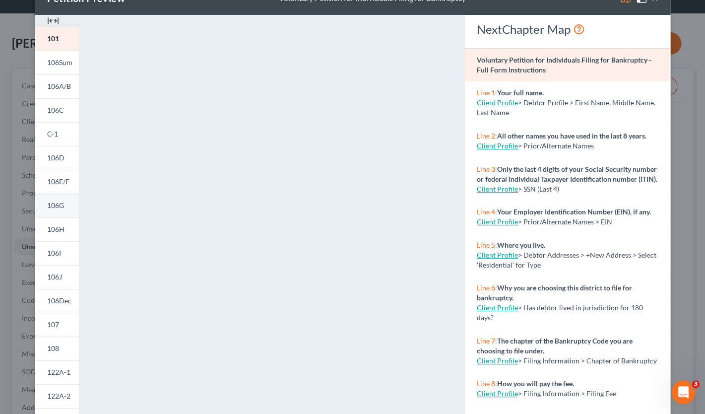
click at [62, 207] on span "106G" at bounding box center [55, 205] width 17 height 8
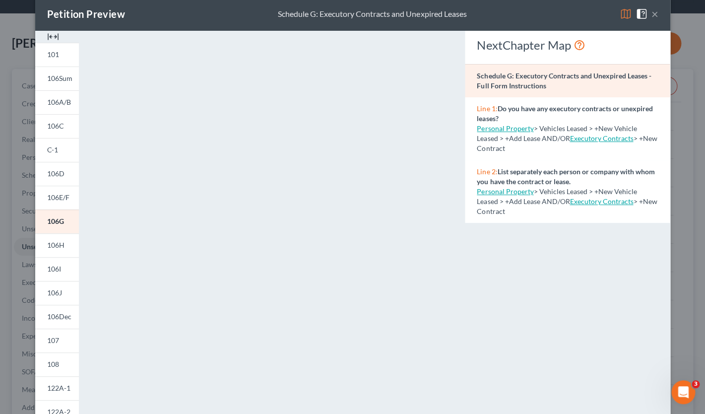
scroll to position [19, 0]
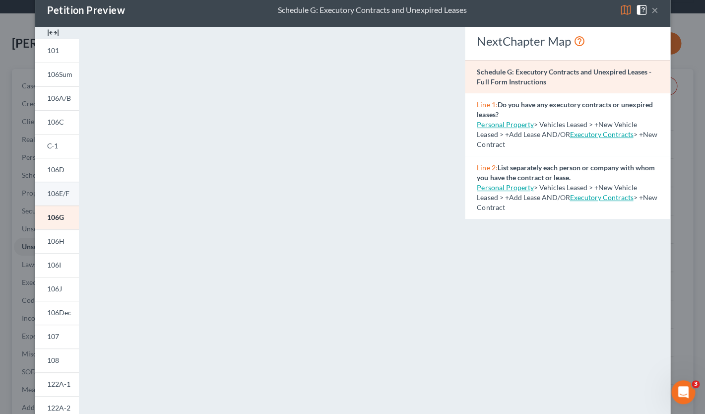
click at [59, 200] on link "106E/F" at bounding box center [57, 194] width 44 height 24
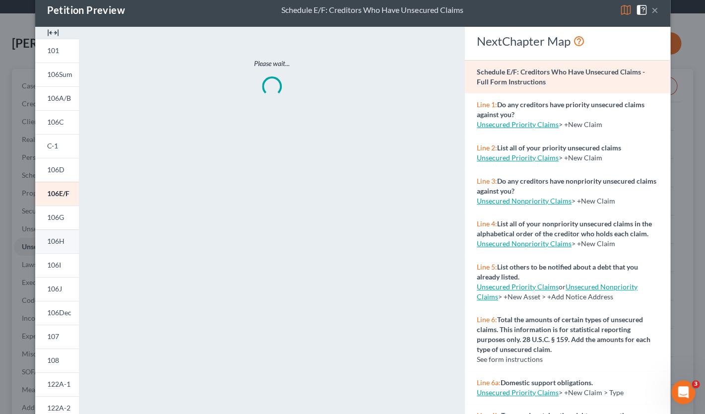
click at [48, 242] on span "106H" at bounding box center [55, 241] width 17 height 8
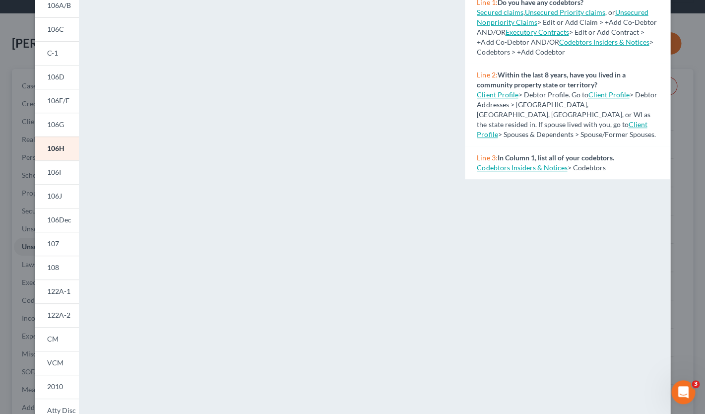
scroll to position [154, 0]
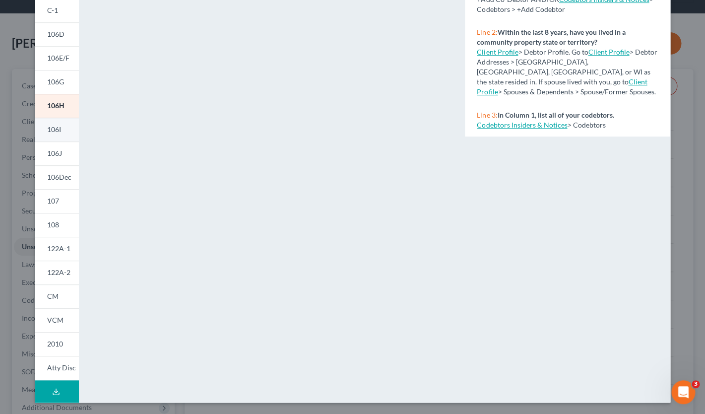
click at [51, 130] on span "106I" at bounding box center [54, 129] width 14 height 8
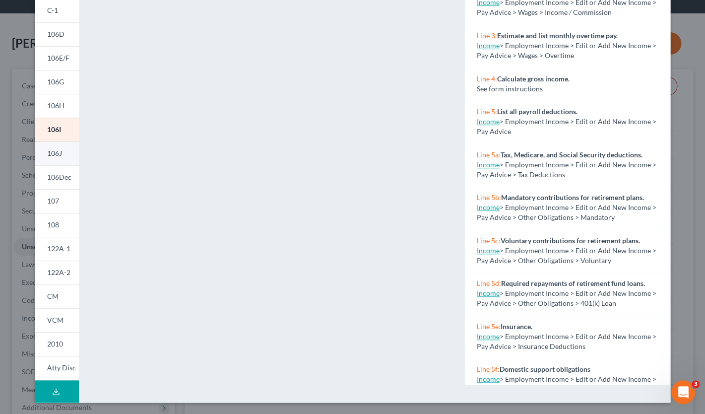
click at [61, 154] on span "106J" at bounding box center [54, 153] width 15 height 8
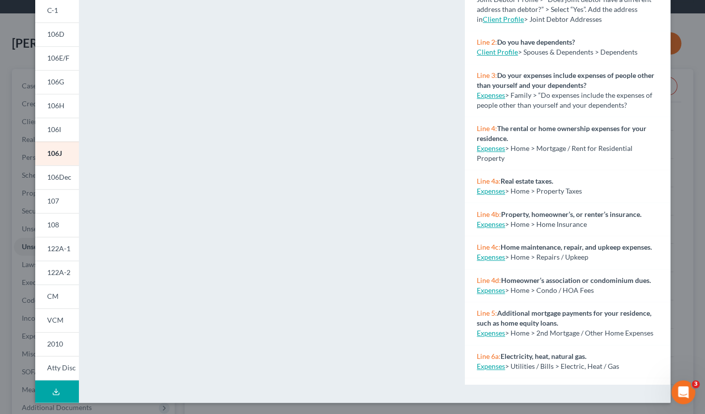
click at [498, 191] on link "Expenses" at bounding box center [491, 190] width 28 height 8
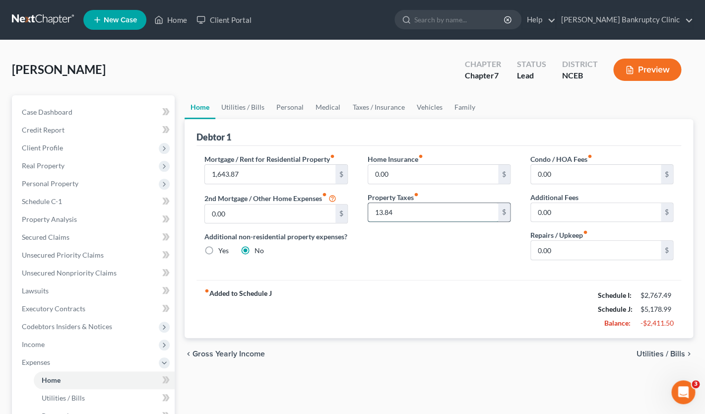
drag, startPoint x: 399, startPoint y: 214, endPoint x: 415, endPoint y: 212, distance: 15.9
click at [415, 212] on input "13.84" at bounding box center [433, 212] width 130 height 19
click at [408, 166] on input "0.00" at bounding box center [433, 174] width 130 height 19
paste input "13.84"
type input "13.84"
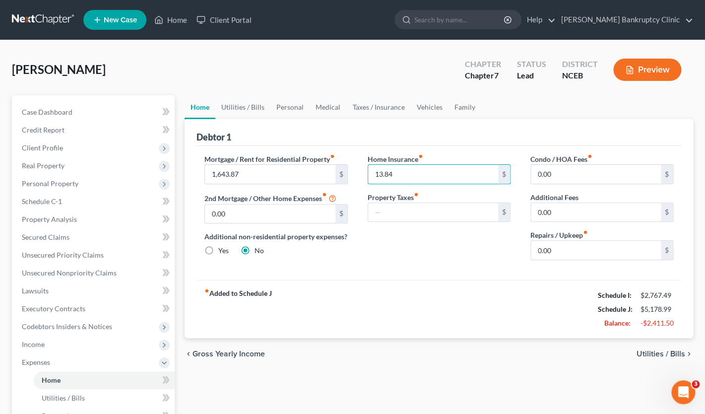
click at [480, 275] on div "Mortgage / Rent for Residential Property fiber_manual_record 1,643.87 $ 2nd Mor…" at bounding box center [438, 213] width 485 height 134
click at [629, 72] on icon "button" at bounding box center [629, 69] width 9 height 9
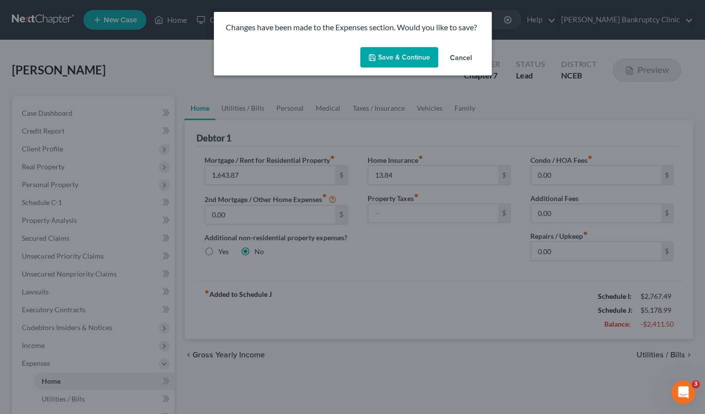
click at [406, 60] on button "Save & Continue" at bounding box center [399, 57] width 78 height 21
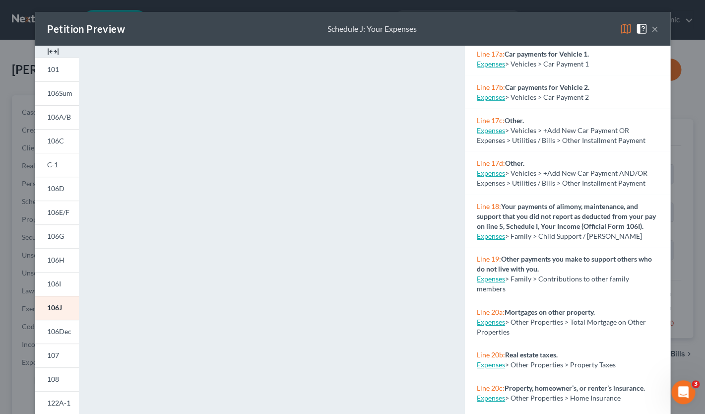
scroll to position [1135, 0]
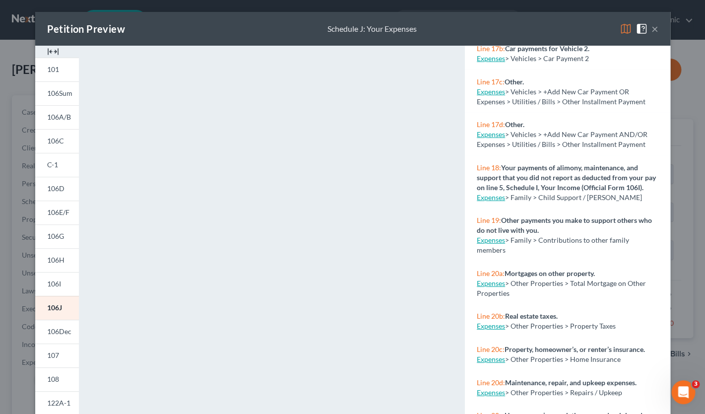
click at [493, 355] on link "Expenses" at bounding box center [491, 359] width 28 height 8
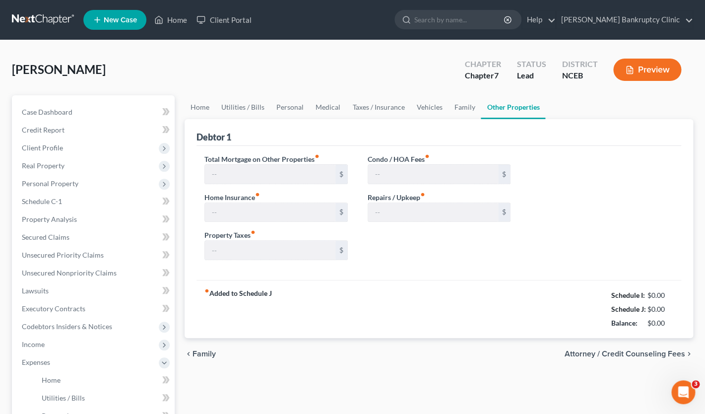
type input "0.00"
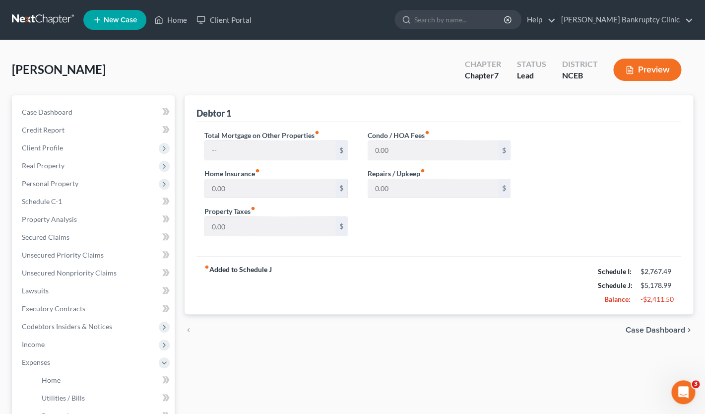
click at [653, 151] on div "Total Mortgage on Other Properties fiber_manual_record $ Home Insurance fiber_m…" at bounding box center [438, 187] width 488 height 114
click at [279, 138] on label "Total Mortgage on Other Properties fiber_manual_record" at bounding box center [261, 135] width 115 height 10
click at [568, 150] on div "Total Mortgage on Other Properties fiber_manual_record $ Home Insurance fiber_m…" at bounding box center [438, 187] width 488 height 114
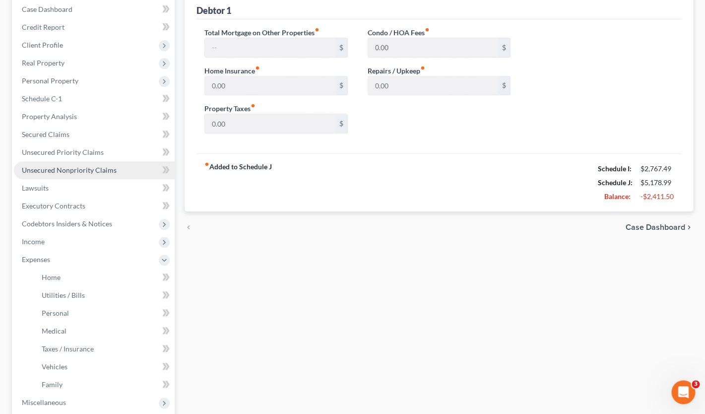
scroll to position [75, 0]
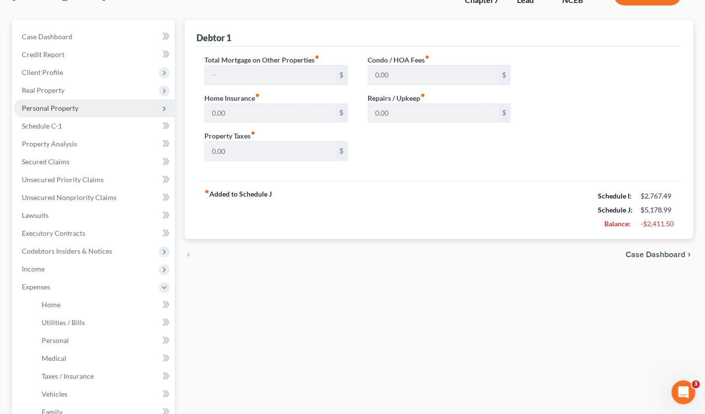
click at [89, 109] on span "Personal Property" at bounding box center [94, 108] width 161 height 18
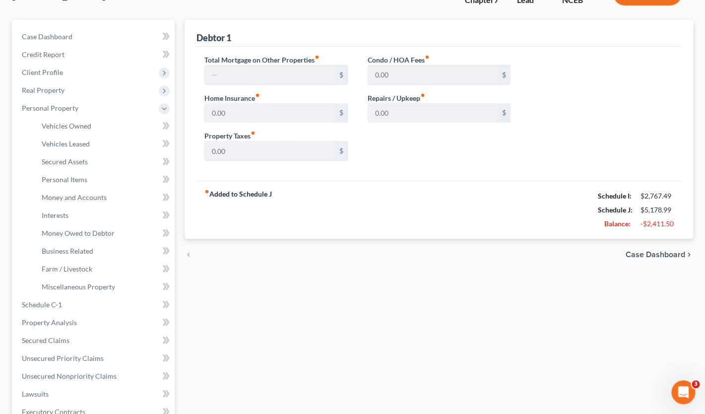
click at [243, 197] on strong "fiber_manual_record Added to Schedule J" at bounding box center [237, 210] width 67 height 42
click at [83, 177] on span "Personal Items" at bounding box center [65, 179] width 46 height 8
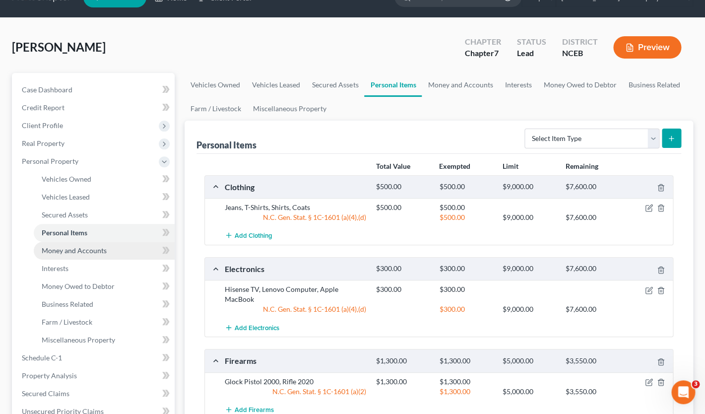
scroll to position [24, 0]
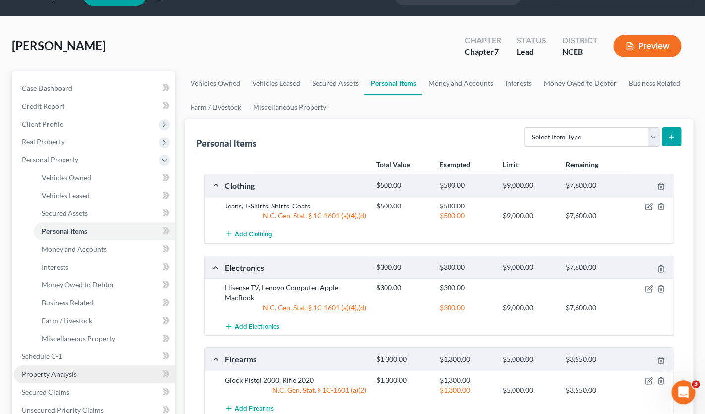
click at [142, 363] on link "Property Analysis" at bounding box center [94, 374] width 161 height 18
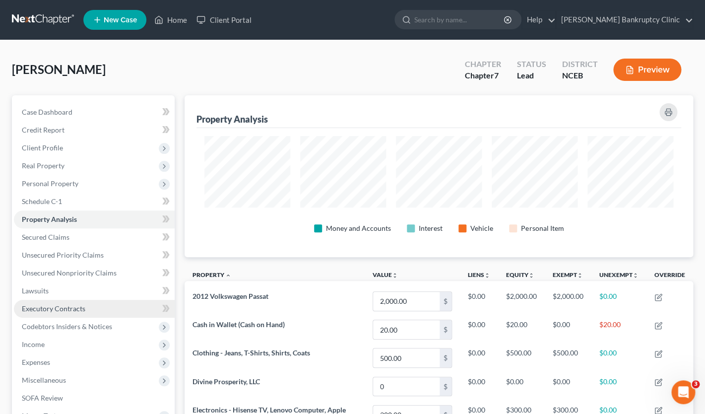
scroll to position [495760, 495413]
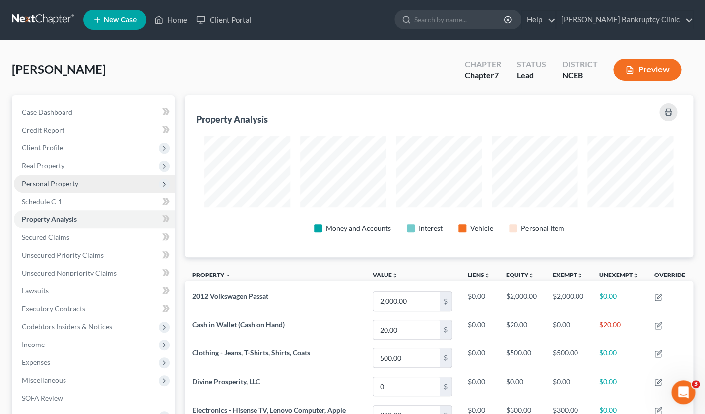
click at [70, 185] on span "Personal Property" at bounding box center [50, 183] width 57 height 8
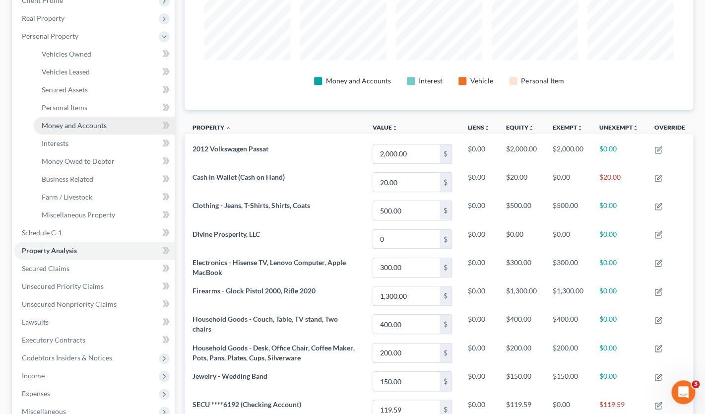
scroll to position [152, 0]
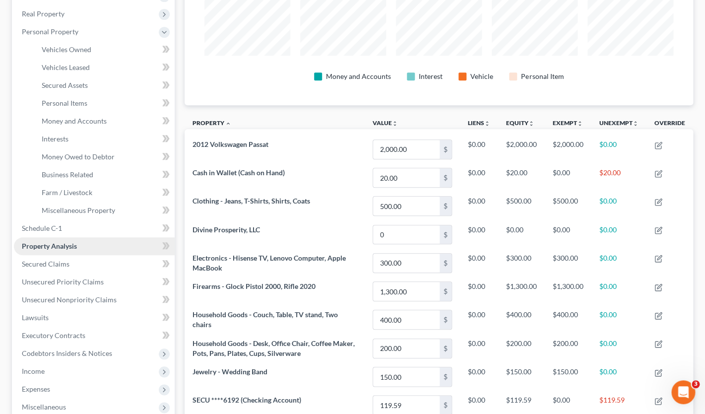
click at [73, 245] on span "Property Analysis" at bounding box center [49, 246] width 55 height 8
click at [105, 248] on link "Property Analysis" at bounding box center [94, 246] width 161 height 18
click at [55, 363] on span "Expenses" at bounding box center [94, 389] width 161 height 18
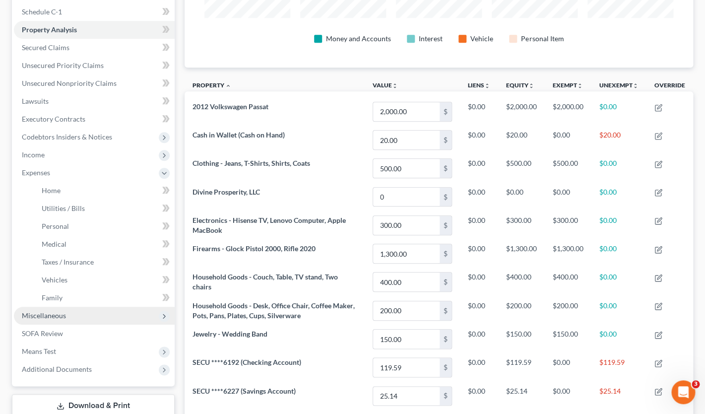
scroll to position [201, 0]
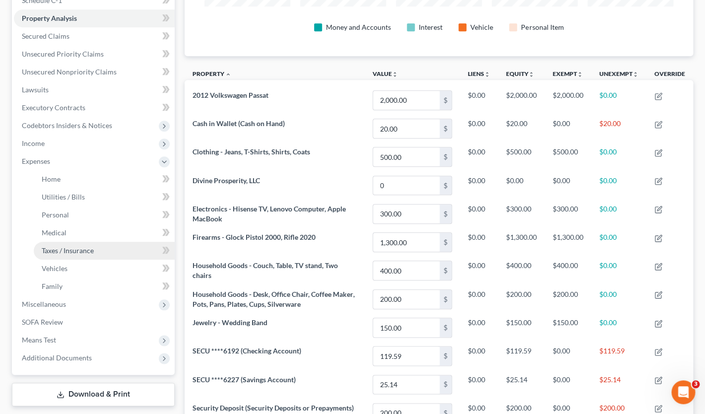
click at [74, 250] on span "Taxes / Insurance" at bounding box center [68, 250] width 52 height 8
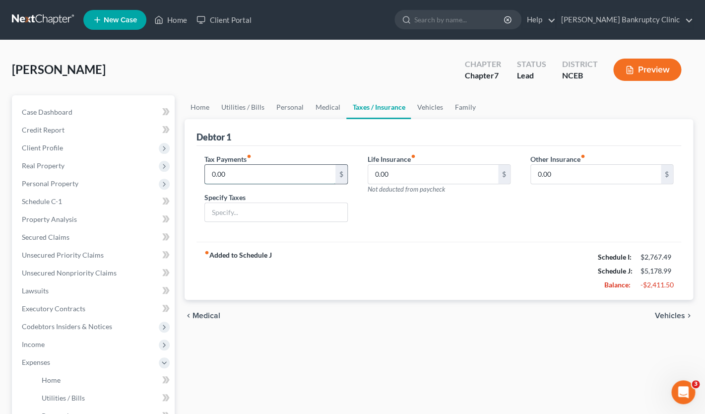
click at [263, 169] on input "0.00" at bounding box center [270, 174] width 130 height 19
click at [199, 106] on link "Home" at bounding box center [199, 107] width 31 height 24
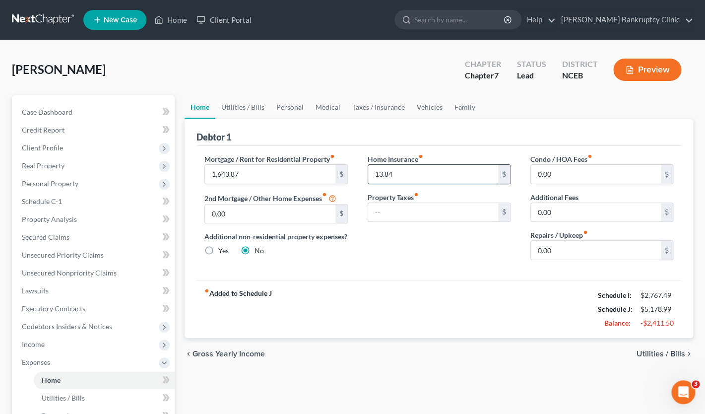
drag, startPoint x: 394, startPoint y: 177, endPoint x: 403, endPoint y: 180, distance: 9.3
click at [403, 179] on input "13.84" at bounding box center [433, 174] width 130 height 19
paste input "13.84"
type input "13.84"
click at [374, 105] on link "Taxes / Insurance" at bounding box center [378, 107] width 64 height 24
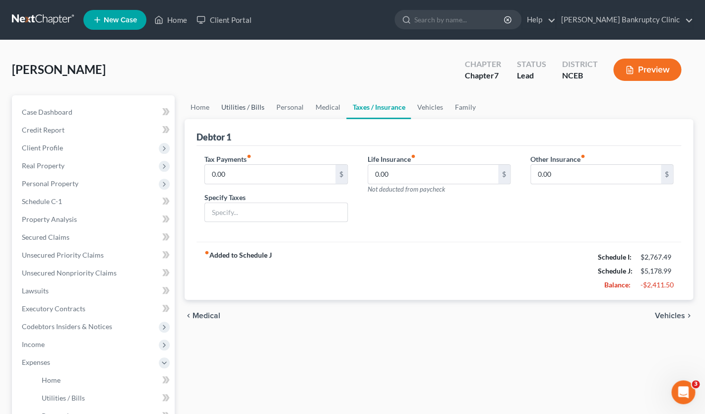
click at [248, 108] on link "Utilities / Bills" at bounding box center [242, 107] width 55 height 24
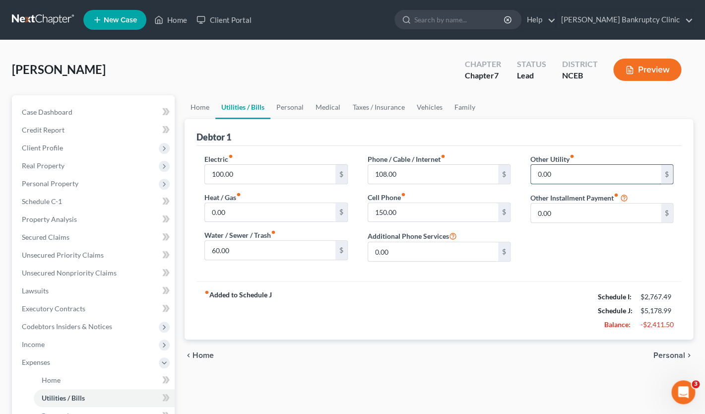
click at [609, 182] on input "0.00" at bounding box center [596, 174] width 130 height 19
click at [290, 111] on link "Personal" at bounding box center [289, 107] width 39 height 24
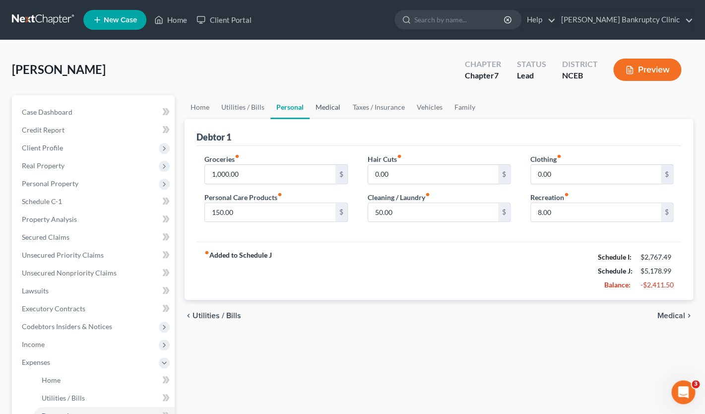
click at [323, 104] on link "Medical" at bounding box center [327, 107] width 37 height 24
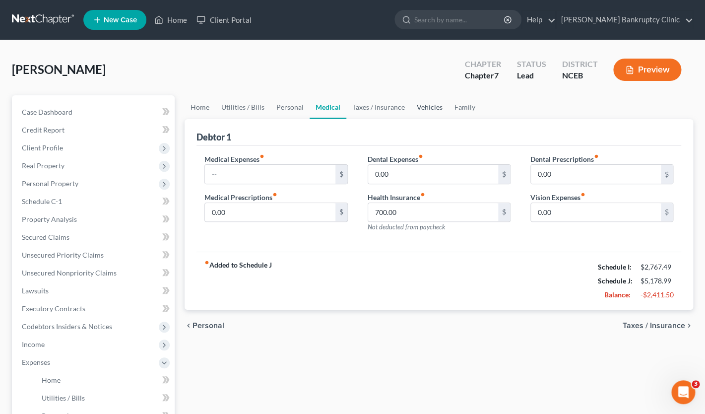
click at [427, 104] on link "Vehicles" at bounding box center [429, 107] width 38 height 24
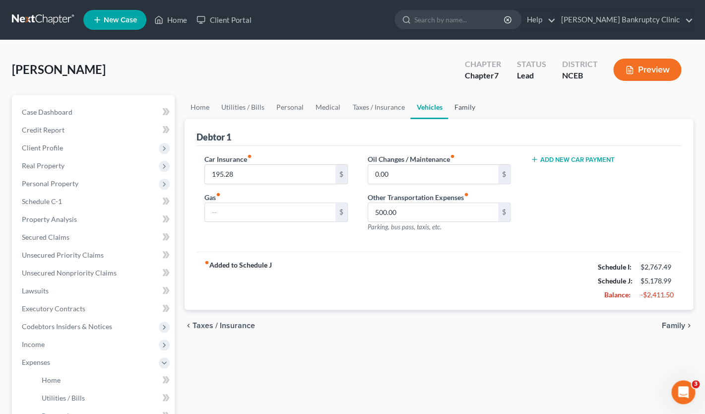
click at [463, 108] on link "Family" at bounding box center [464, 107] width 33 height 24
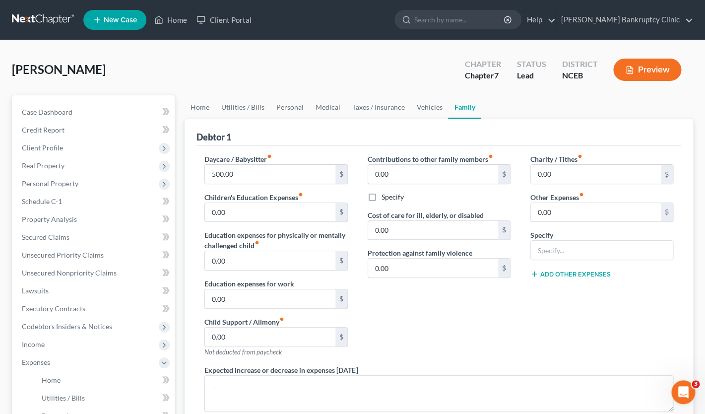
click at [567, 274] on button "Add Other Expenses" at bounding box center [570, 274] width 80 height 8
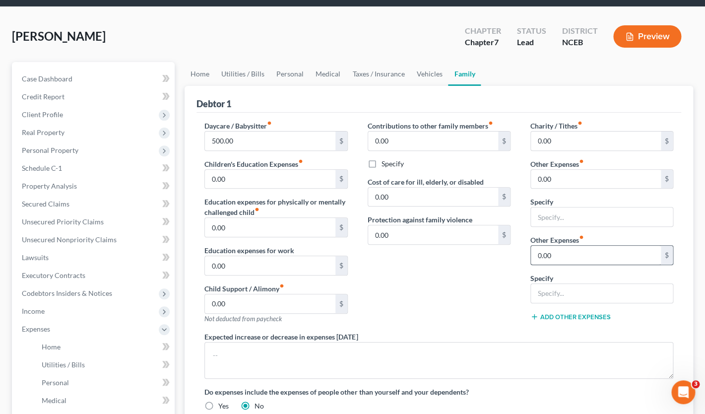
scroll to position [44, 0]
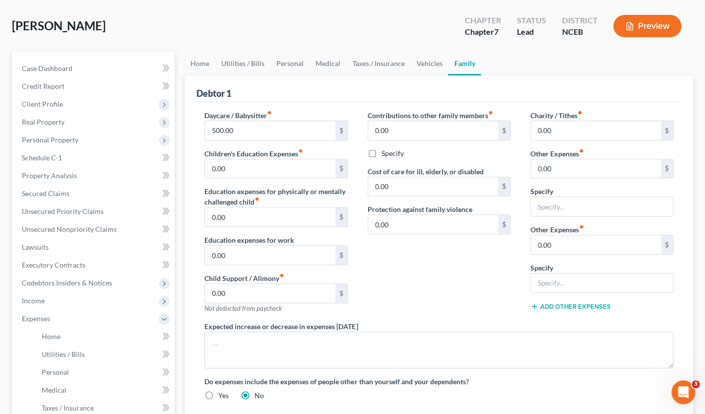
click at [444, 279] on div "Contributions to other family members fiber_manual_record 0.00 $ Specify Cost o…" at bounding box center [439, 215] width 163 height 211
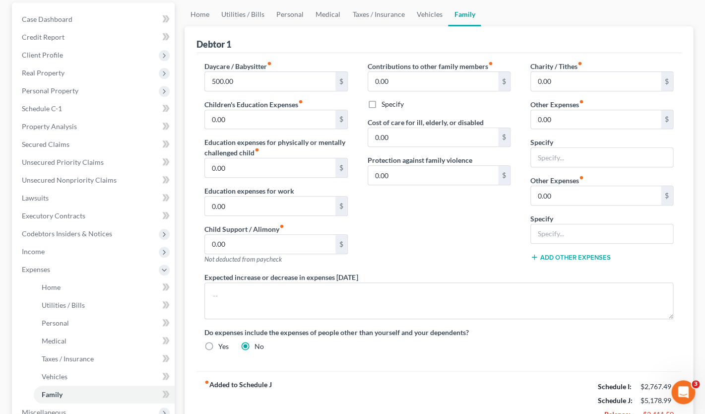
scroll to position [0, 0]
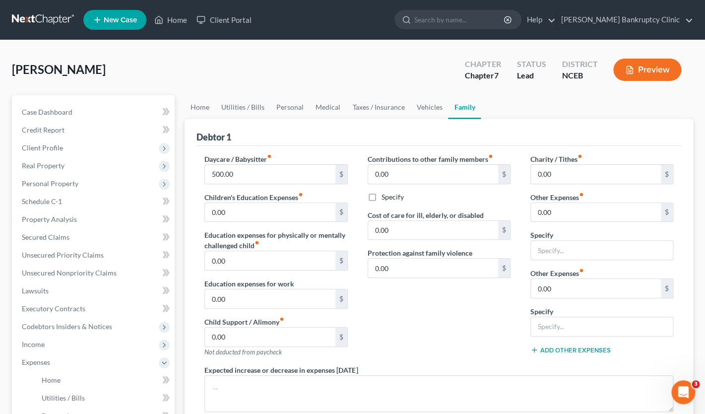
click at [644, 68] on button "Preview" at bounding box center [647, 70] width 68 height 22
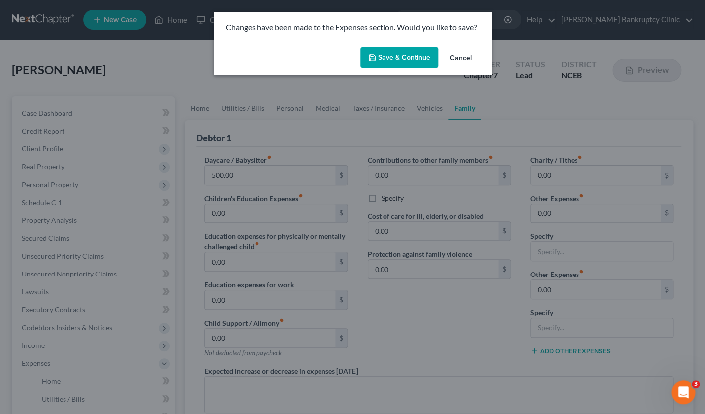
click at [409, 59] on button "Save & Continue" at bounding box center [399, 57] width 78 height 21
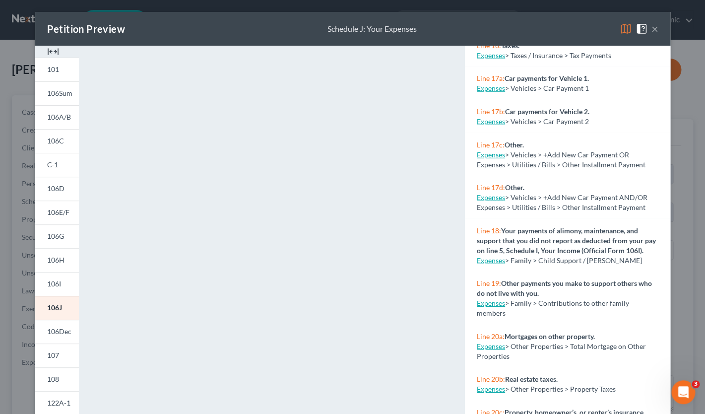
scroll to position [1202, 0]
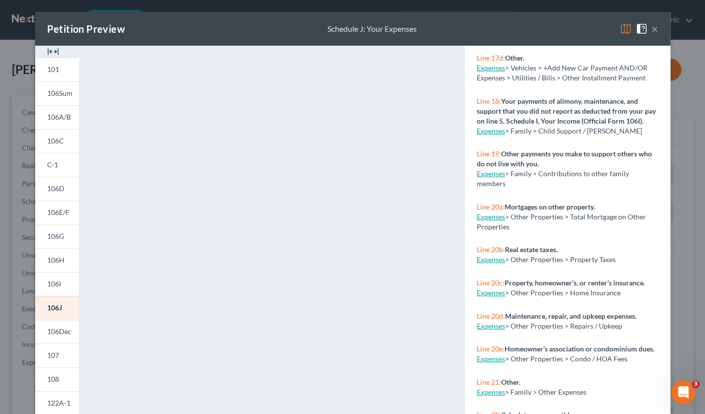
click at [497, 288] on link "Expenses" at bounding box center [491, 292] width 28 height 8
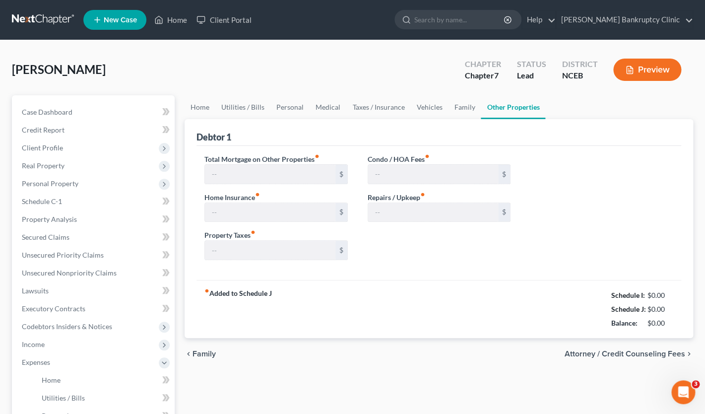
type input "0.00"
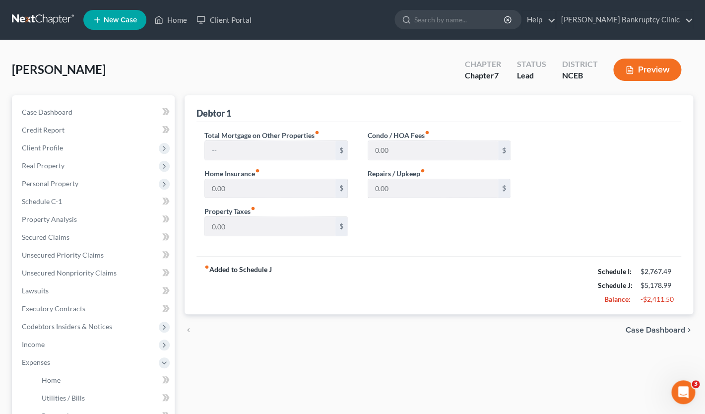
click at [636, 70] on button "Preview" at bounding box center [647, 70] width 68 height 22
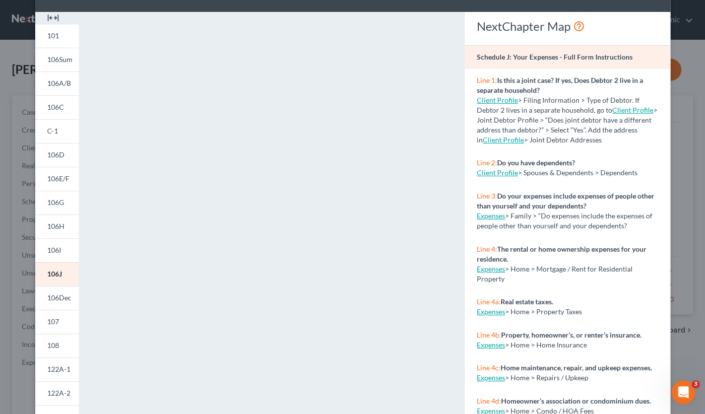
scroll to position [42, 0]
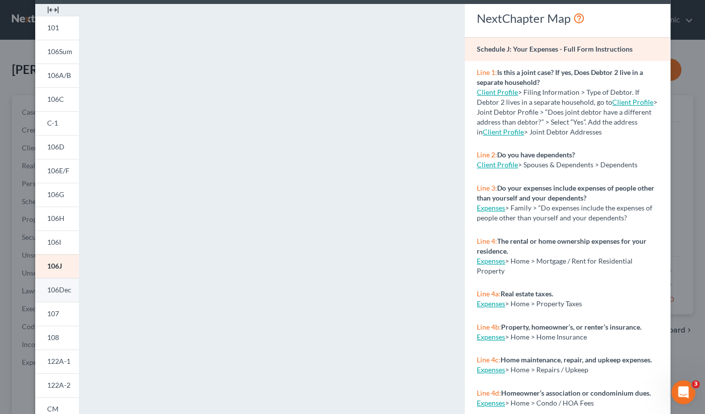
click at [61, 292] on span "106Dec" at bounding box center [59, 289] width 24 height 8
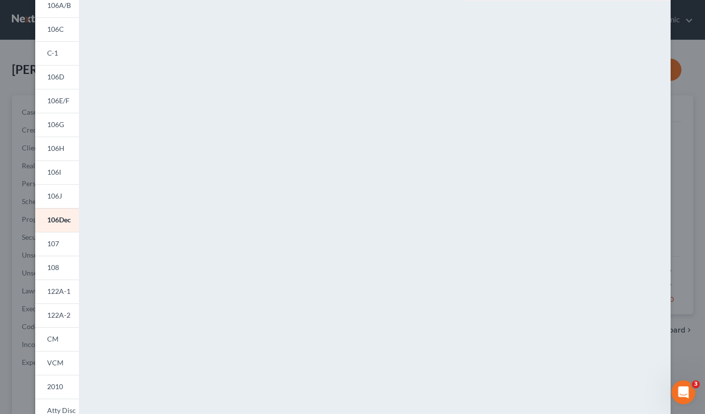
scroll to position [154, 0]
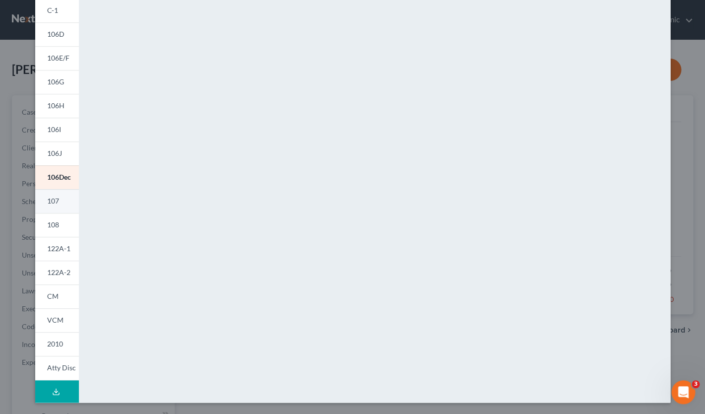
click at [60, 197] on link "107" at bounding box center [57, 201] width 44 height 24
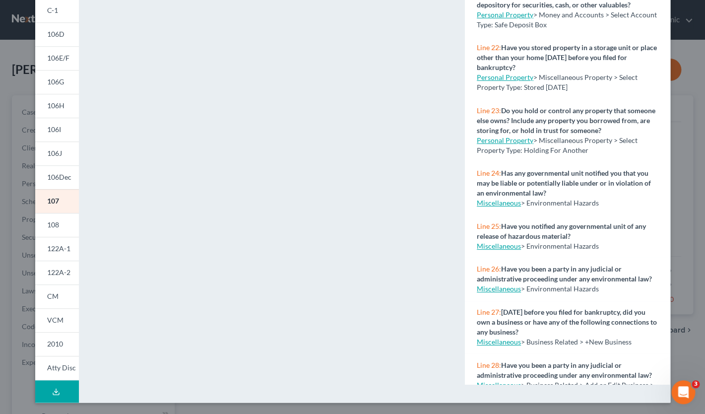
scroll to position [1242, 0]
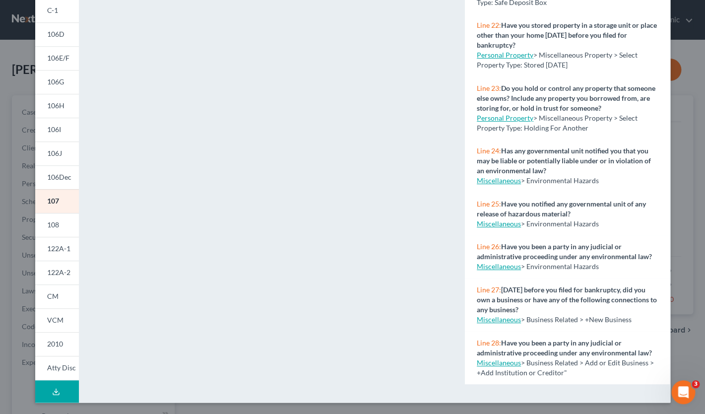
click at [500, 319] on link "Miscellaneous" at bounding box center [499, 319] width 44 height 8
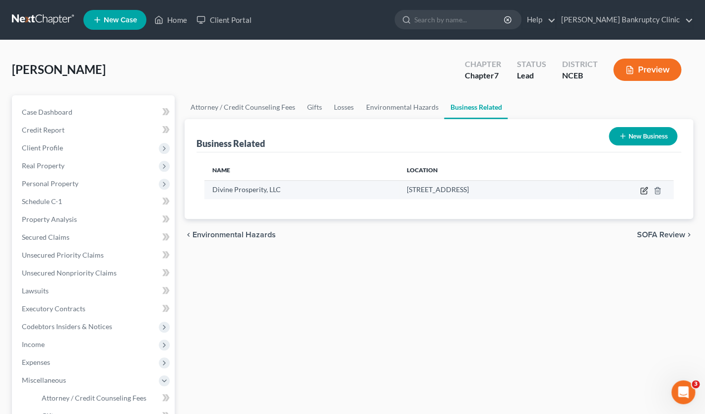
click at [643, 192] on icon "button" at bounding box center [644, 190] width 8 height 8
select select "member"
select select "28"
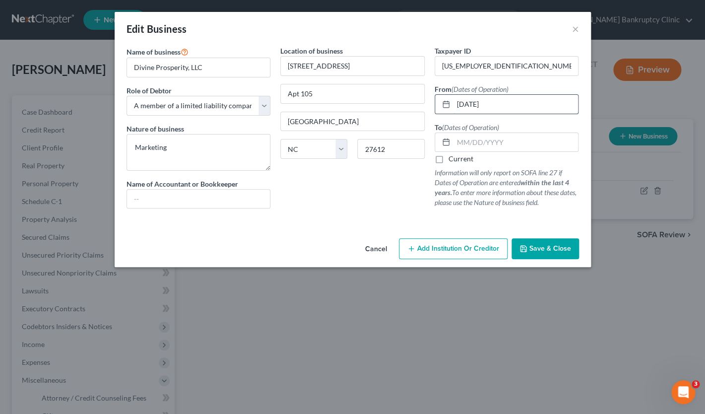
drag, startPoint x: 510, startPoint y: 108, endPoint x: 452, endPoint y: 104, distance: 57.7
click at [453, 104] on input "[DATE]" at bounding box center [515, 104] width 125 height 19
paste input "[DATE]"
type input "[DATE]"
click at [468, 140] on input "text" at bounding box center [515, 142] width 125 height 19
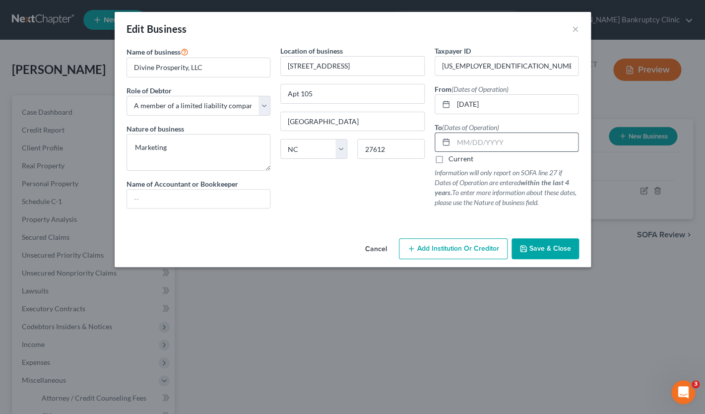
paste input "[DATE]"
type input "[DATE]"
click at [472, 183] on p "Information will only report on SOFA line 27 if Dates of Operation are entered …" at bounding box center [506, 188] width 144 height 40
click at [577, 31] on button "×" at bounding box center [575, 29] width 7 height 12
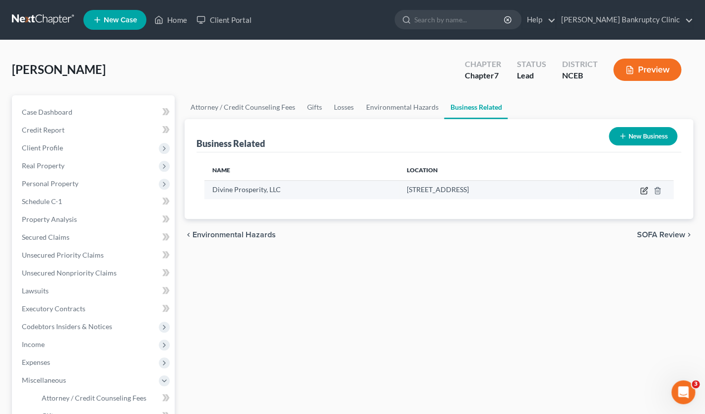
click at [640, 191] on icon "button" at bounding box center [643, 191] width 6 height 6
select select "member"
select select "28"
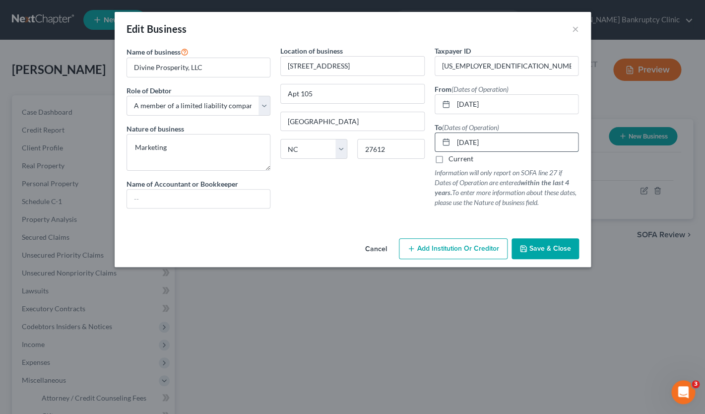
drag, startPoint x: 499, startPoint y: 143, endPoint x: 442, endPoint y: 143, distance: 57.0
click at [453, 143] on input "[DATE]" at bounding box center [515, 142] width 125 height 19
drag, startPoint x: 502, startPoint y: 106, endPoint x: 449, endPoint y: 106, distance: 53.1
click at [453, 106] on input "[DATE]" at bounding box center [515, 104] width 125 height 19
click at [373, 248] on button "Cancel" at bounding box center [376, 249] width 38 height 20
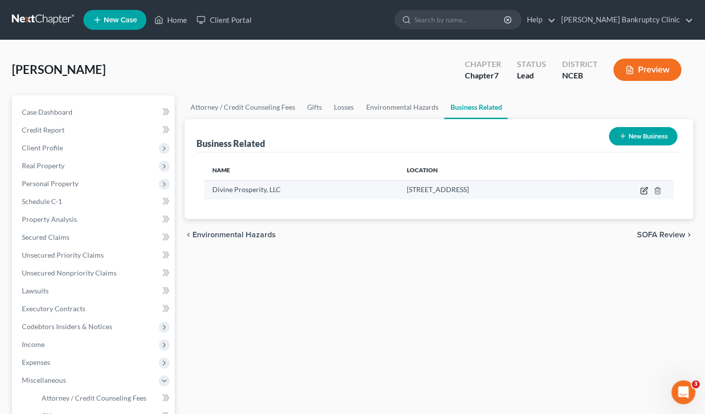
click at [644, 190] on icon "button" at bounding box center [644, 190] width 8 height 8
select select "member"
select select "28"
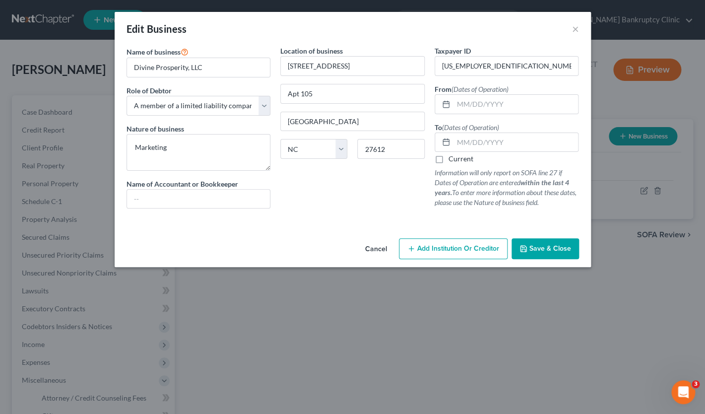
click at [375, 250] on button "Cancel" at bounding box center [376, 249] width 38 height 20
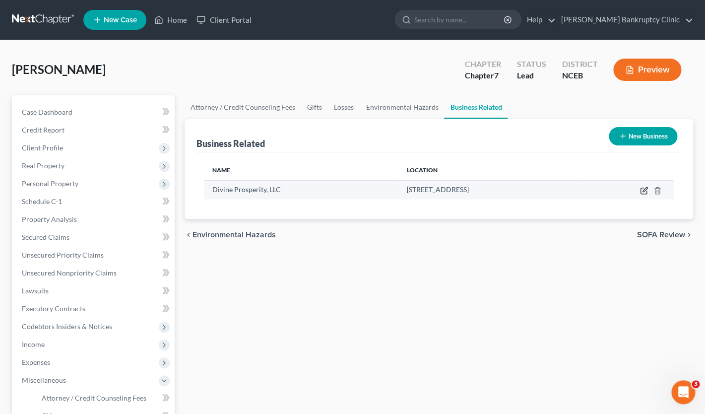
click at [644, 191] on icon "button" at bounding box center [644, 189] width 4 height 4
select select "member"
select select "28"
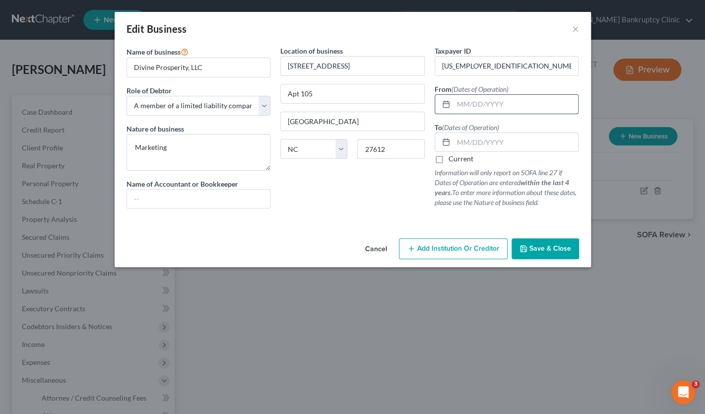
click at [491, 104] on input "text" at bounding box center [515, 104] width 125 height 19
type input "[DATE]"
click at [552, 252] on span "Save & Close" at bounding box center [550, 248] width 42 height 8
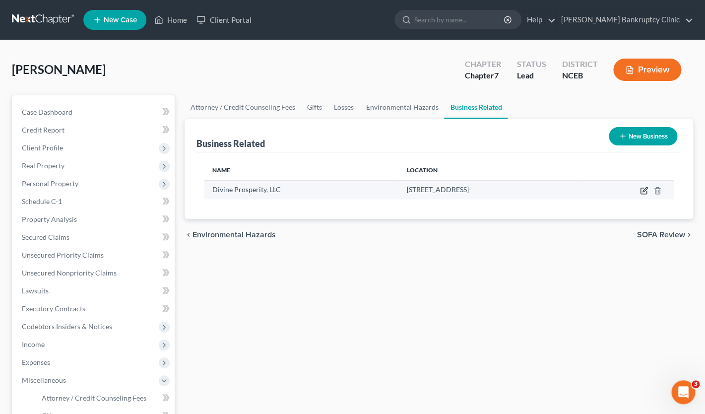
click at [644, 190] on icon "button" at bounding box center [644, 190] width 8 height 8
select select "member"
select select "28"
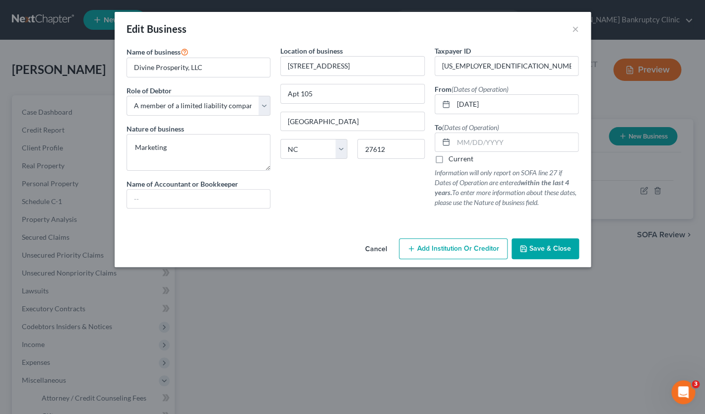
click at [538, 247] on span "Save & Close" at bounding box center [550, 248] width 42 height 8
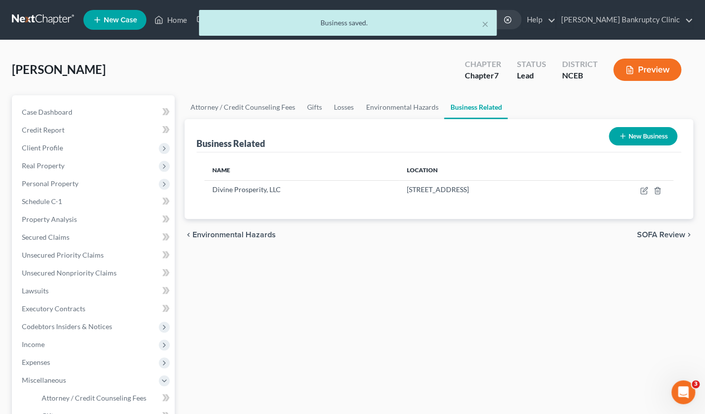
click at [632, 68] on icon "button" at bounding box center [629, 69] width 6 height 7
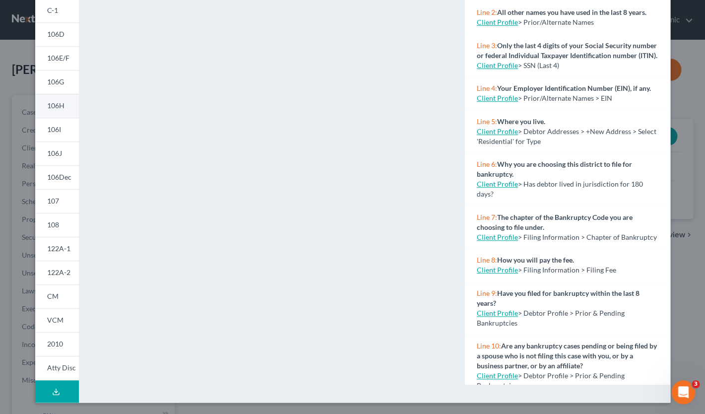
scroll to position [154, 0]
click at [61, 225] on link "108" at bounding box center [57, 225] width 44 height 24
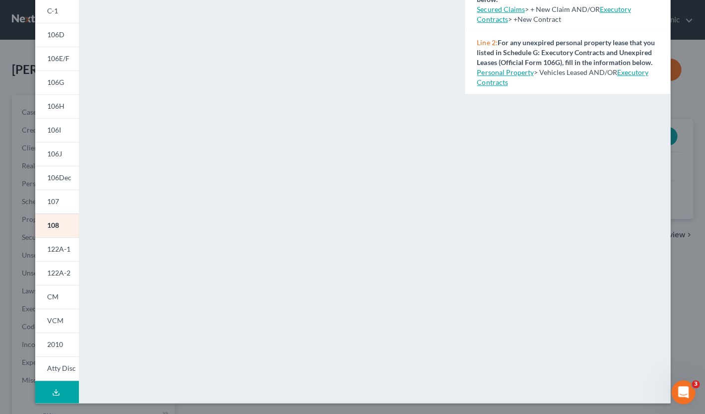
scroll to position [154, 0]
click at [57, 247] on span "122A-1" at bounding box center [58, 248] width 23 height 8
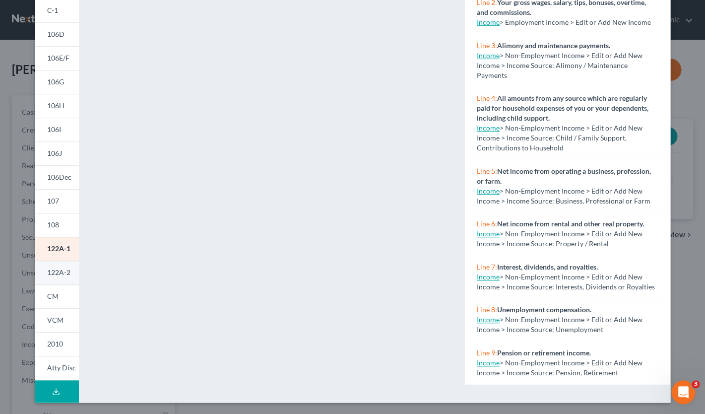
click at [57, 276] on span "122A-2" at bounding box center [58, 272] width 23 height 8
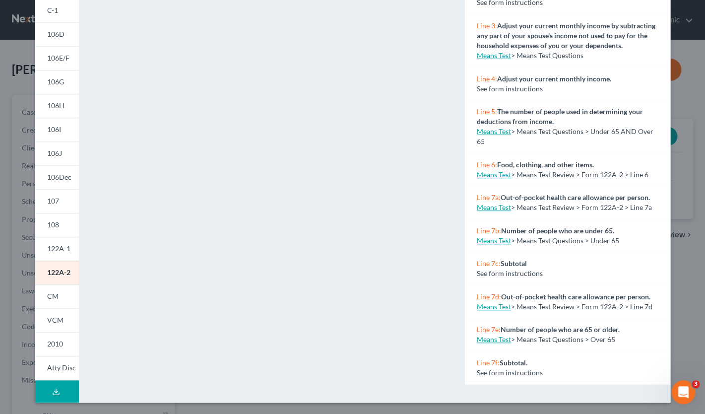
scroll to position [149, 0]
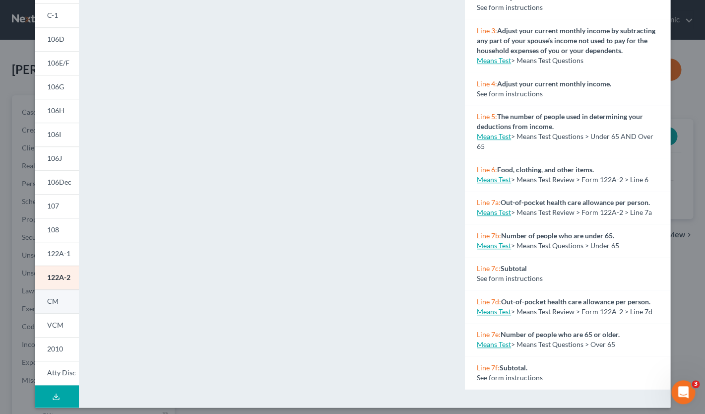
click at [56, 304] on span "CM" at bounding box center [52, 301] width 11 height 8
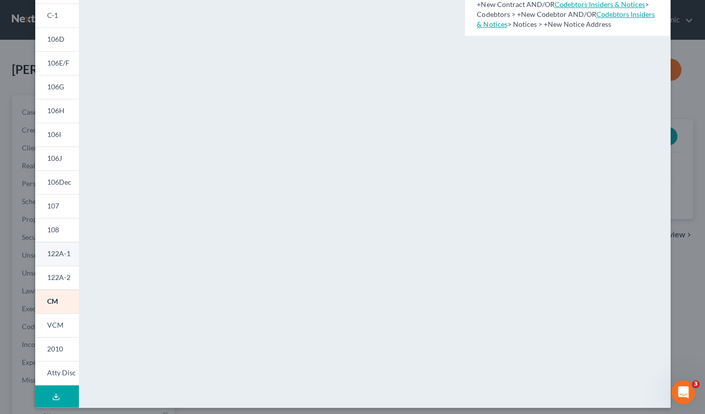
click at [53, 255] on span "122A-1" at bounding box center [58, 253] width 23 height 8
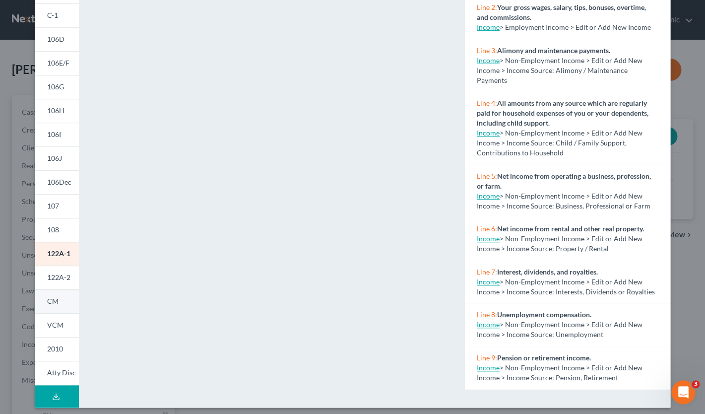
click at [59, 303] on link "CM" at bounding box center [57, 301] width 44 height 24
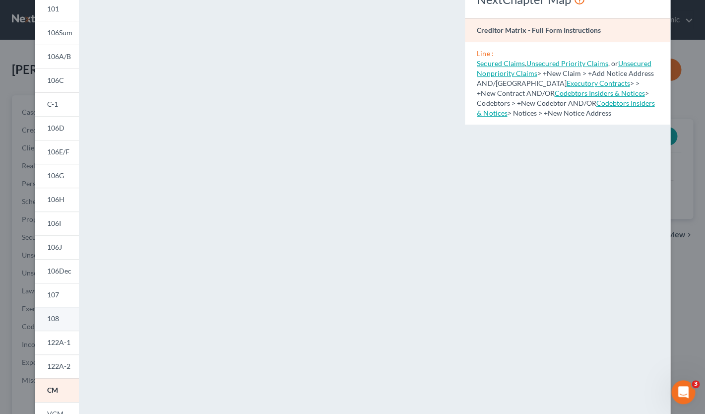
scroll to position [110, 0]
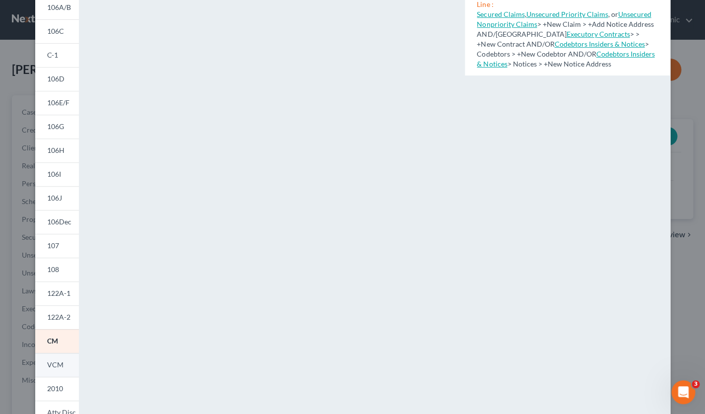
click at [56, 363] on span "VCM" at bounding box center [55, 364] width 16 height 8
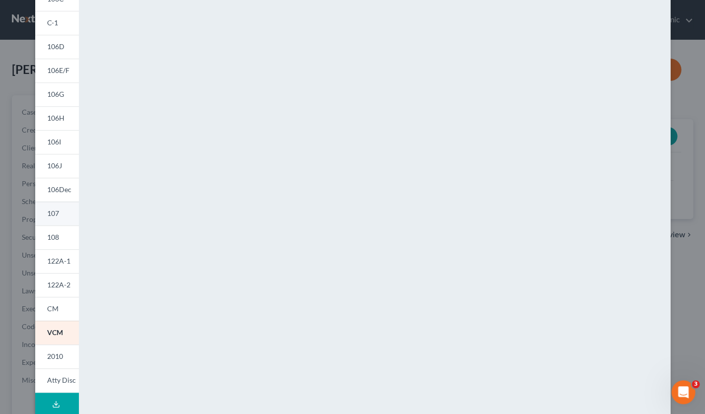
scroll to position [148, 0]
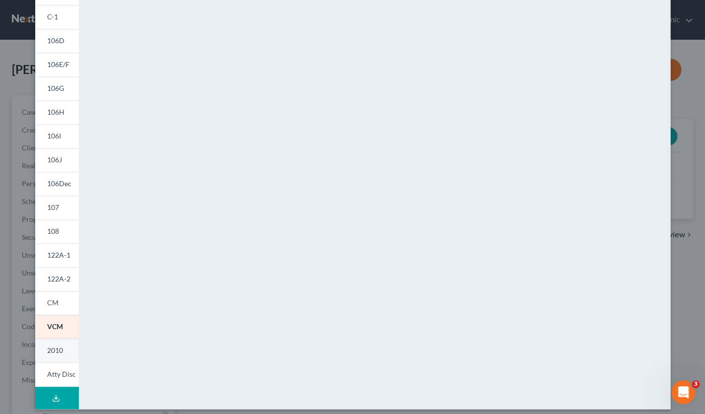
click at [57, 355] on link "2010" at bounding box center [57, 350] width 44 height 24
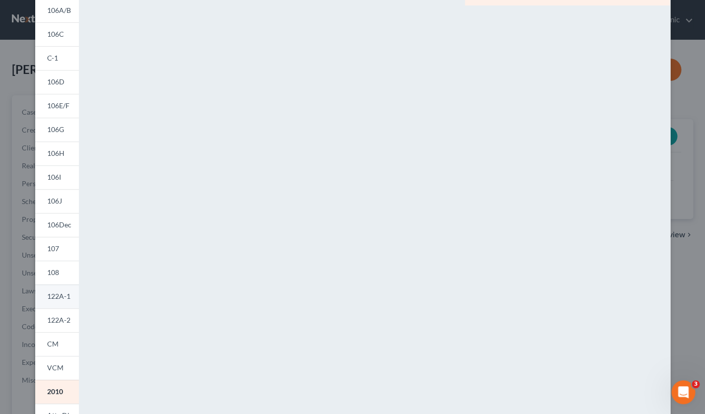
scroll to position [154, 0]
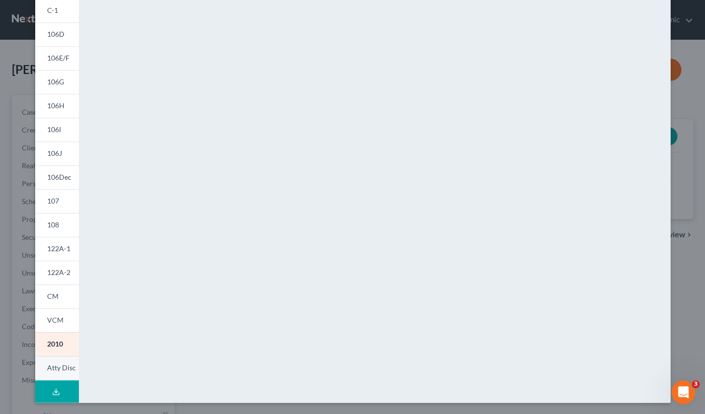
click at [59, 363] on span "Atty Disc" at bounding box center [61, 367] width 29 height 8
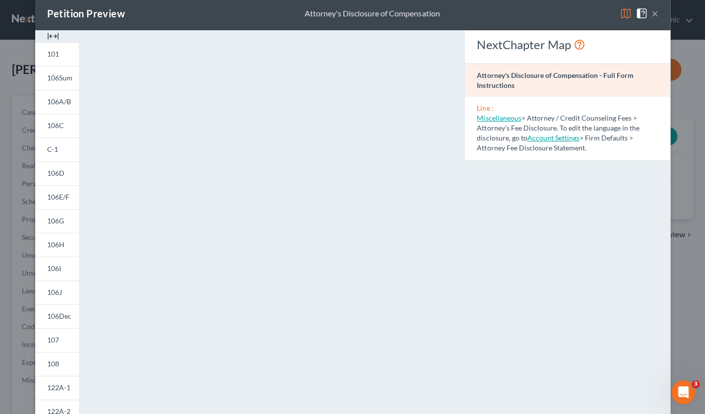
scroll to position [0, 0]
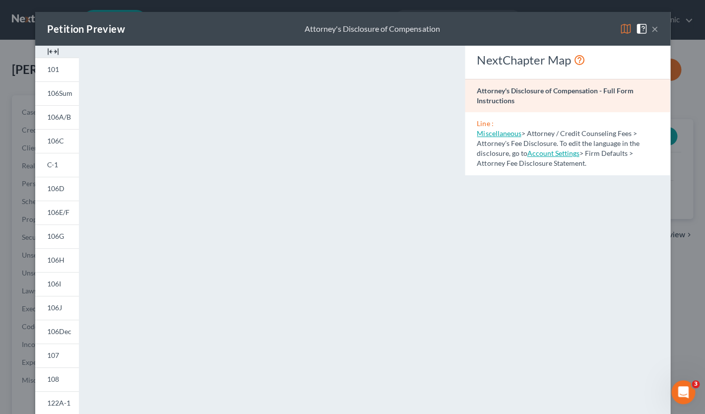
click at [654, 30] on button "×" at bounding box center [654, 29] width 7 height 12
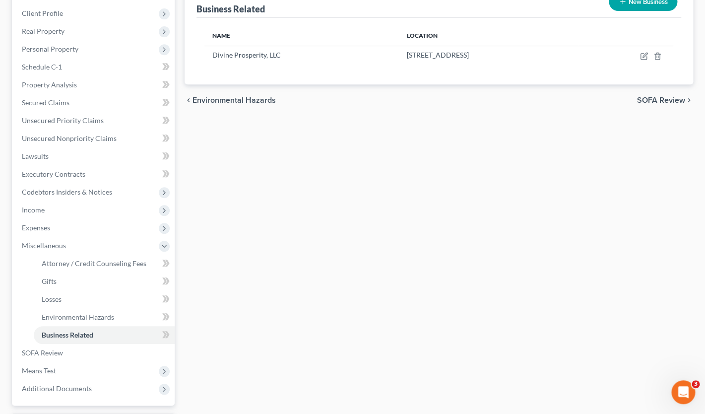
scroll to position [194, 0]
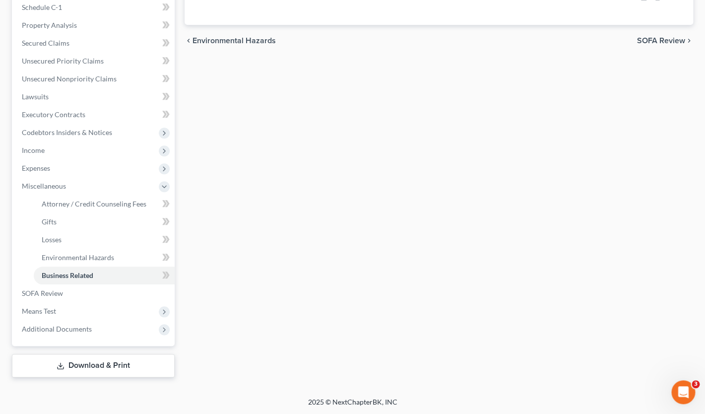
click at [89, 363] on link "Download & Print" at bounding box center [93, 365] width 163 height 23
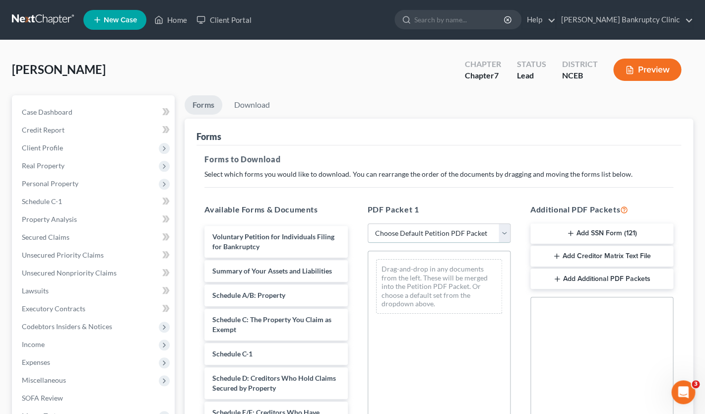
select select "0"
click option "Complete Bankruptcy Petition (all forms and schedules)" at bounding box center [0, 0] width 0 height 0
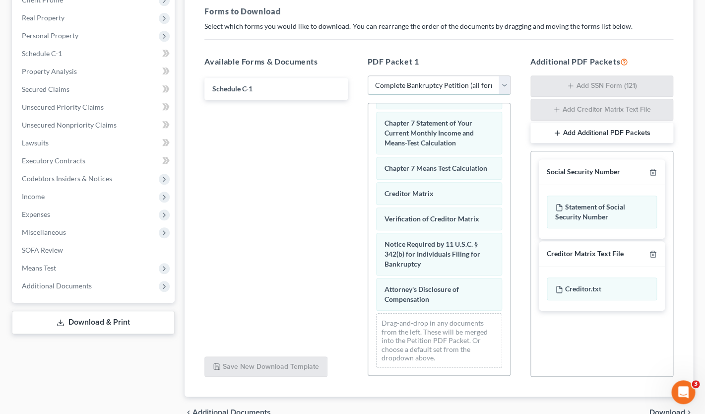
scroll to position [154, 0]
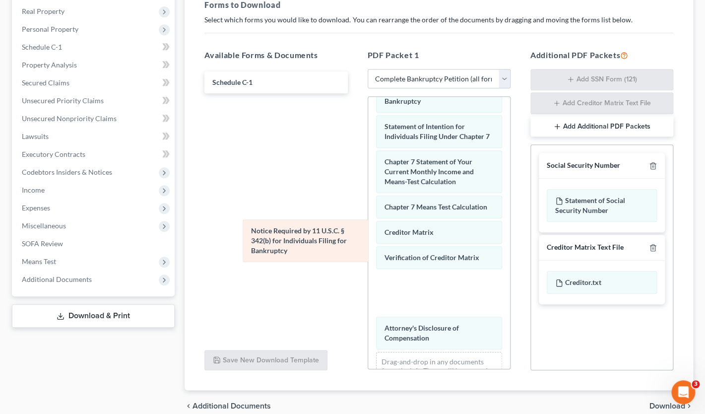
drag, startPoint x: 420, startPoint y: 245, endPoint x: 276, endPoint y: 237, distance: 144.1
click at [368, 237] on div "Notice Required by 11 U.S.C. § 342(b) for Individuals Filing for Bankruptcy Vol…" at bounding box center [439, 64] width 142 height 700
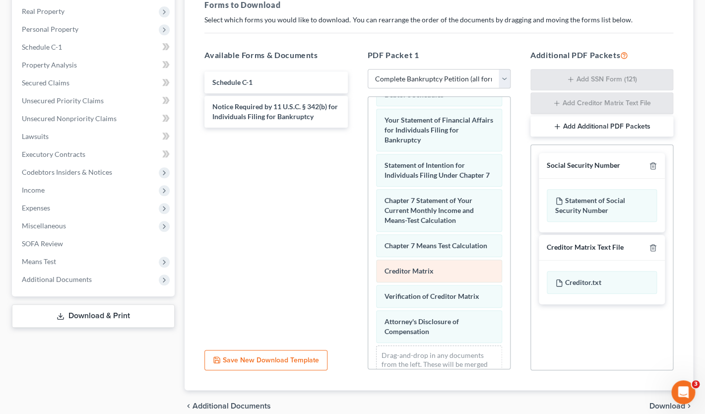
scroll to position [343, 0]
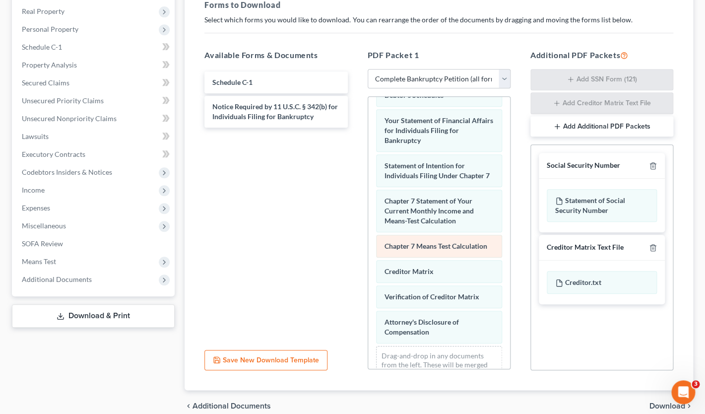
click at [435, 248] on span "Chapter 7 Means Test Calculation" at bounding box center [435, 246] width 103 height 8
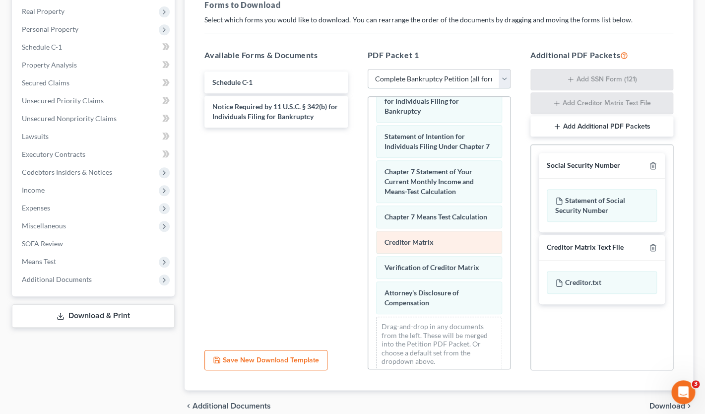
scroll to position [382, 0]
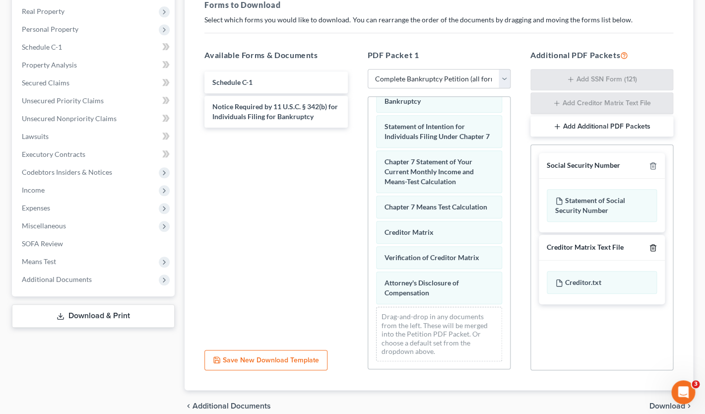
click at [650, 246] on icon "button" at bounding box center [653, 247] width 8 height 8
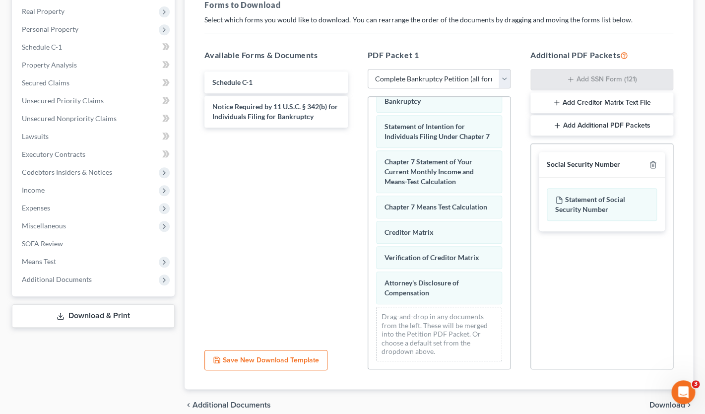
click at [616, 129] on button "Add Additional PDF Packets" at bounding box center [601, 125] width 143 height 21
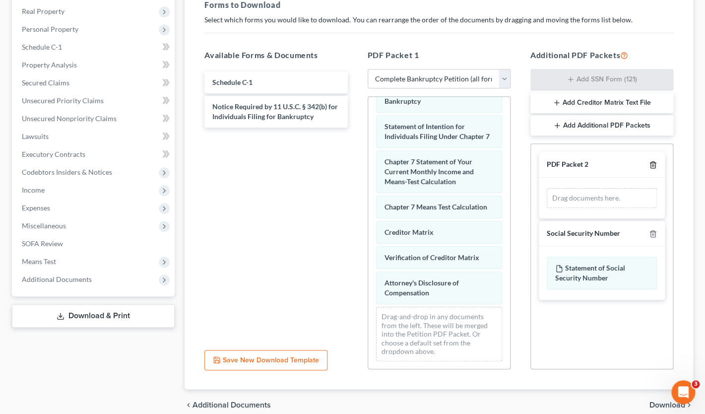
click at [652, 165] on line "button" at bounding box center [652, 166] width 0 height 2
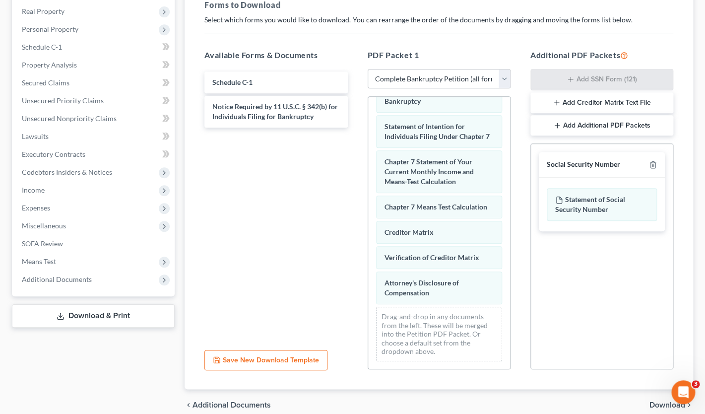
click at [644, 247] on div "Social Security Number Statement of Social Security Number Creditor Matrix Text…" at bounding box center [601, 256] width 143 height 226
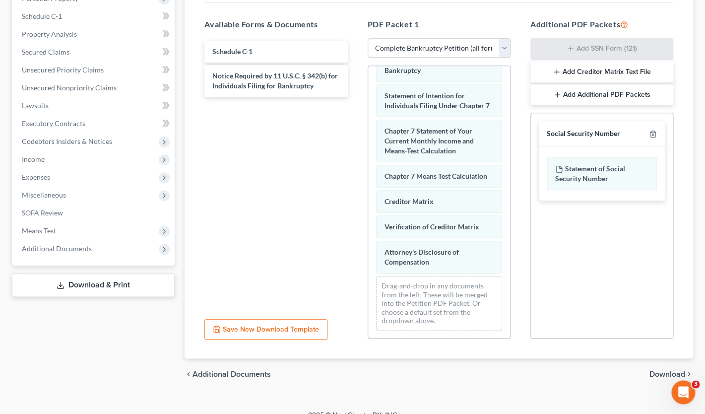
scroll to position [198, 0]
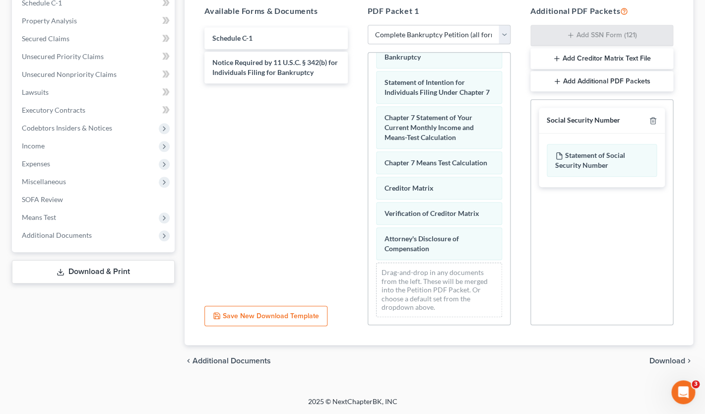
click at [660, 363] on span "Download" at bounding box center [667, 361] width 36 height 8
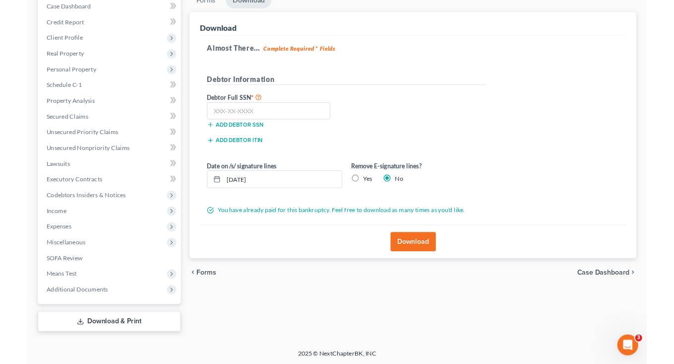
scroll to position [79, 0]
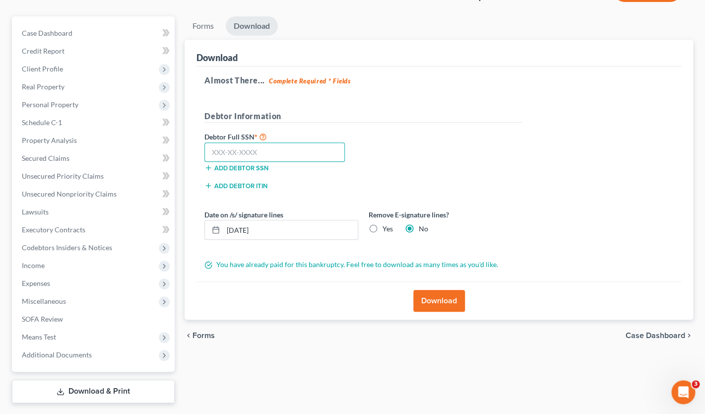
click at [257, 156] on input "text" at bounding box center [274, 152] width 140 height 20
type input "552-65-9255"
click at [273, 232] on input "[DATE]" at bounding box center [290, 229] width 134 height 19
click at [244, 230] on input "[DATE]" at bounding box center [290, 229] width 134 height 19
type input "[DATE]"
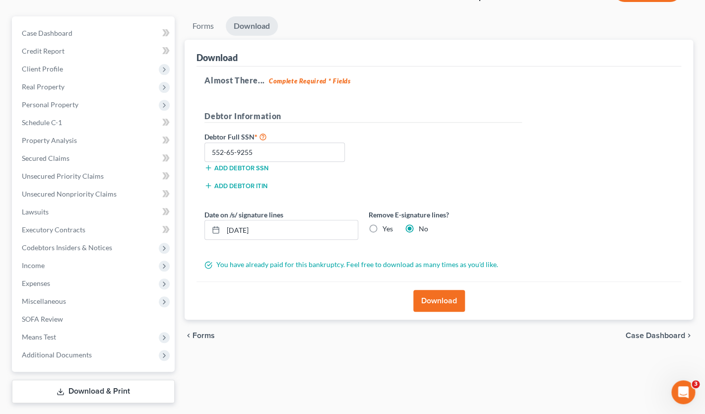
click at [466, 206] on form "Debtor Information Debtor Full SSN * 552-65-9255 Add debtor SSN Add debtor ITIN…" at bounding box center [362, 190] width 317 height 160
click at [445, 304] on button "Download" at bounding box center [439, 301] width 52 height 22
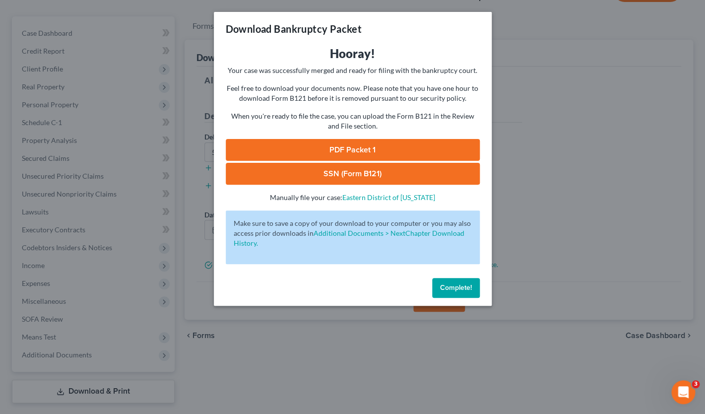
click at [457, 291] on span "Complete!" at bounding box center [456, 287] width 32 height 8
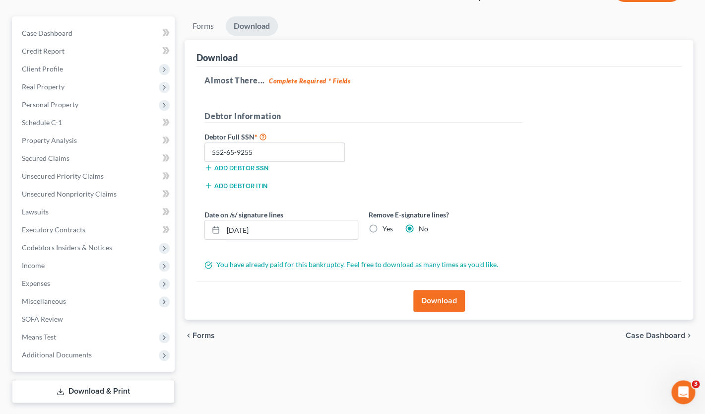
click at [657, 77] on h5 "Almost There... Complete Required * Fields" at bounding box center [438, 80] width 469 height 12
click at [445, 302] on button "Download" at bounding box center [439, 301] width 52 height 22
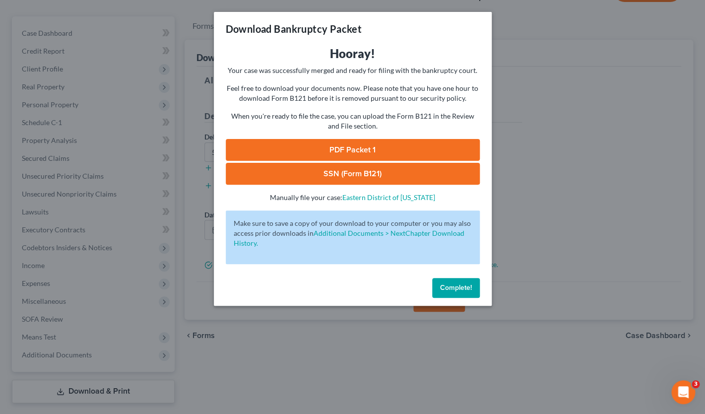
click at [364, 150] on link "PDF Packet 1" at bounding box center [353, 150] width 254 height 22
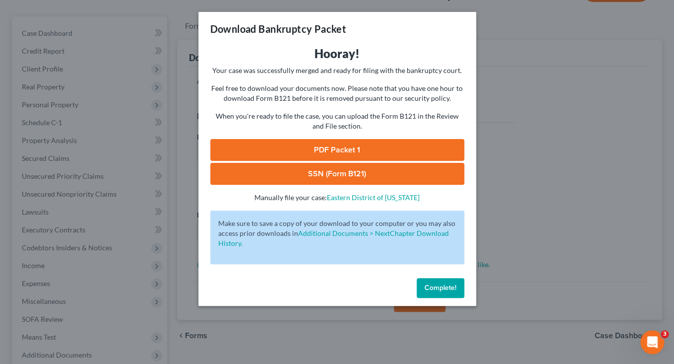
click at [429, 289] on span "Complete!" at bounding box center [441, 287] width 32 height 8
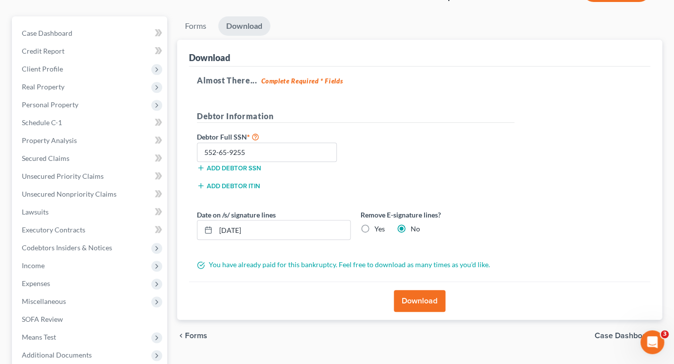
scroll to position [0, 0]
